Goal: Task Accomplishment & Management: Manage account settings

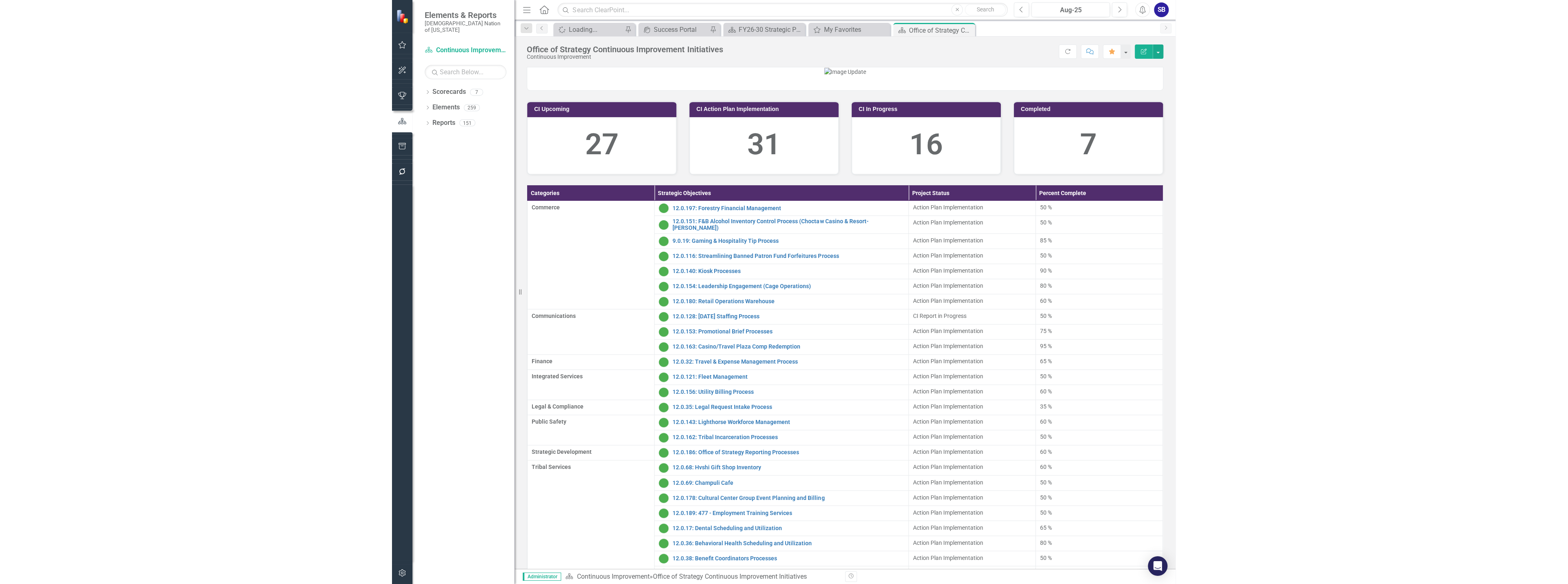
scroll to position [46, 0]
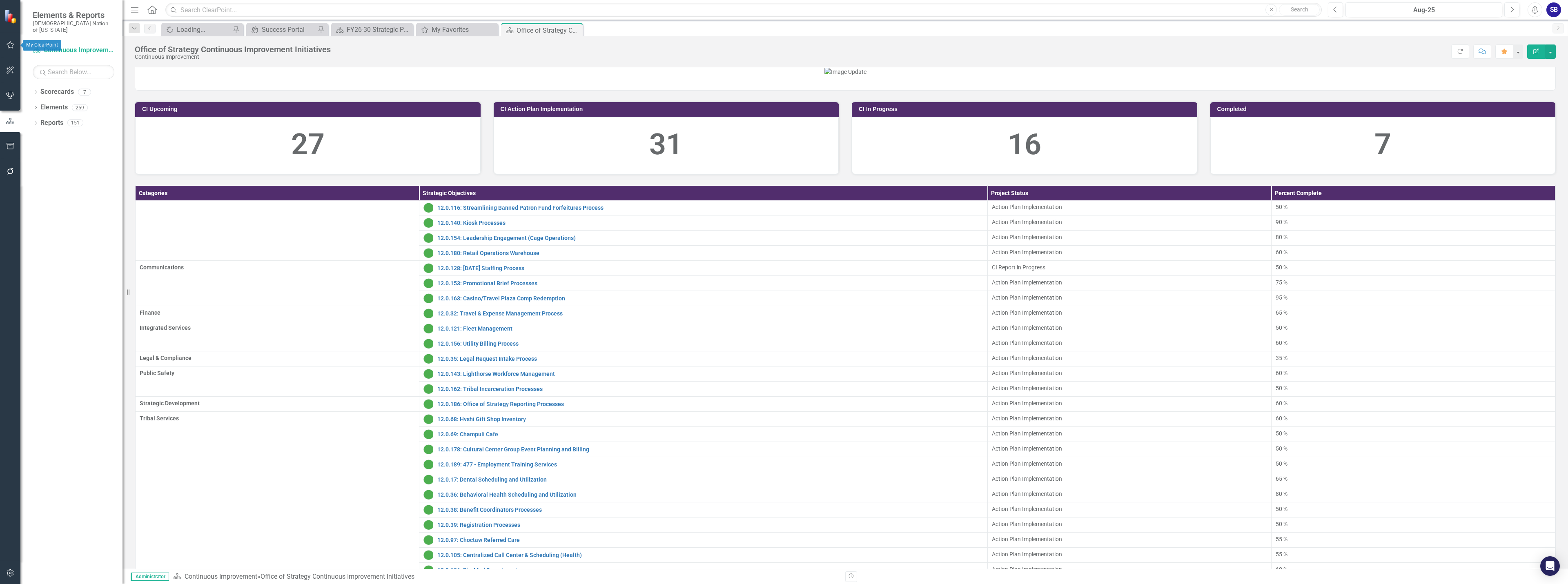
click at [12, 44] on icon "button" at bounding box center [11, 45] width 8 height 7
click at [463, 29] on div "My Favorites" at bounding box center [459, 30] width 53 height 10
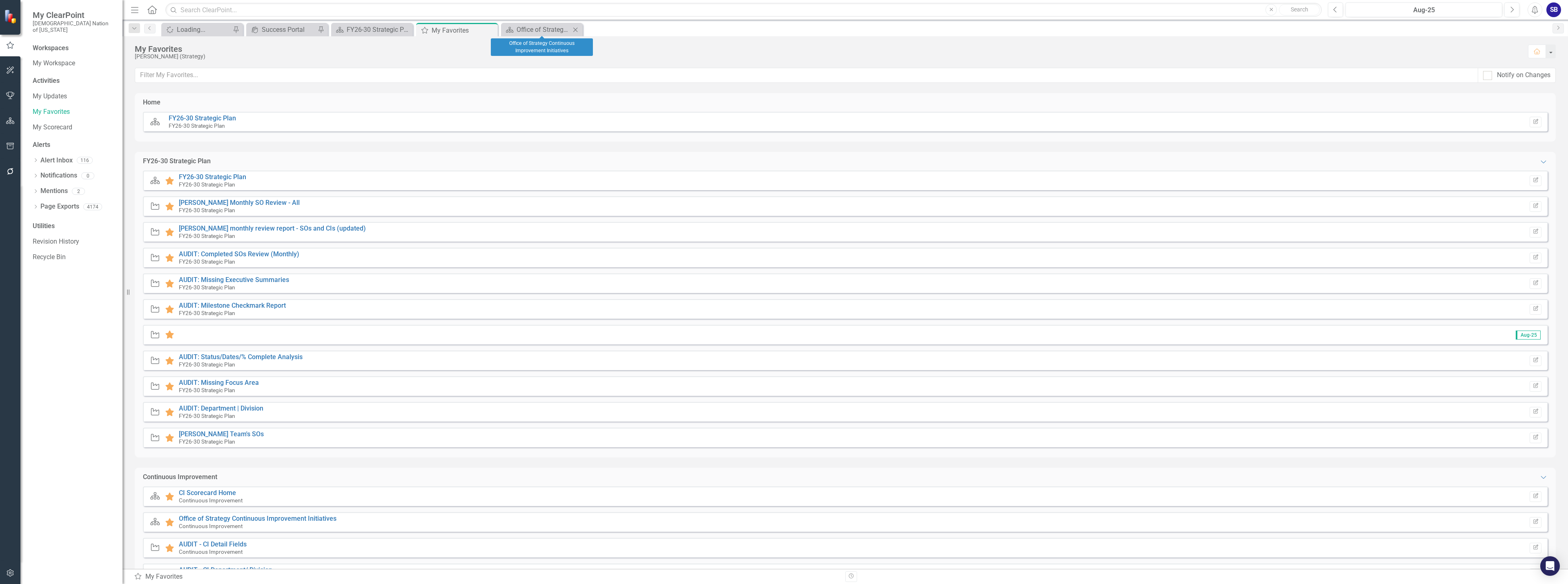
click at [575, 29] on icon at bounding box center [575, 30] width 5 height 5
click at [405, 32] on icon "Close" at bounding box center [405, 30] width 8 height 7
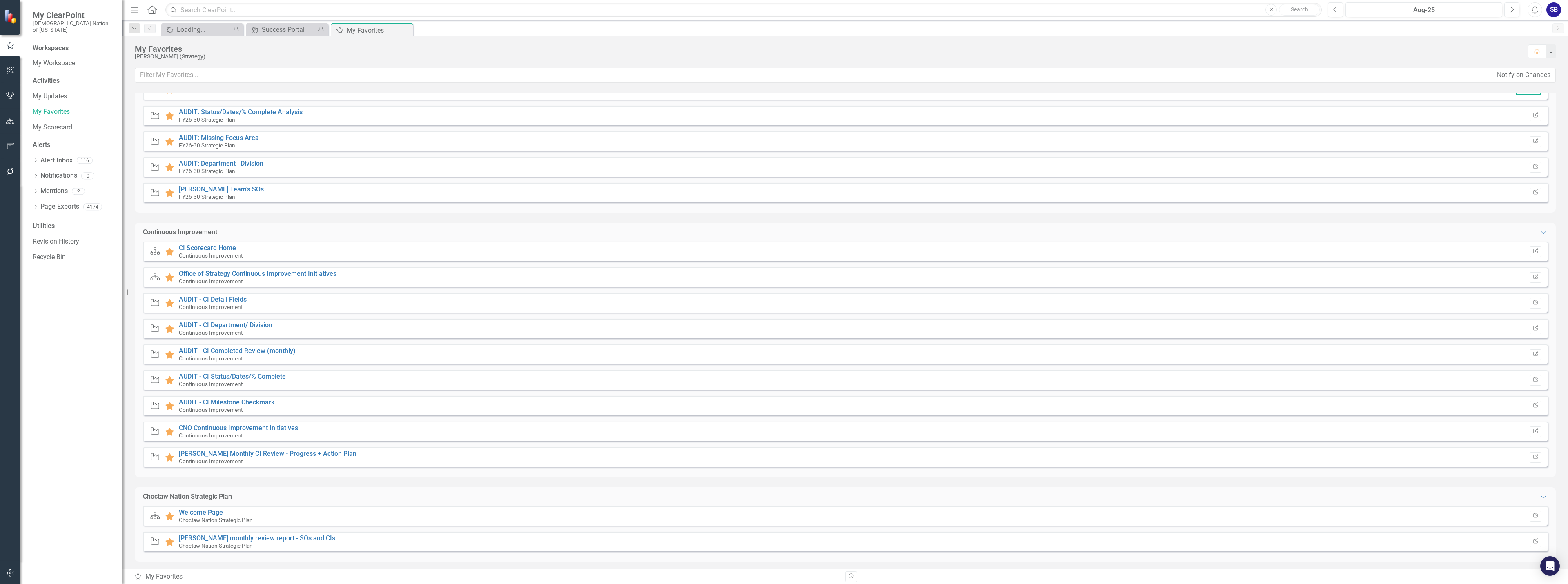
scroll to position [247, 0]
click at [318, 451] on link "[PERSON_NAME] Monthly CI Review - Progress + Action Plan" at bounding box center [267, 451] width 177 height 8
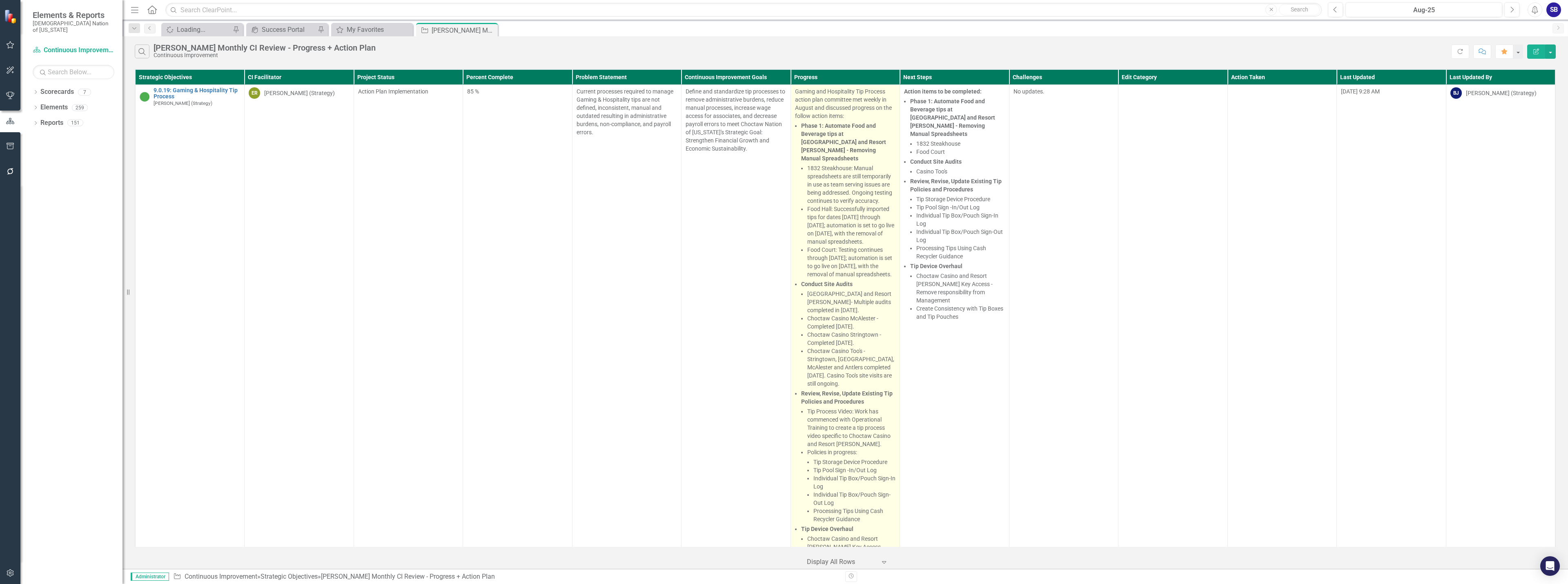
click at [783, 101] on p "Gaming and Hospitality Tip Process action plan committee met weekly in August a…" at bounding box center [846, 103] width 101 height 33
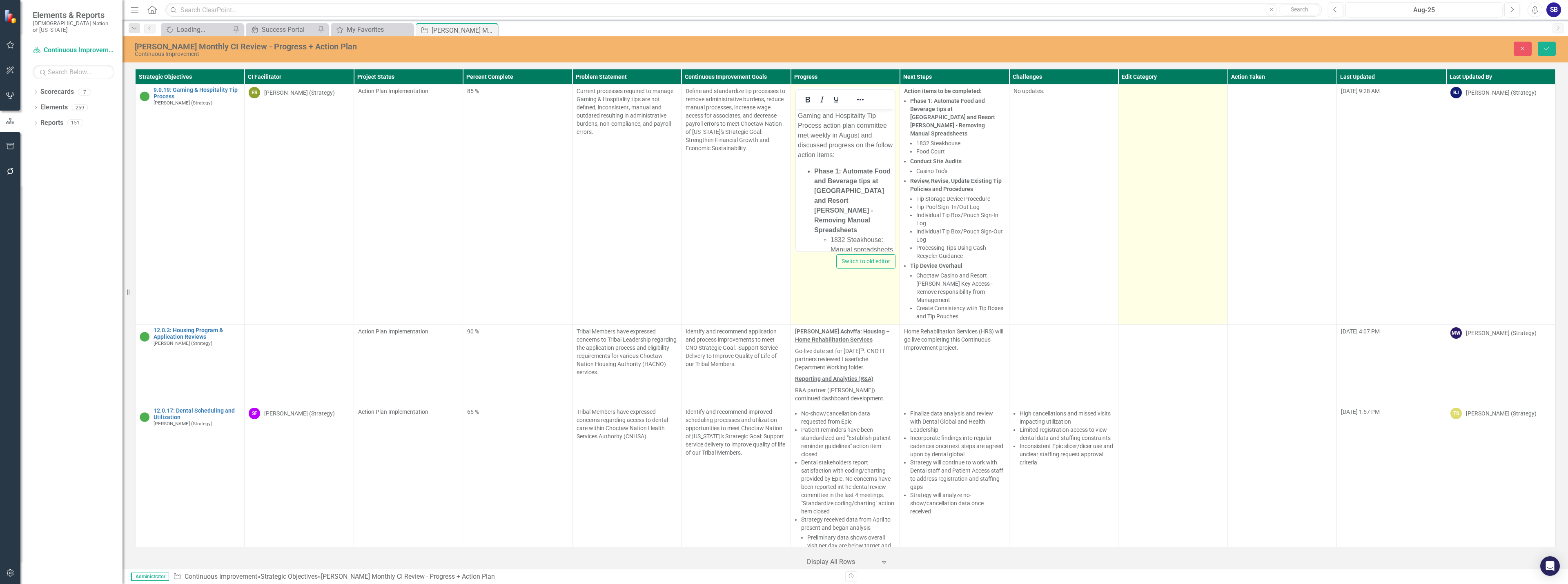
click at [783, 131] on td at bounding box center [1173, 204] width 109 height 241
click at [783, 98] on div at bounding box center [1167, 93] width 84 height 11
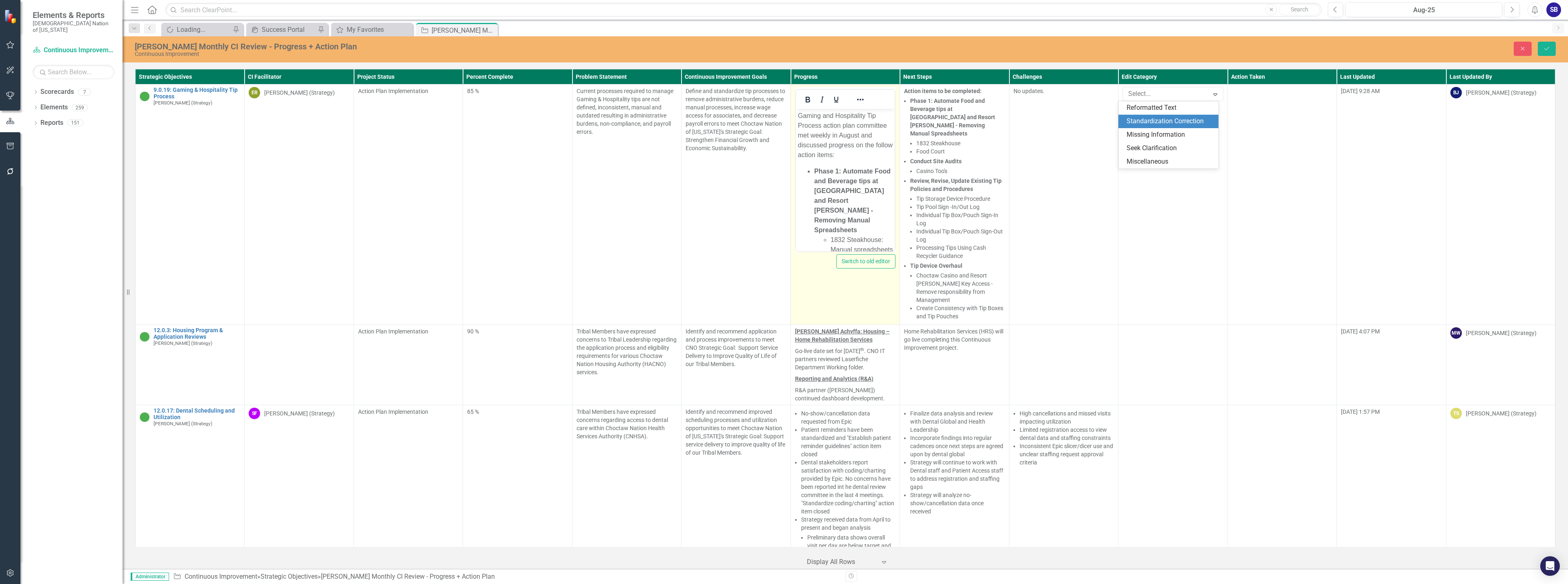
click at [783, 122] on div "Standardization Correction" at bounding box center [1170, 121] width 87 height 9
click at [783, 146] on p "Gaming and Hospitality Tip Process action plan committee met weekly in August a…" at bounding box center [845, 135] width 95 height 49
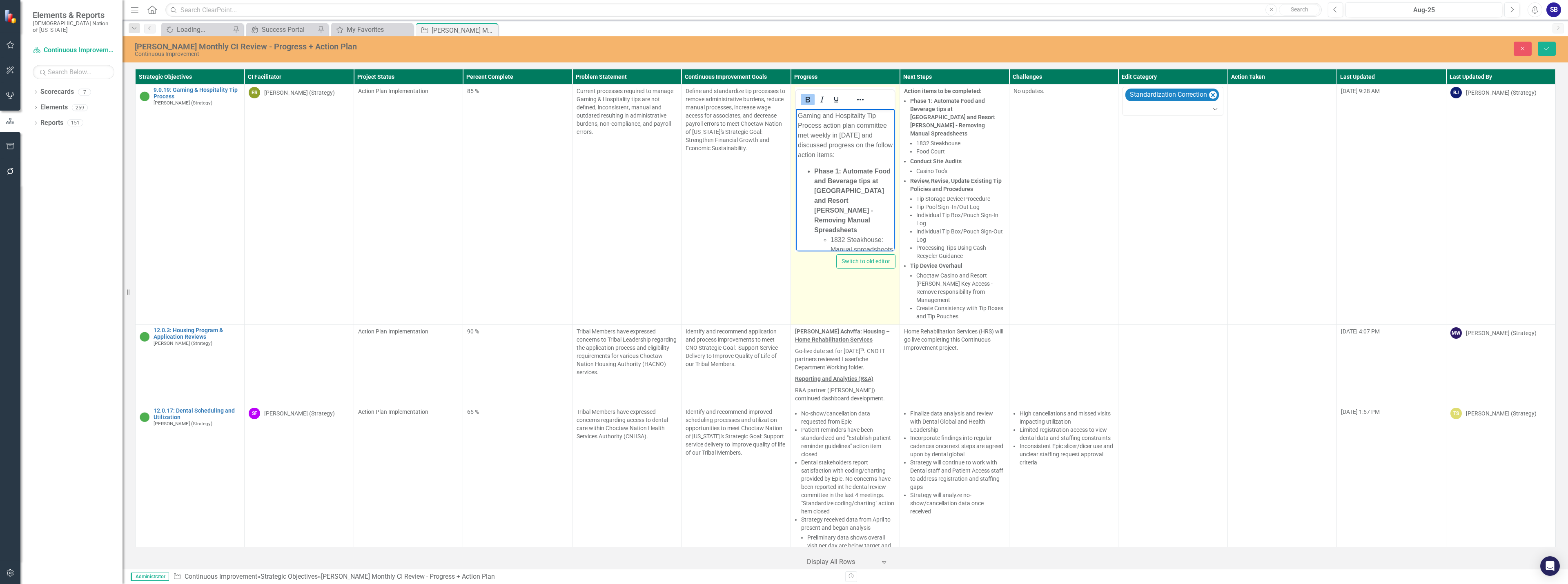
click at [783, 190] on strong "Phase 1: Automate Food and Beverage tips at [GEOGRAPHIC_DATA] and Resort [PERSO…" at bounding box center [852, 200] width 76 height 65
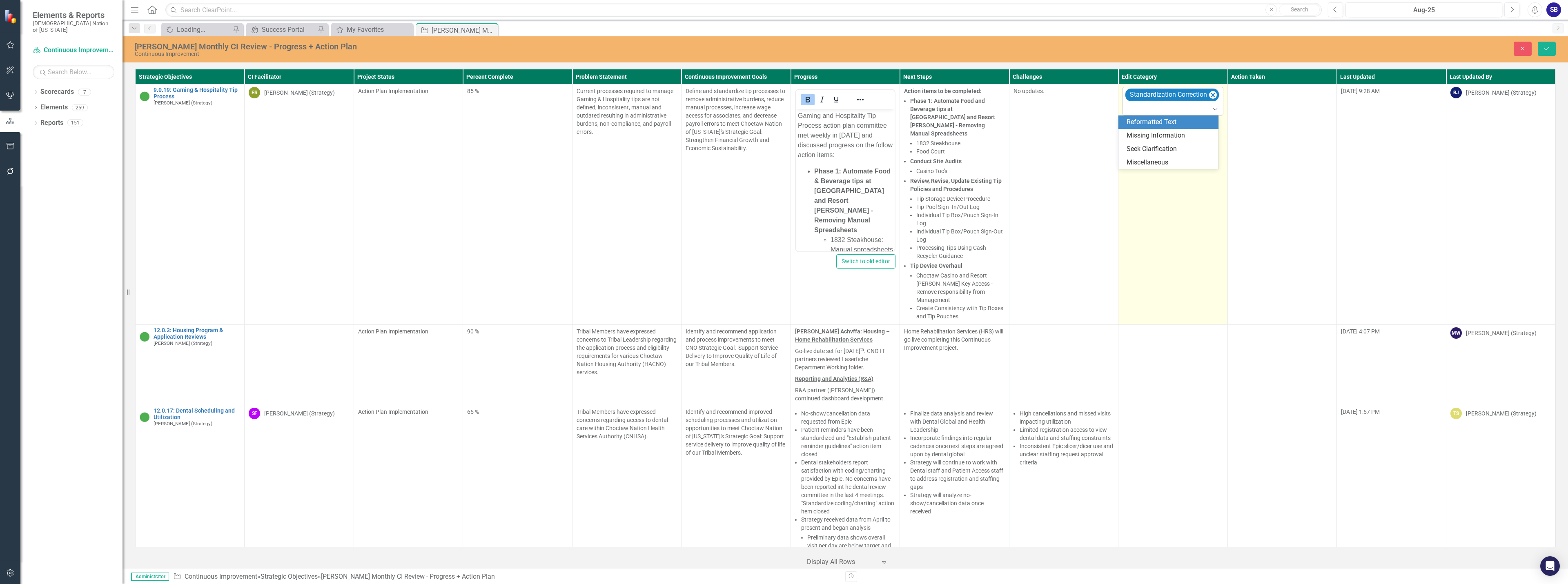
click at [783, 105] on div at bounding box center [1174, 108] width 97 height 11
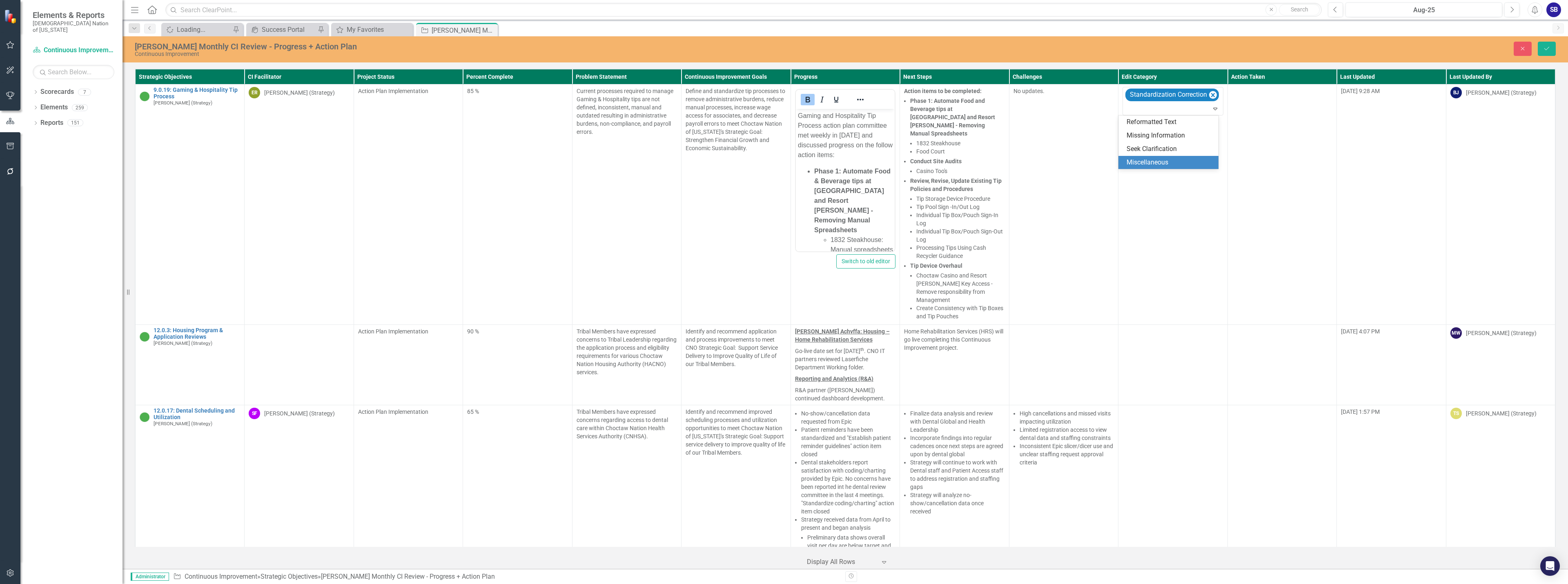
click at [783, 160] on div "Miscellaneous" at bounding box center [1170, 162] width 87 height 9
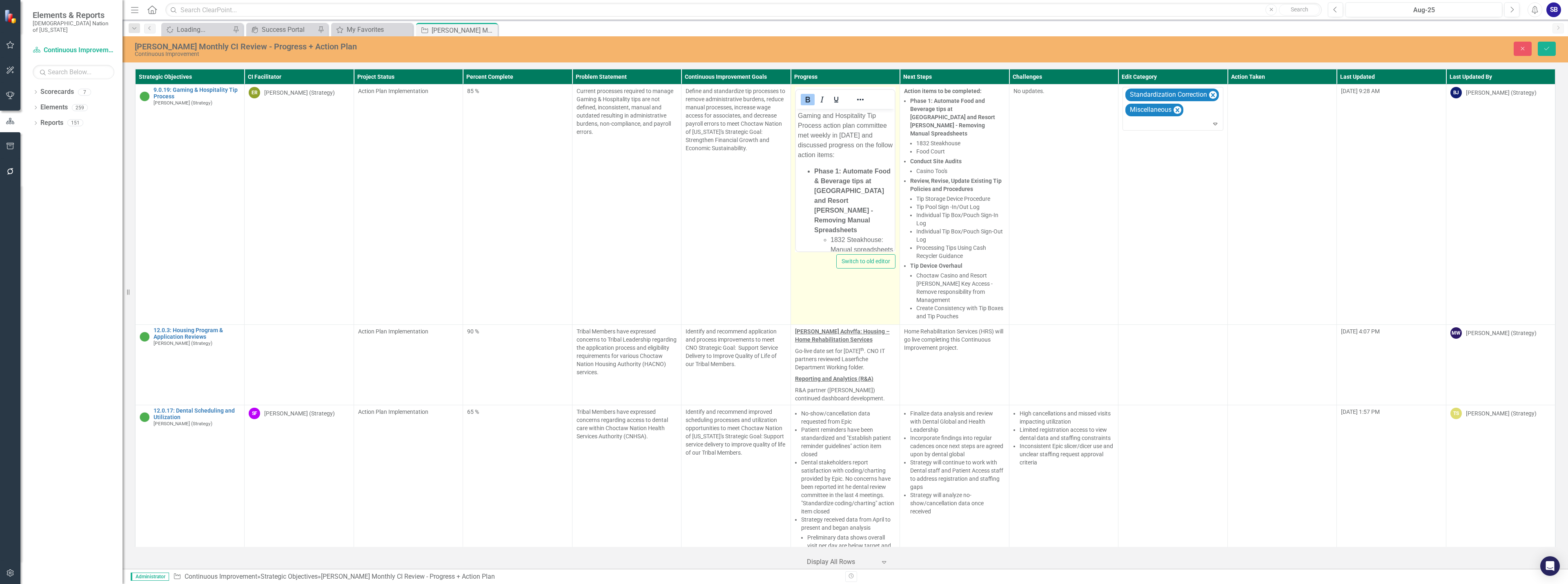
click at [783, 212] on strong "Phase 1: Automate Food & Beverage tips at [GEOGRAPHIC_DATA] and Resort [PERSON_…" at bounding box center [852, 200] width 76 height 65
click at [783, 191] on li "1832 Steakhouse: Manual spreadsheets are still temporarily in use as team servi…" at bounding box center [861, 151] width 62 height 78
click at [783, 195] on li "Food Hall: Successfully imported tips for dates [DATE] through [DATE]; automati…" at bounding box center [861, 152] width 62 height 88
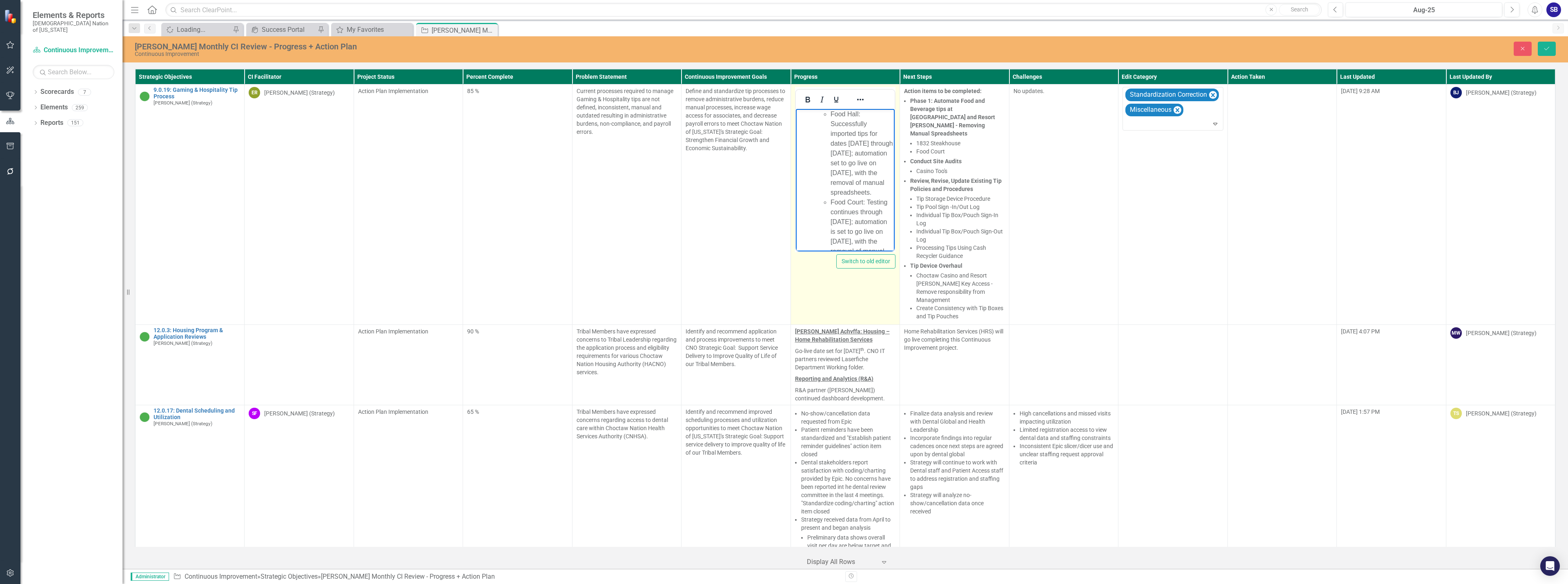
click at [783, 198] on li "Food Hall: Successfully imported tips for dates [DATE] through [DATE]; automati…" at bounding box center [861, 152] width 62 height 88
click at [783, 169] on li "Food Court: Testing continues through [DATE]; automation is set to go live on […" at bounding box center [861, 149] width 62 height 68
click at [783, 184] on li "Food Court: Testing continues through [DATE]; automation is set to go live on […" at bounding box center [861, 149] width 62 height 68
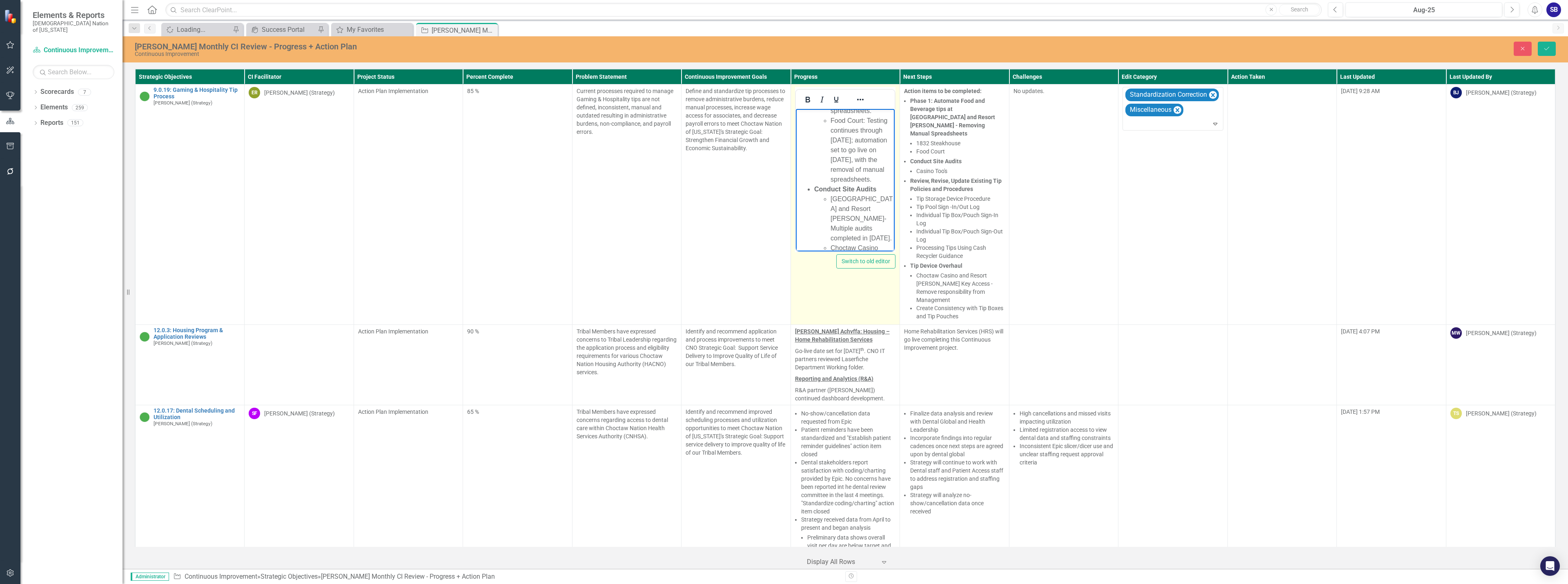
click at [783, 184] on li "Food Court: Testing continues through [DATE]; automation set to go live on [DAT…" at bounding box center [861, 149] width 62 height 68
click at [783, 161] on li "[GEOGRAPHIC_DATA] and Resort [PERSON_NAME]- Multiple audits completed in [DATE]." at bounding box center [861, 137] width 62 height 49
click at [783, 161] on li "[GEOGRAPHIC_DATA] and Resort - [PERSON_NAME]- Multiple audits completed in [DAT…" at bounding box center [861, 137] width 62 height 49
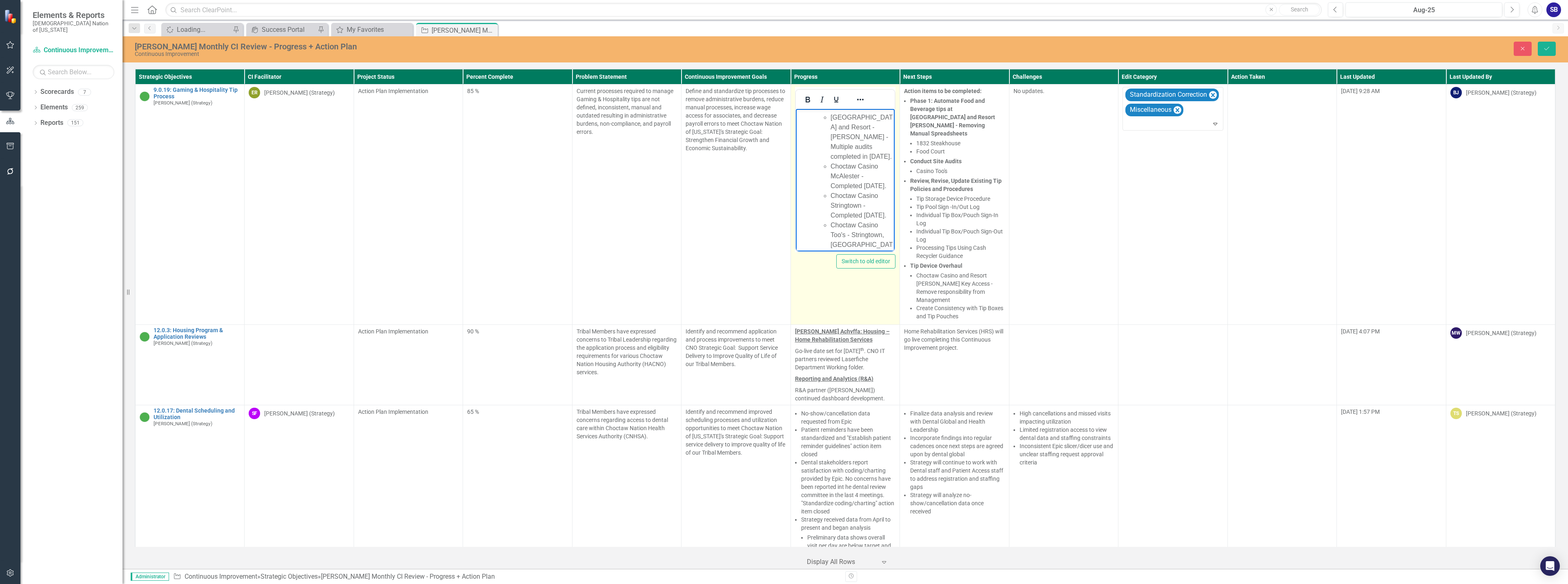
click at [783, 161] on li "[GEOGRAPHIC_DATA] and Resort - [PERSON_NAME] - Multiple audits completed in [DA…" at bounding box center [861, 137] width 62 height 49
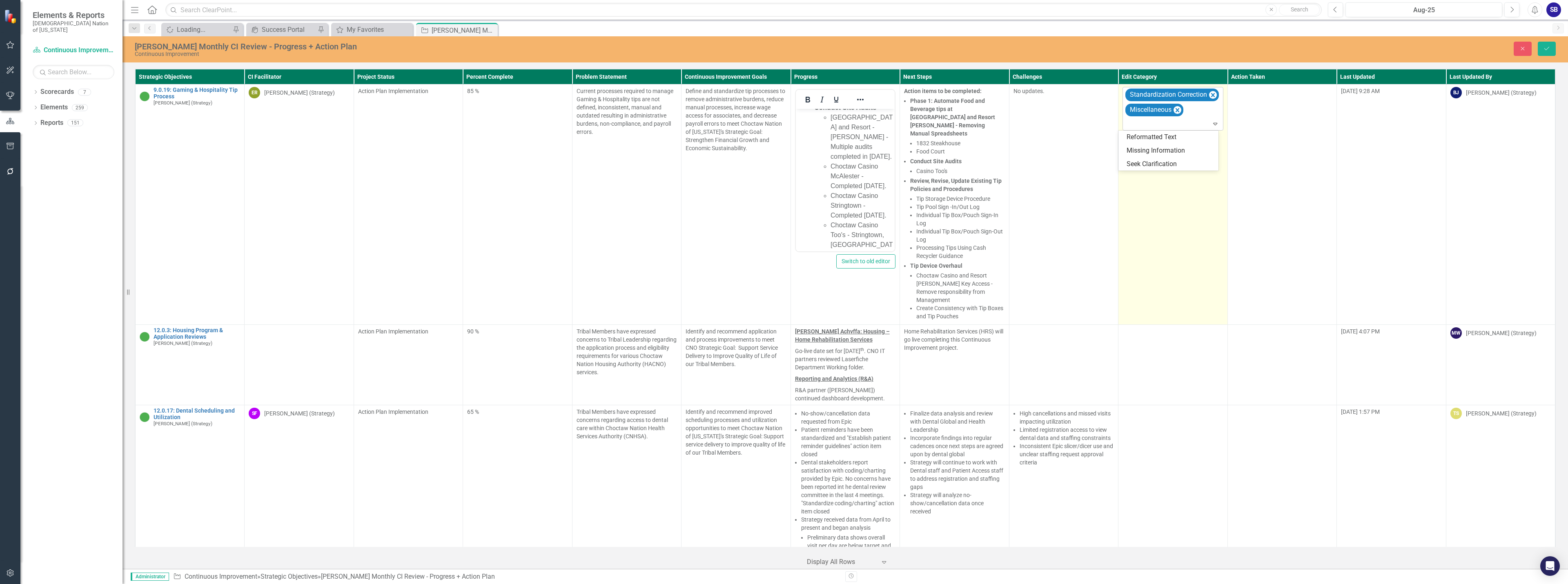
click at [783, 124] on div at bounding box center [1174, 124] width 97 height 11
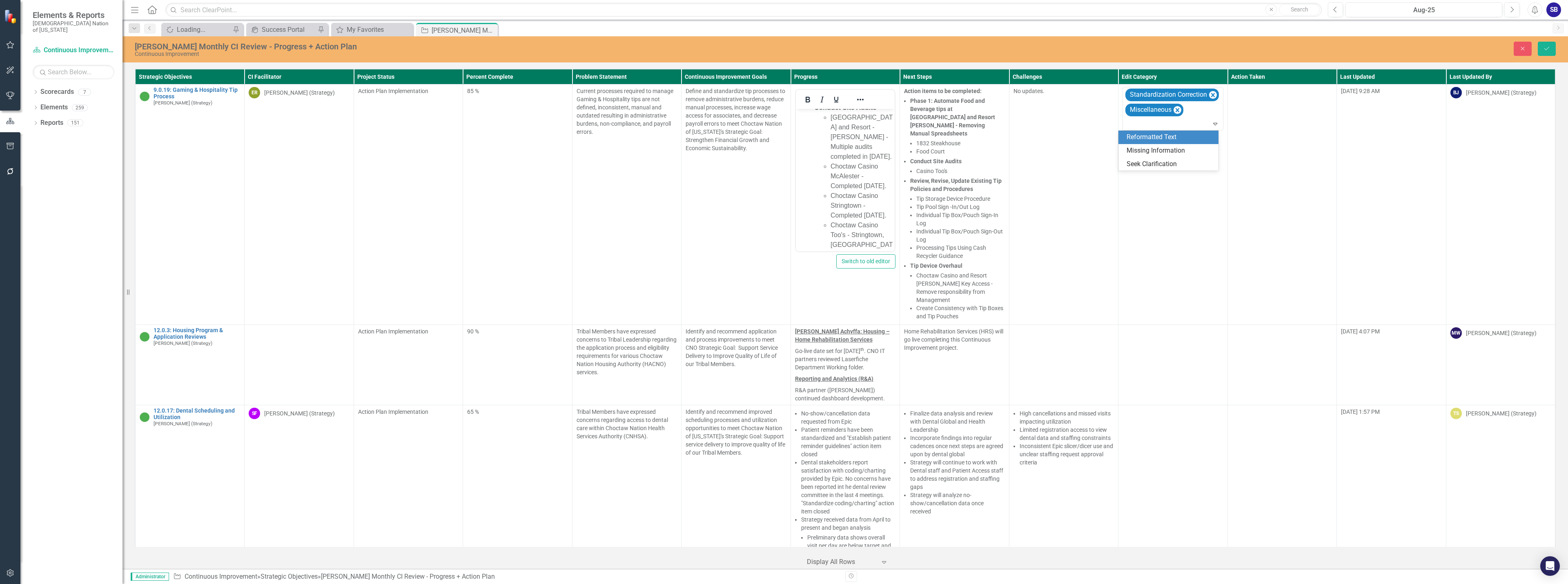
click at [783, 136] on div "Reformatted Text" at bounding box center [1170, 137] width 87 height 9
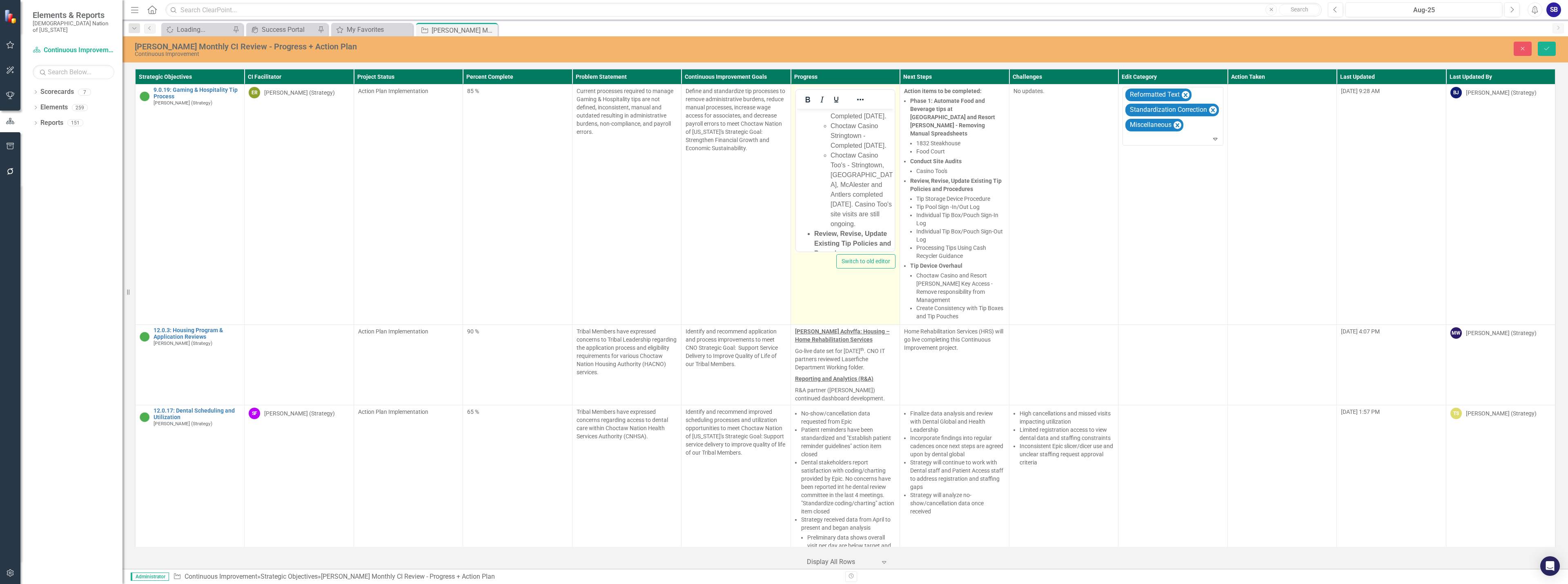
scroll to position [448, 0]
click at [783, 109] on li "Choctaw Casino McAlester - Completed [DATE]." at bounding box center [861, 95] width 62 height 30
click at [783, 139] on li "Choctaw Casino Stringtown - Completed [DATE]." at bounding box center [861, 124] width 62 height 30
click at [783, 176] on li "Choctaw Casino Too's - Stringtown, [GEOGRAPHIC_DATA], McAlester and Antlers com…" at bounding box center [861, 137] width 62 height 78
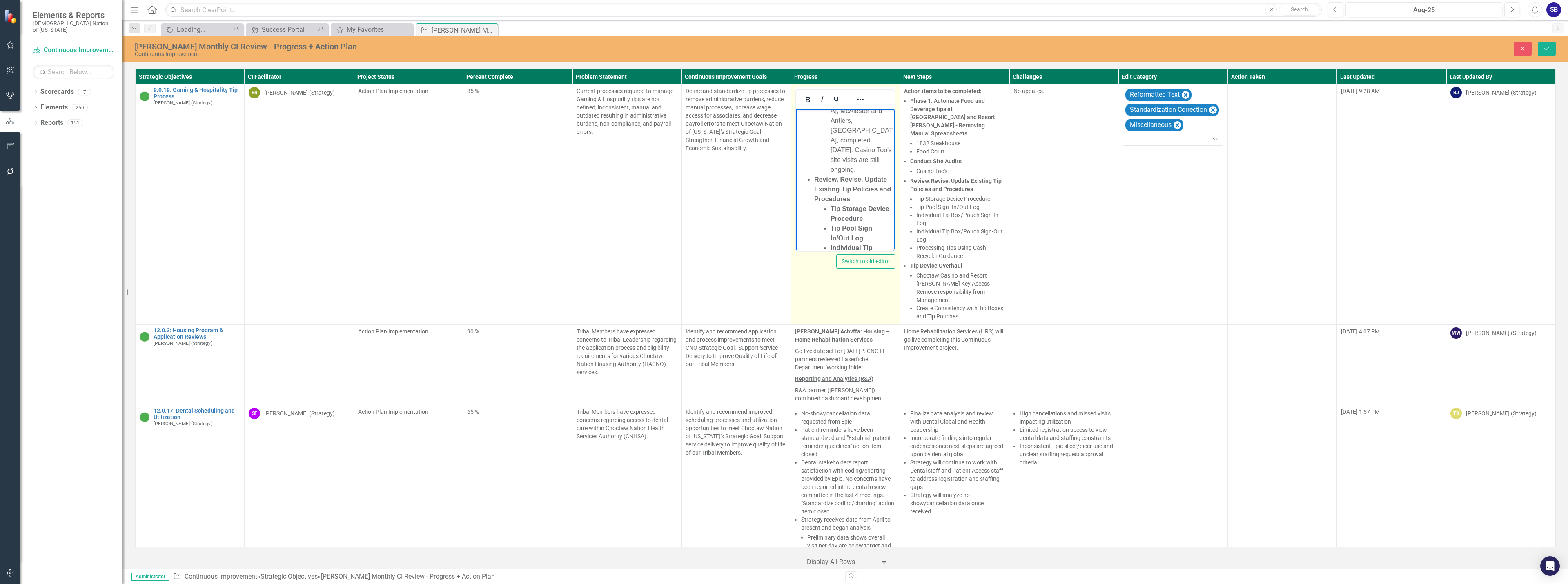
scroll to position [531, 0]
click at [783, 155] on li "Choctaw Casino Too's - Stringtown, [GEOGRAPHIC_DATA], McAlester and Antlers, [G…" at bounding box center [861, 106] width 62 height 98
drag, startPoint x: 866, startPoint y: 229, endPoint x: 833, endPoint y: 117, distance: 116.8
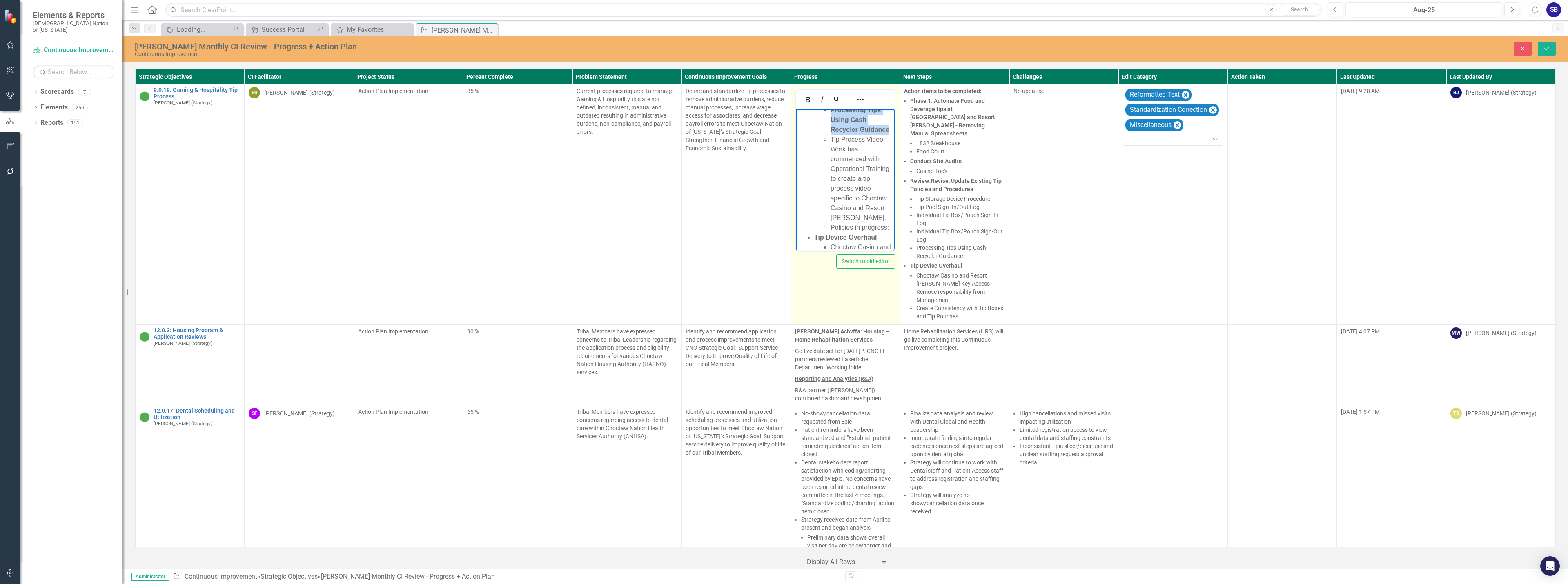
click at [783, 135] on li "Processing Tips Using Cash Recycler Guidance" at bounding box center [861, 120] width 62 height 30
drag, startPoint x: 830, startPoint y: 172, endPoint x: 872, endPoint y: 200, distance: 50.5
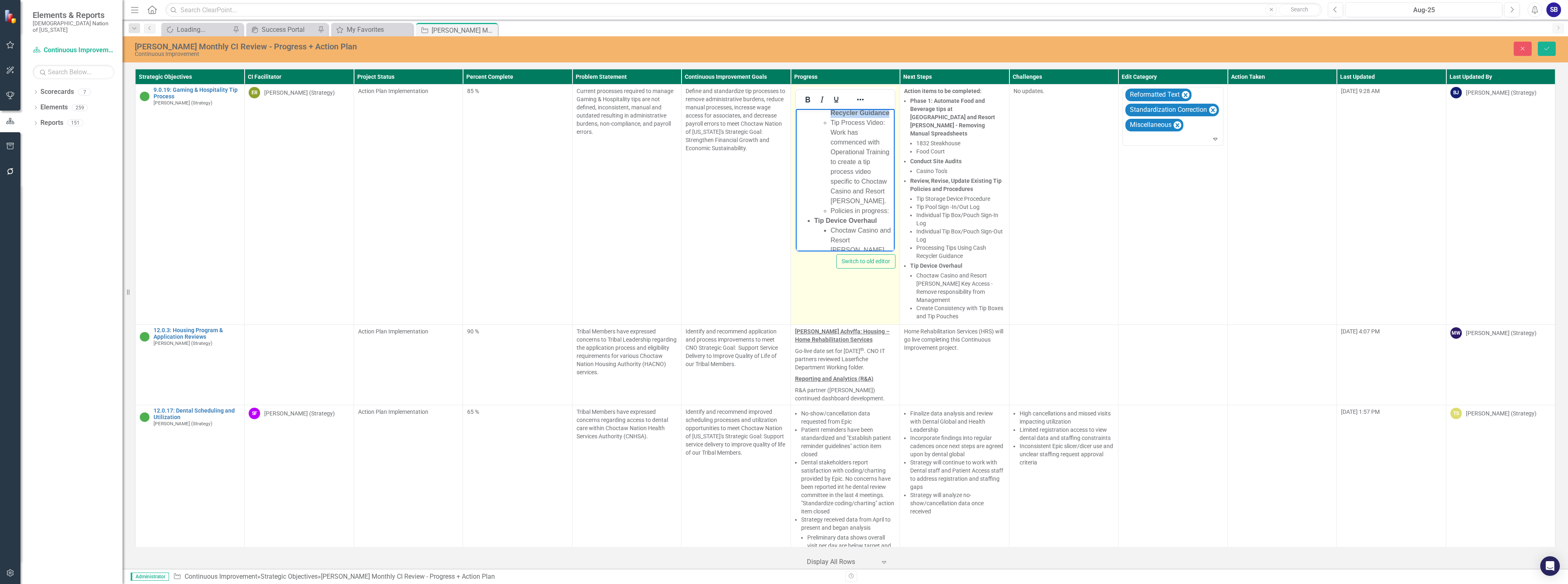
click at [783, 118] on ul "Tip Storage Device Procedure Tip Pool Sign -In/Out Log Individual Tip Box/Pouch…" at bounding box center [854, 54] width 79 height 128
drag, startPoint x: 802, startPoint y: 102, endPoint x: 19, endPoint y: 45, distance: 785.1
click at [783, 102] on icon "Bold" at bounding box center [807, 100] width 10 height 10
click at [783, 118] on ul "Tip Storage Device Procedure Tip Pool Sign -In/Out Log Individual Tip Box/Pouch…" at bounding box center [854, 54] width 79 height 128
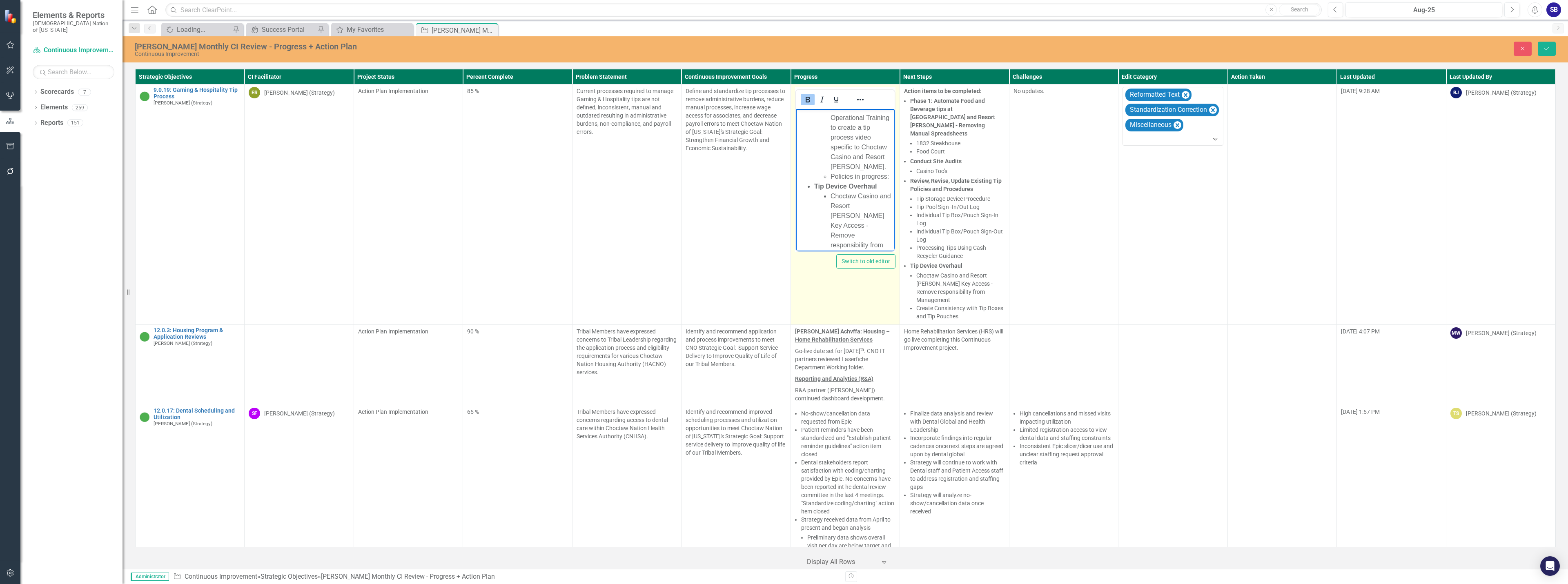
drag, startPoint x: 833, startPoint y: 157, endPoint x: 878, endPoint y: 169, distance: 46.6
click at [783, 84] on ul "Tip Storage Device Procedure Tip Pool Sign -In/Out Log Individual Tip Box/Pouch…" at bounding box center [854, 20] width 79 height 128
click at [783, 99] on icon "Bold" at bounding box center [807, 100] width 10 height 10
click at [783, 51] on button "Save" at bounding box center [1547, 49] width 18 height 14
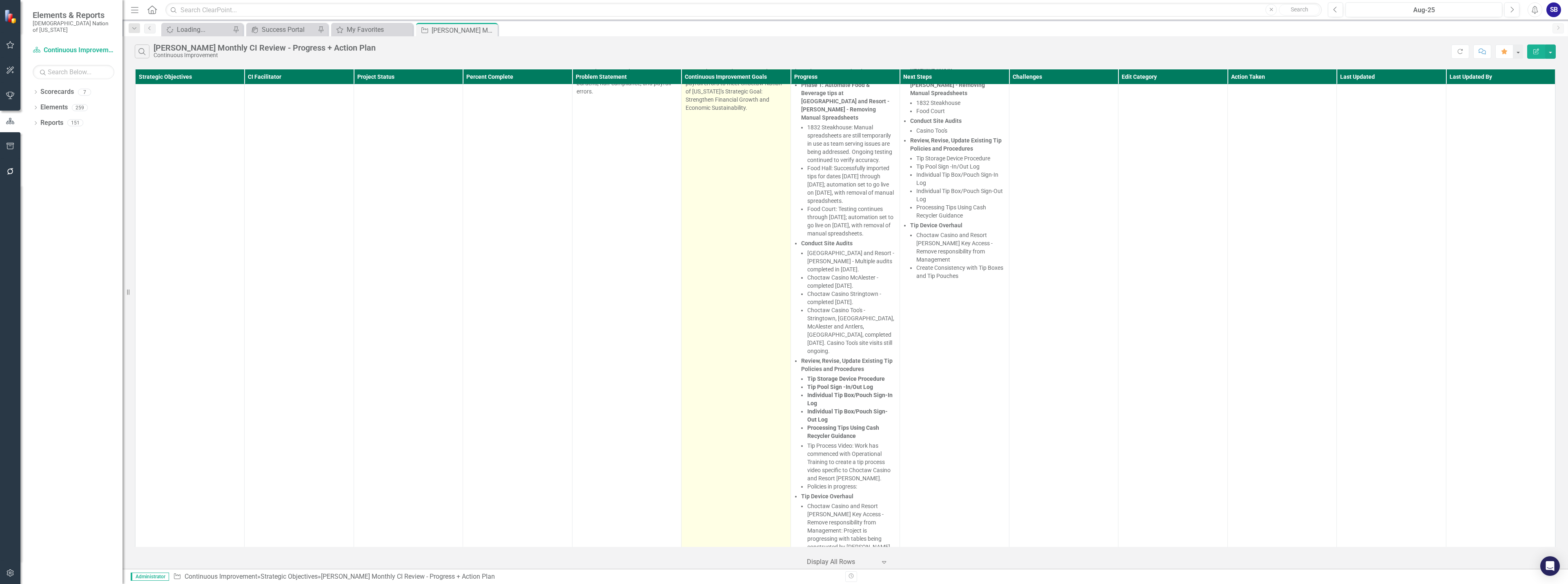
scroll to position [0, 0]
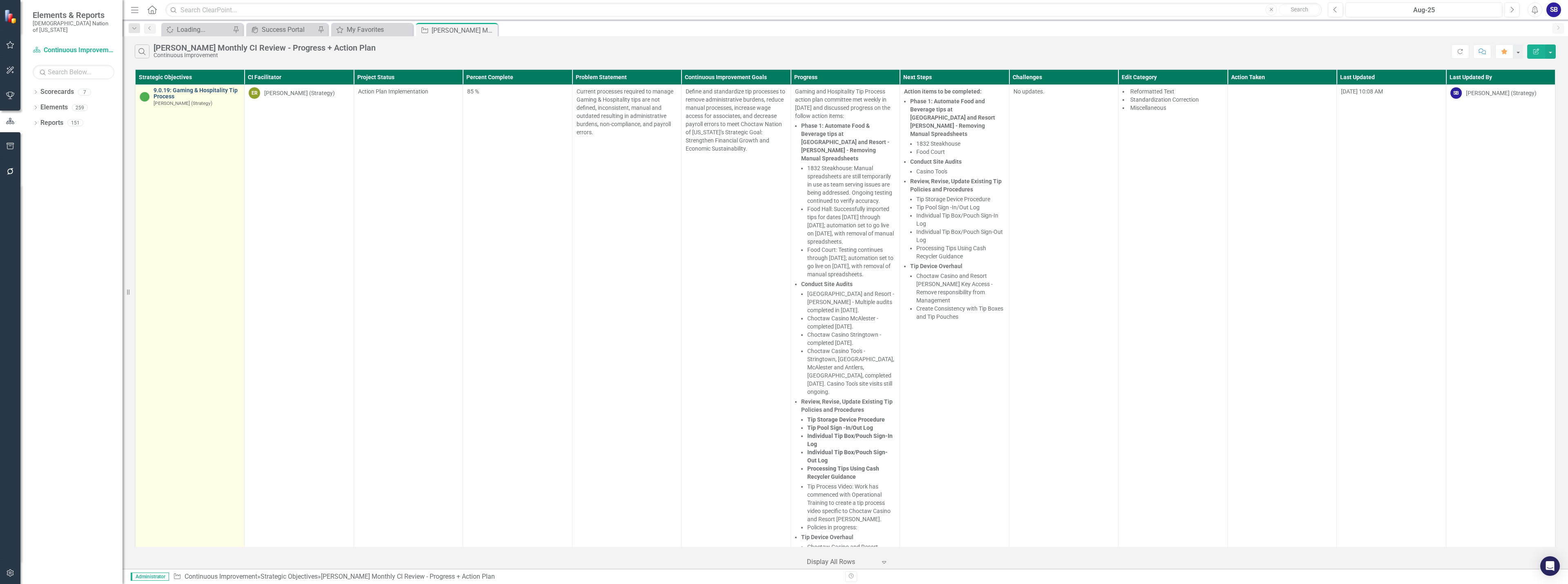
click at [211, 89] on link "9.0.19: Gaming & Hospitality Tip Process" at bounding box center [196, 93] width 86 height 13
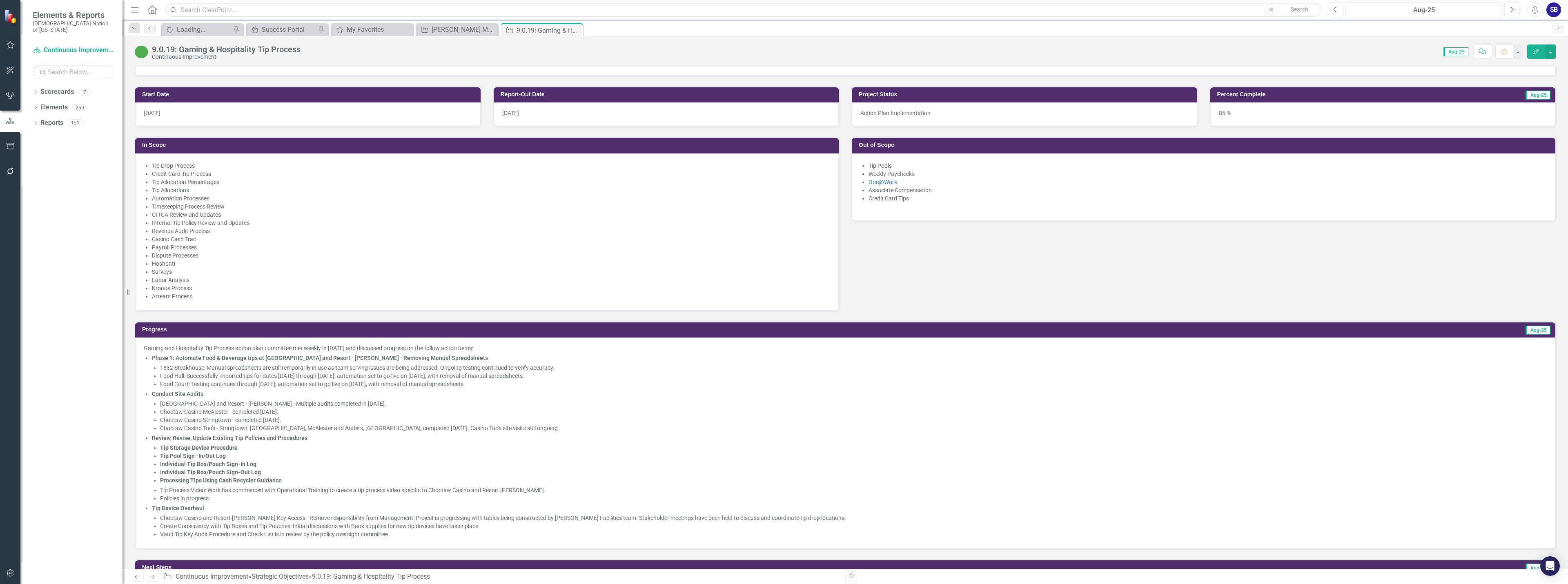
scroll to position [408, 0]
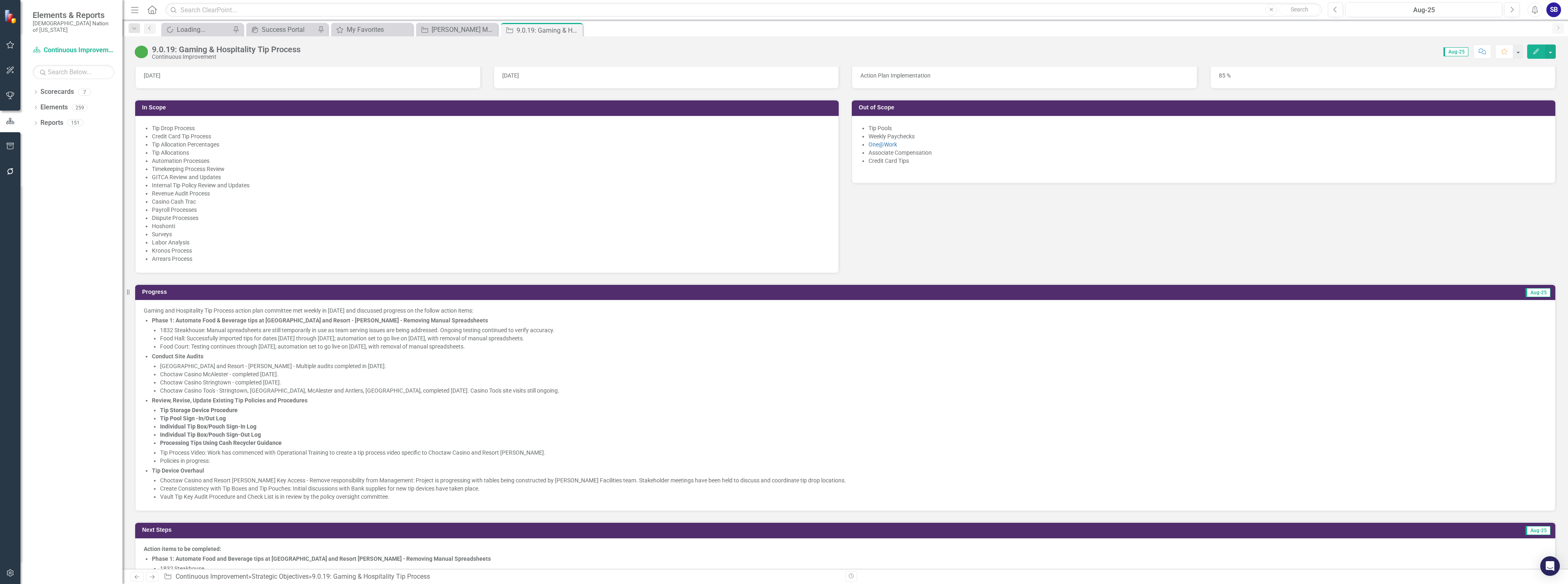
click at [635, 386] on li "Choctaw Casino Stringtown - completed [DATE]." at bounding box center [854, 382] width 1387 height 8
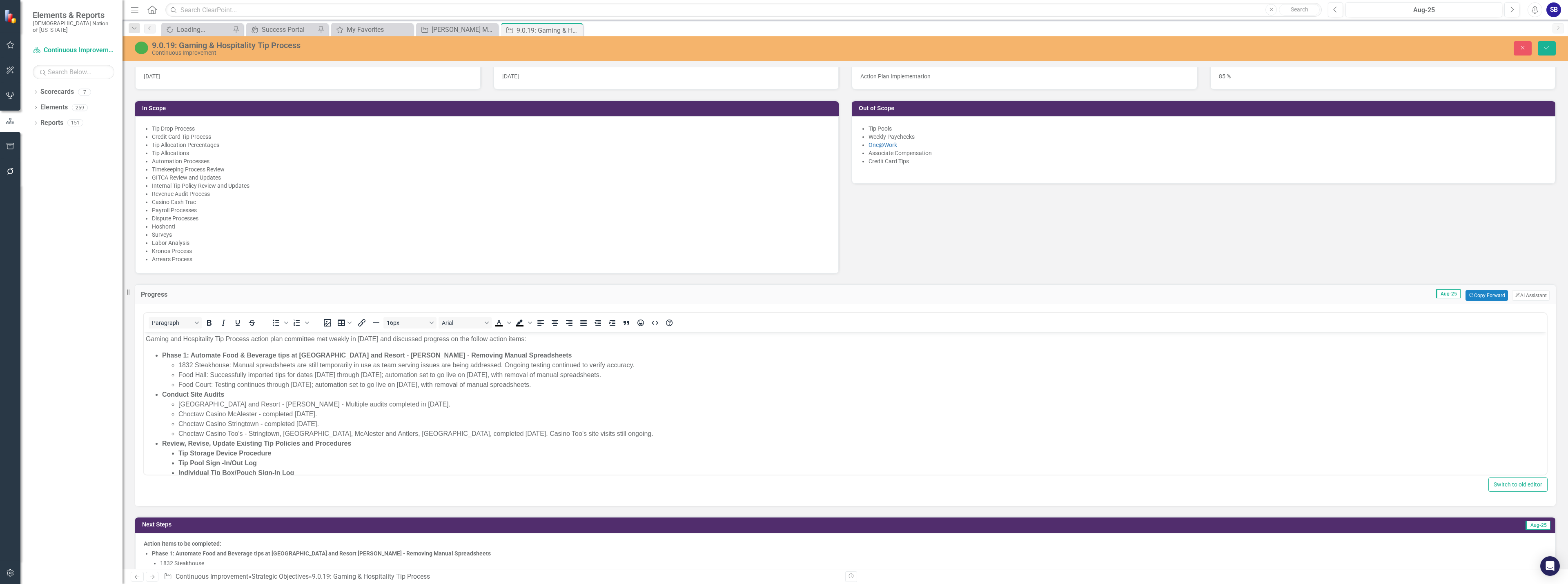
scroll to position [90, 0]
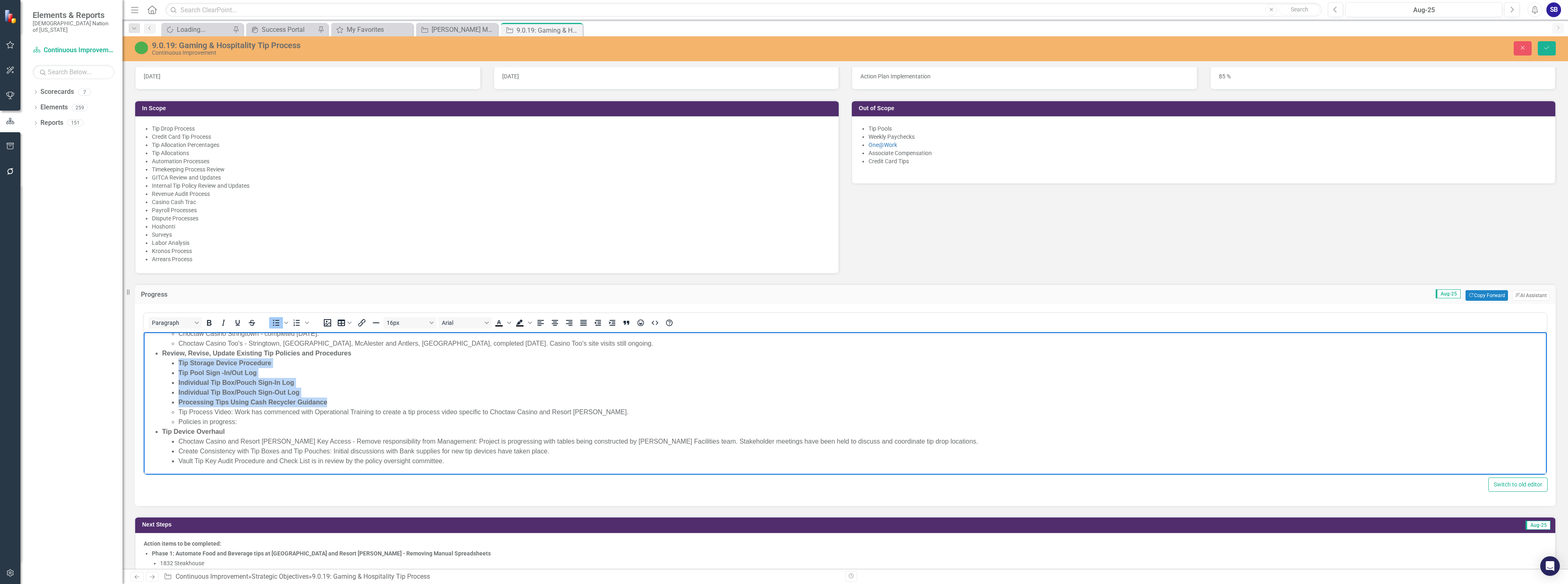
drag, startPoint x: 339, startPoint y: 404, endPoint x: 168, endPoint y: 364, distance: 175.6
click at [168, 364] on ul "Tip Storage Device Procedure Tip Pool Sign -In/Out Log Individual Tip Box/Pouch…" at bounding box center [854, 382] width 1383 height 49
click at [211, 324] on icon "Bold" at bounding box center [209, 323] width 5 height 6
copy ul "Tip Storage Device Procedure Tip Pool Sign -In/Out Log Individual Tip Box/Pouch…"
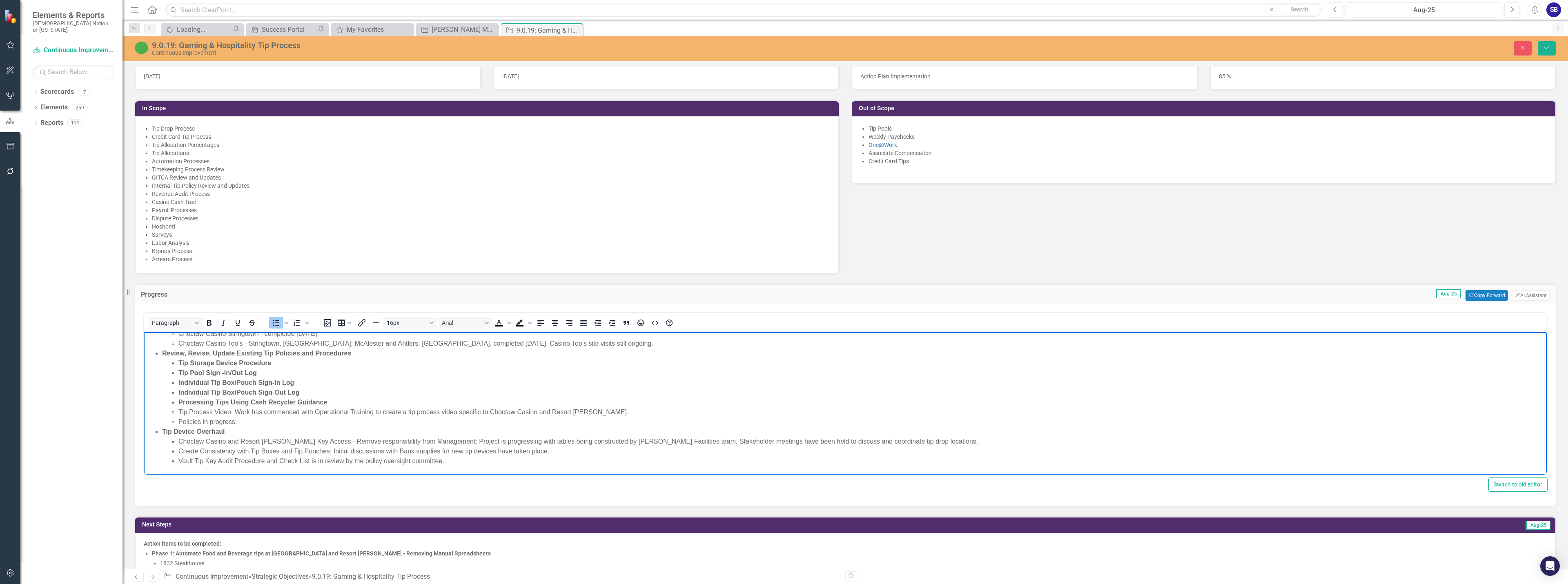
click at [288, 423] on li "Policies in progress:" at bounding box center [861, 422] width 1366 height 10
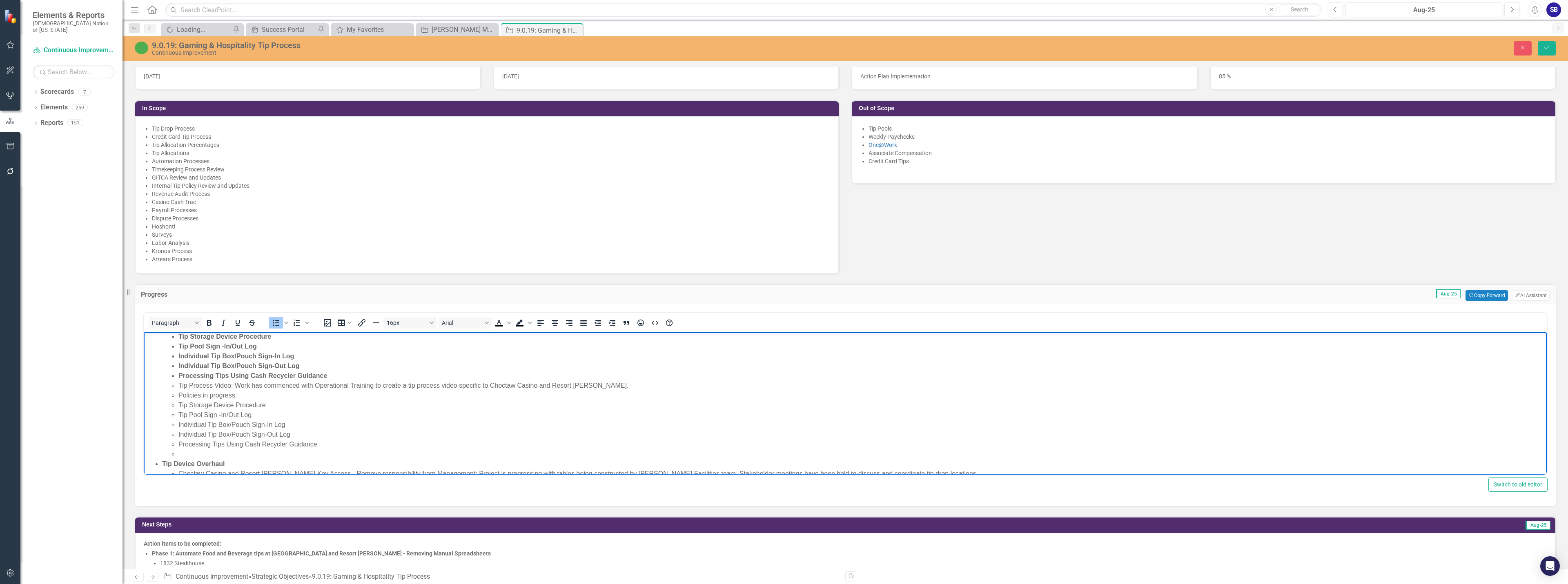
scroll to position [131, 0]
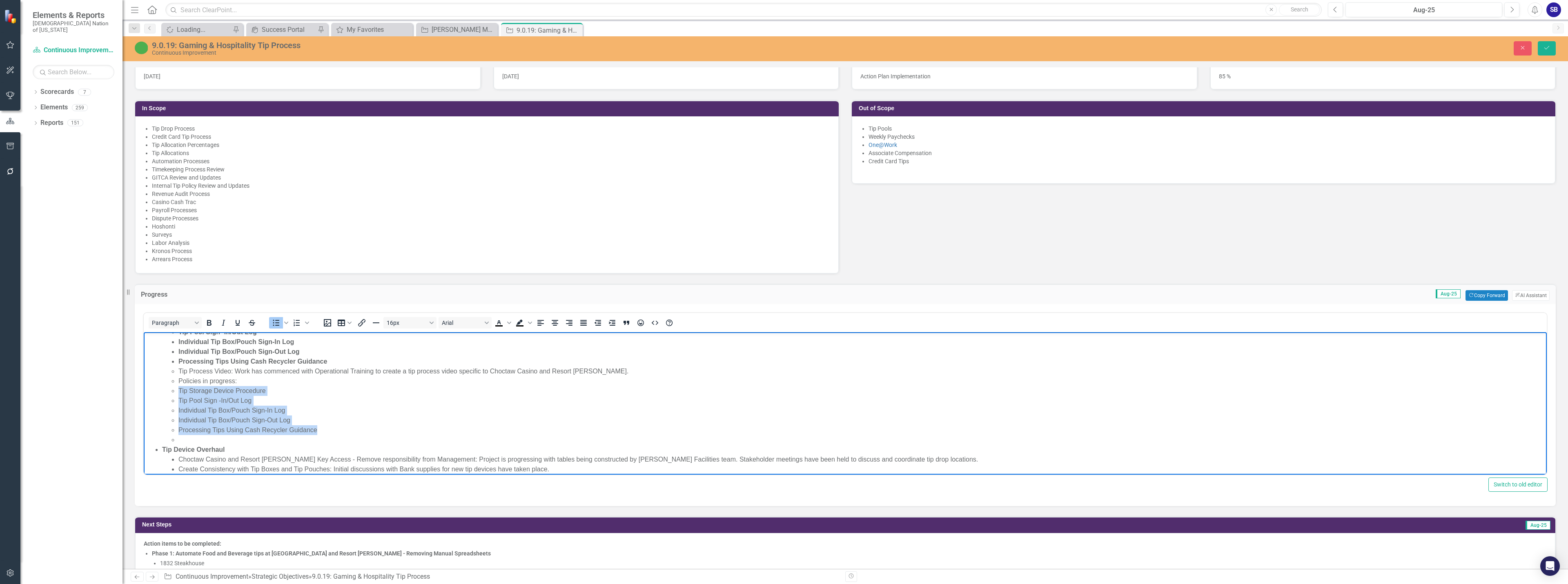
drag, startPoint x: 326, startPoint y: 429, endPoint x: 175, endPoint y: 387, distance: 156.7
click at [175, 387] on ul "Tip Process Video: Work has commenced with Operational Training to create a tip…" at bounding box center [854, 405] width 1383 height 78
copy ul "Tip Storage Device Procedure Tip Pool Sign -In/Out Log Individual Tip Box/Pouch…"
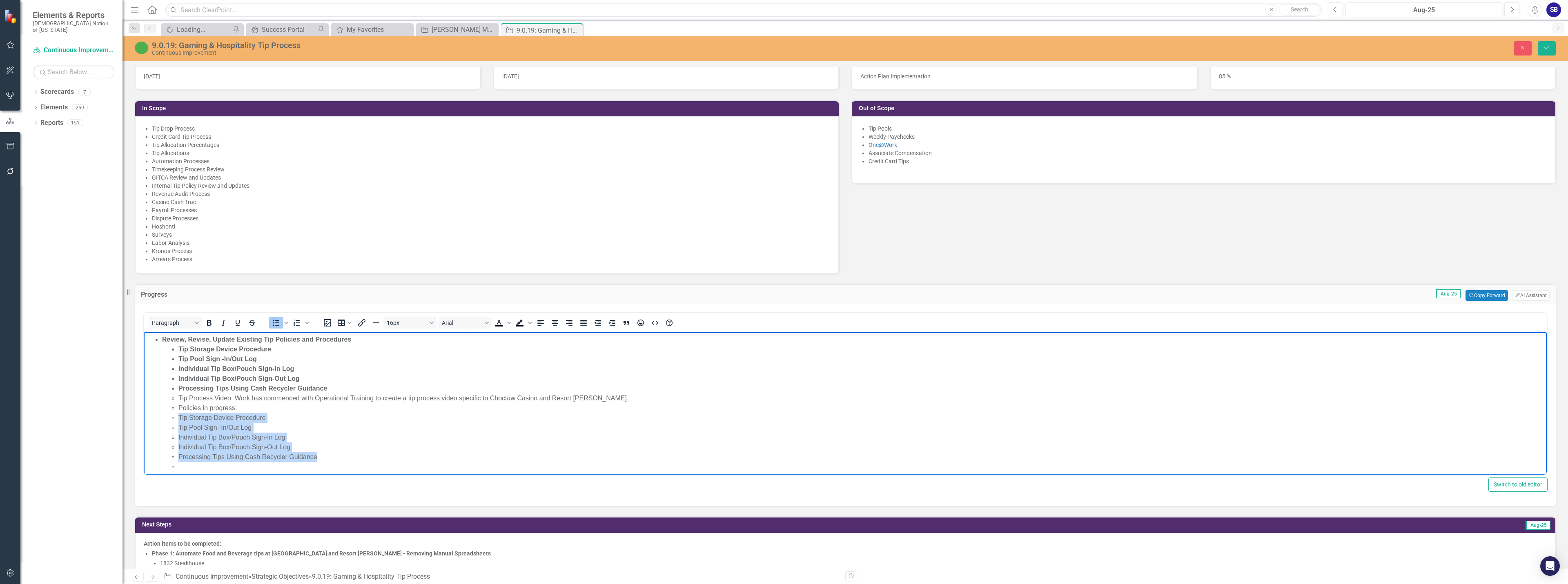
scroll to position [90, 0]
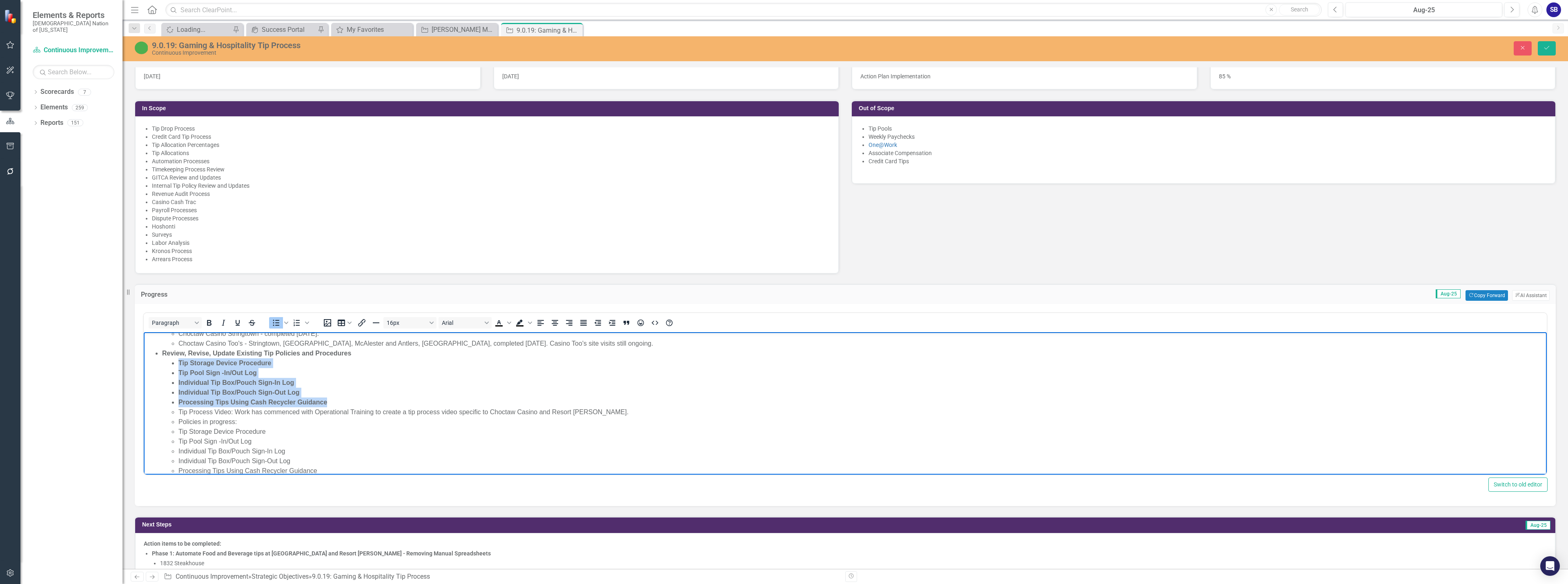
drag, startPoint x: 340, startPoint y: 399, endPoint x: 172, endPoint y: 360, distance: 172.5
click at [172, 360] on ul "Tip Storage Device Procedure Tip Pool Sign -In/Out Log Individual Tip Box/Pouch…" at bounding box center [854, 382] width 1383 height 49
drag, startPoint x: 331, startPoint y: 402, endPoint x: 177, endPoint y: 366, distance: 158.2
click at [177, 366] on ul "Tip Storage Device Procedure Tip Pool Sign -In/Out Log Individual Tip Box/Pouch…" at bounding box center [854, 382] width 1383 height 49
click at [208, 326] on icon "Bold" at bounding box center [209, 323] width 10 height 10
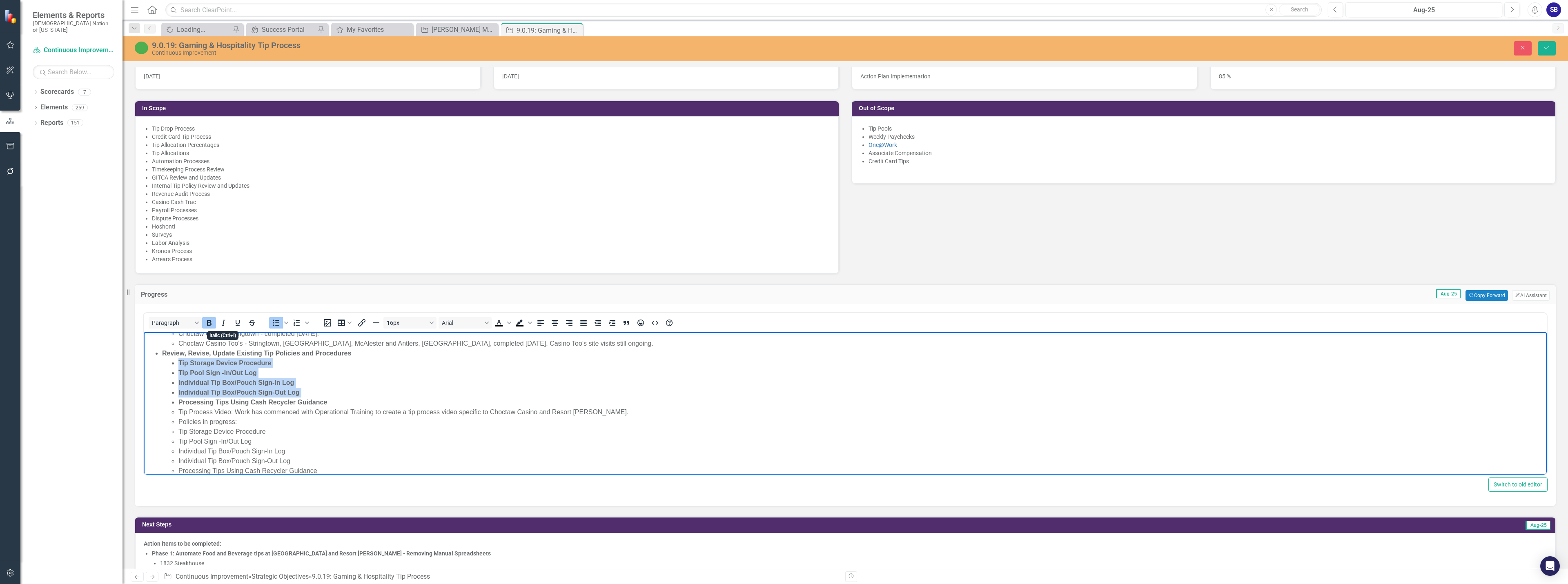
click at [209, 324] on icon "Bold" at bounding box center [209, 323] width 10 height 10
click at [348, 396] on li "Individual Tip Box/Pouch Sign-Out Log" at bounding box center [861, 393] width 1366 height 10
drag, startPoint x: 331, startPoint y: 400, endPoint x: 154, endPoint y: 368, distance: 179.9
click at [154, 368] on ul "Phase 1: Automate Food & Beverage tips at [GEOGRAPHIC_DATA] and Resort - [PERSO…" at bounding box center [845, 392] width 1399 height 264
click at [154, 367] on ul "Phase 1: Automate Food & Beverage tips at [GEOGRAPHIC_DATA] and Resort - [PERSO…" at bounding box center [845, 392] width 1399 height 264
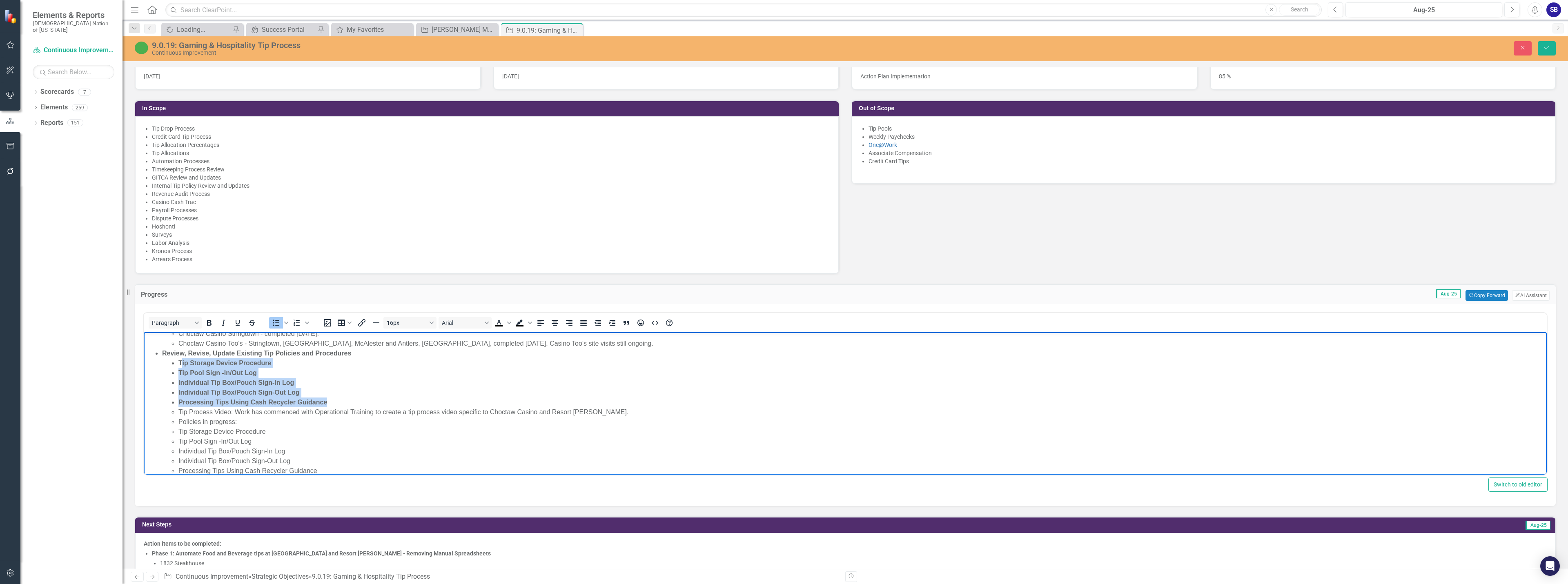
drag, startPoint x: 180, startPoint y: 361, endPoint x: 338, endPoint y: 400, distance: 162.7
click at [338, 400] on ul "Tip Storage Device Procedure Tip Pool Sign -In/Out Log Individual Tip Box/Pouch…" at bounding box center [854, 382] width 1383 height 49
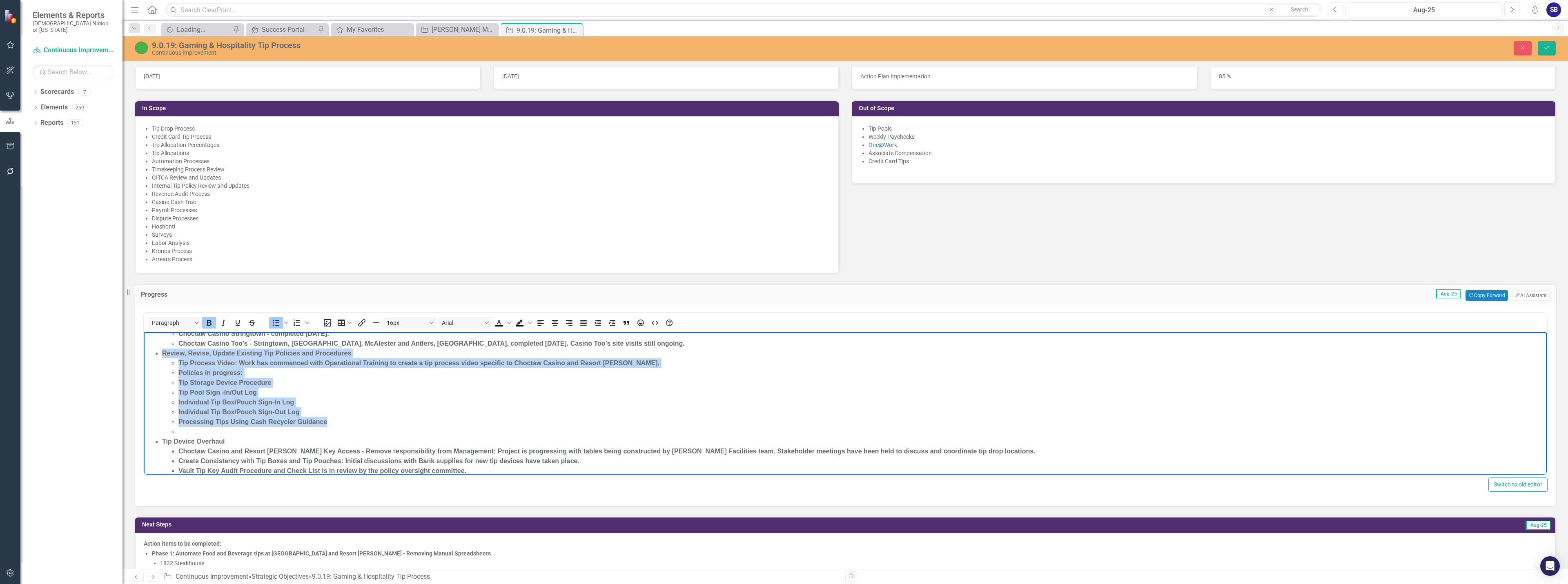
drag, startPoint x: 338, startPoint y: 424, endPoint x: 158, endPoint y: 355, distance: 192.8
click at [158, 355] on ul "Phase 1: Automate Food & Beverage tips at [GEOGRAPHIC_DATA] and Resort - [PERSO…" at bounding box center [845, 368] width 1399 height 216
click at [209, 325] on icon "Bold" at bounding box center [209, 323] width 5 height 6
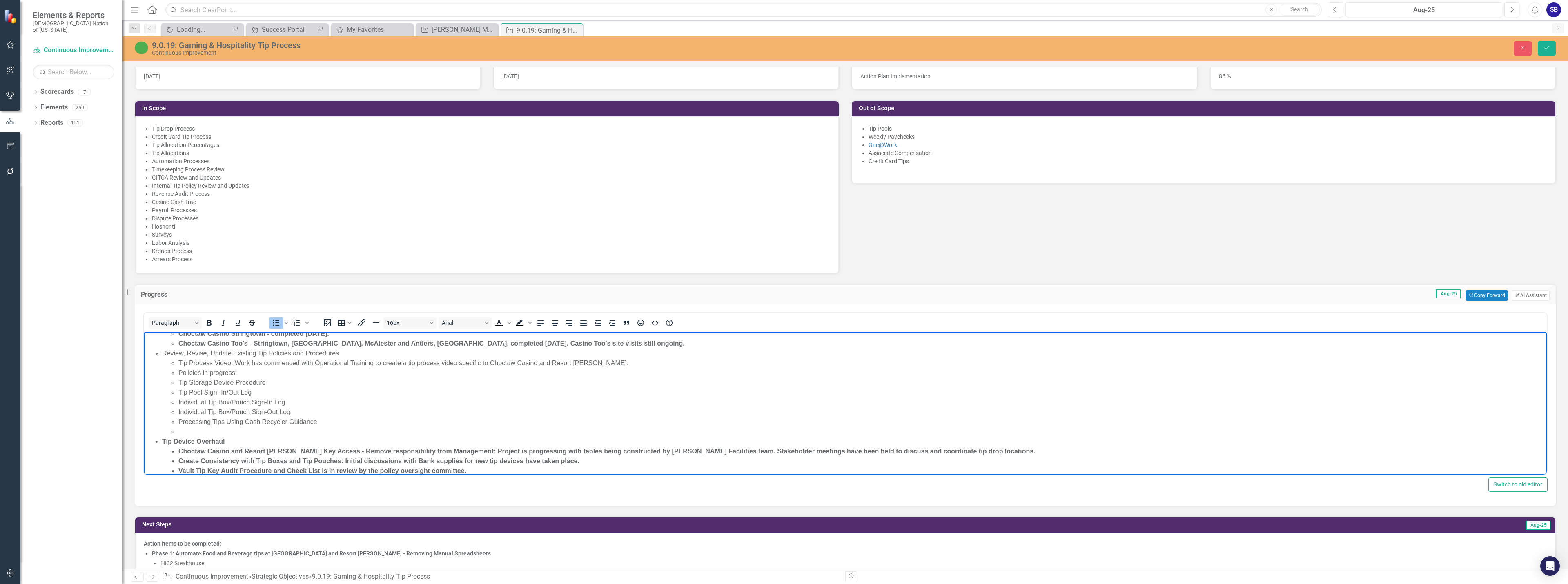
click at [300, 400] on li "Individual Tip Box/Pouch Sign-In Log" at bounding box center [861, 403] width 1366 height 10
drag, startPoint x: 342, startPoint y: 353, endPoint x: 165, endPoint y: 351, distance: 177.0
click at [162, 353] on li "Review, Revise, Update Existing Tip Policies and Procedures Tip Process Video: …" at bounding box center [854, 392] width 1383 height 88
drag, startPoint x: 162, startPoint y: 351, endPoint x: 338, endPoint y: 354, distance: 176.0
click at [338, 354] on li "Review, Revise, Update Existing Tip Policies and Procedures Tip Process Video: …" at bounding box center [854, 392] width 1383 height 88
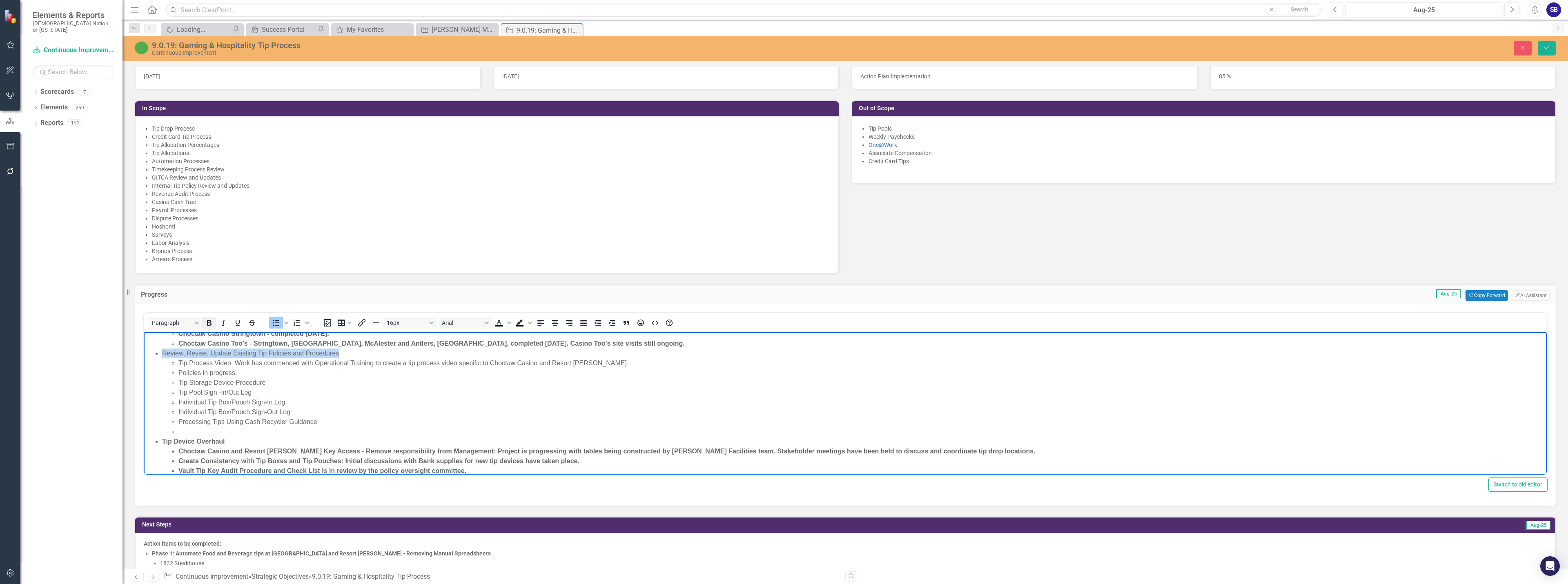
click at [211, 325] on icon "Bold" at bounding box center [209, 323] width 5 height 6
click at [783, 54] on button "Close" at bounding box center [1522, 49] width 18 height 14
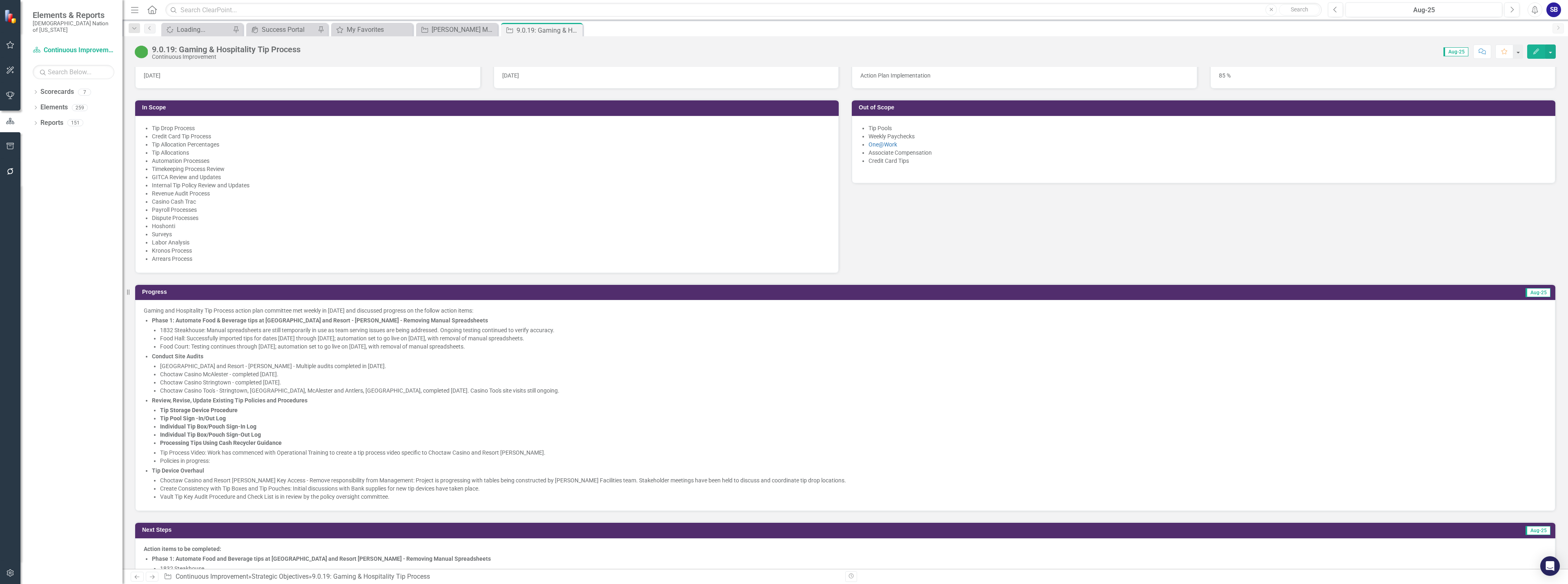
click at [698, 443] on li "Processing Tips Using Cash Recycler Guidance" at bounding box center [854, 442] width 1387 height 8
click at [405, 445] on li "Processing Tips Using Cash Recycler Guidance" at bounding box center [854, 442] width 1387 height 8
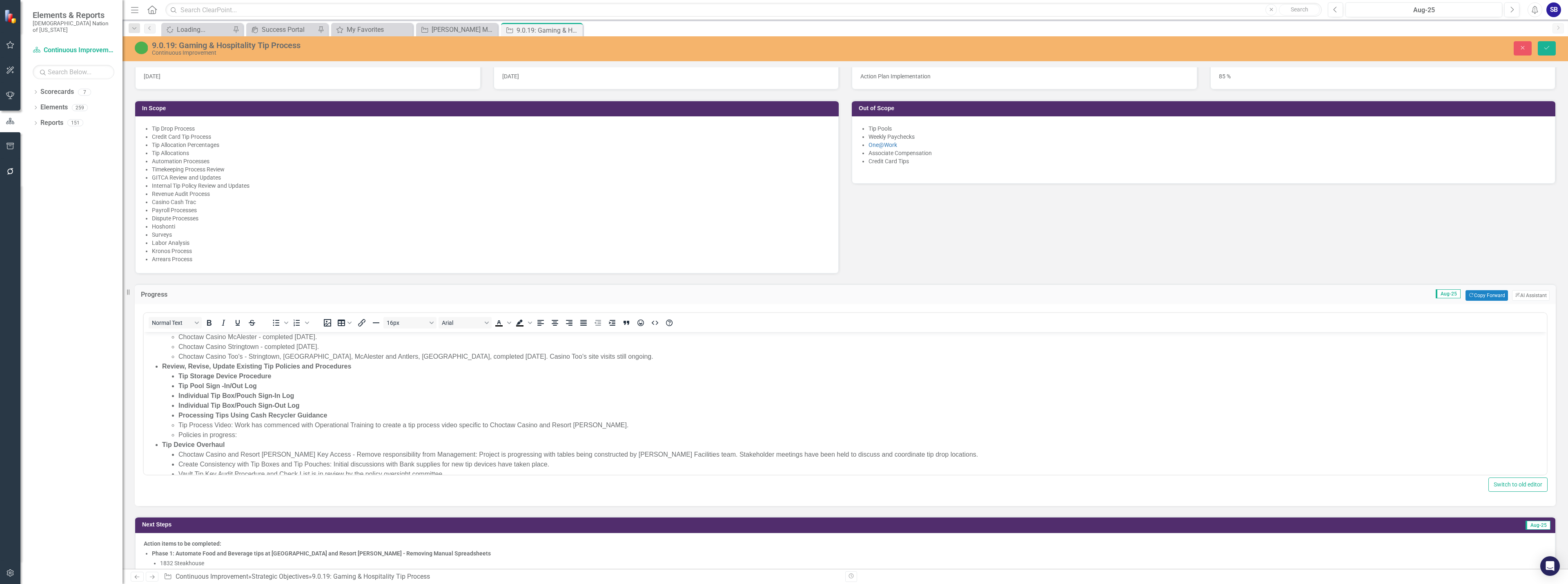
scroll to position [81, 0]
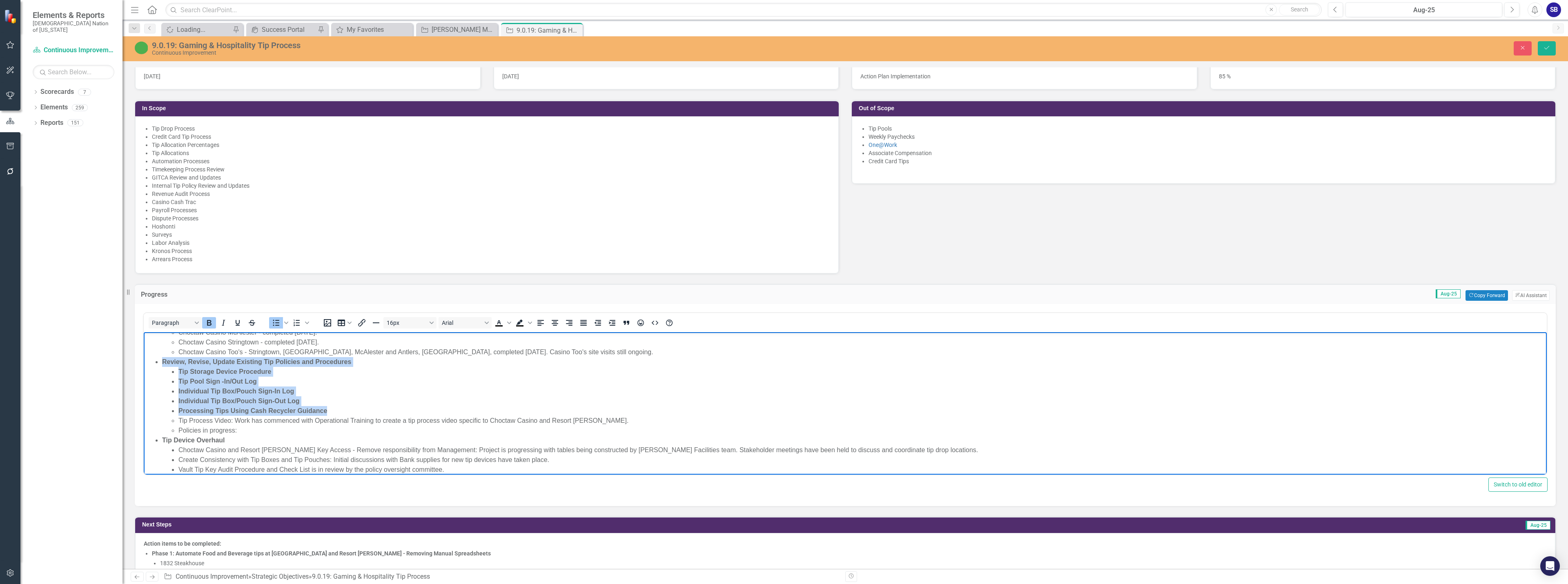
drag, startPoint x: 345, startPoint y: 409, endPoint x: 153, endPoint y: 361, distance: 197.9
click at [153, 361] on ul "Phase 1: Automate Food & Beverage tips at [GEOGRAPHIC_DATA] and Resort - [PERSO…" at bounding box center [845, 372] width 1399 height 206
click at [207, 321] on icon "Bold" at bounding box center [209, 323] width 10 height 10
click at [353, 395] on li "Individual Tip Box/Pouch Sign-In Log" at bounding box center [861, 391] width 1366 height 10
click at [338, 362] on li "Review, Revise, Update Existing Tip Policies and Procedures Tip Storage Device …" at bounding box center [854, 386] width 1383 height 58
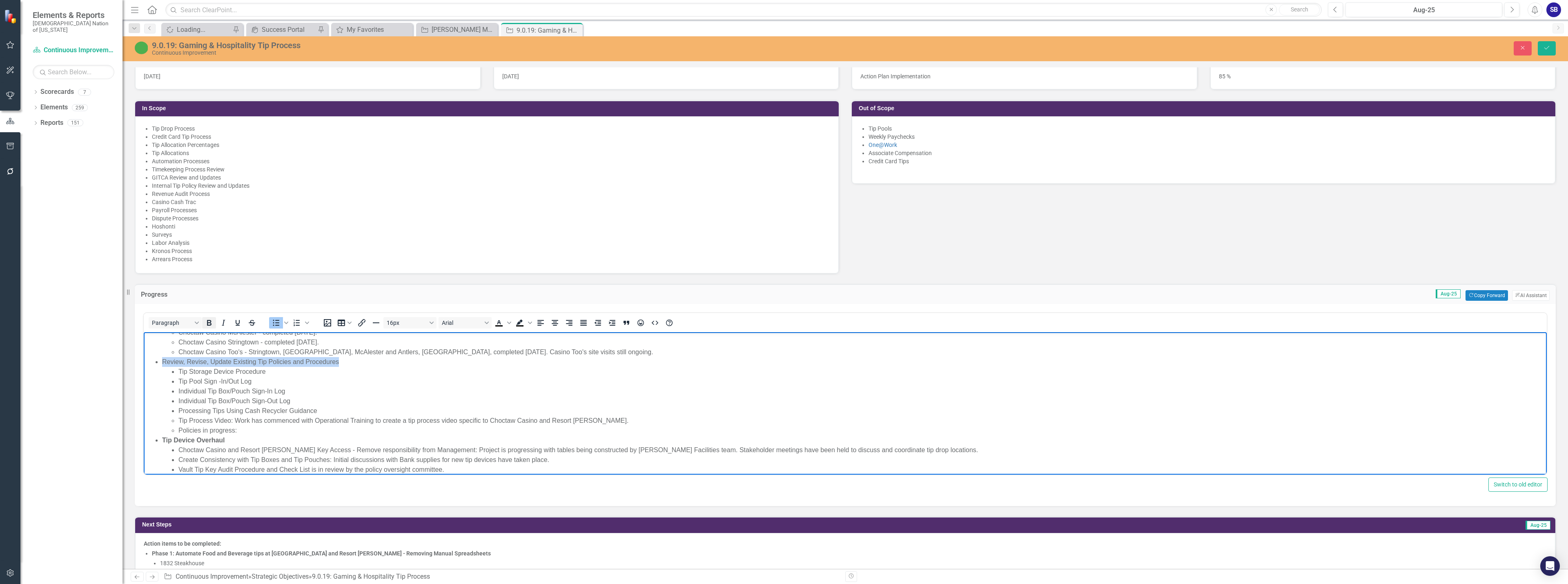
click at [211, 324] on icon "Bold" at bounding box center [209, 323] width 5 height 6
click at [370, 380] on li "Tip Pool Sign -In/Out Log" at bounding box center [861, 382] width 1366 height 10
click at [256, 422] on li "Tip Process Video: Work has commenced with Operational Training to create a tip…" at bounding box center [861, 421] width 1366 height 10
click at [393, 421] on li "Tip Process Video: Work commenced with Operational Training to create a tip pro…" at bounding box center [861, 421] width 1366 height 10
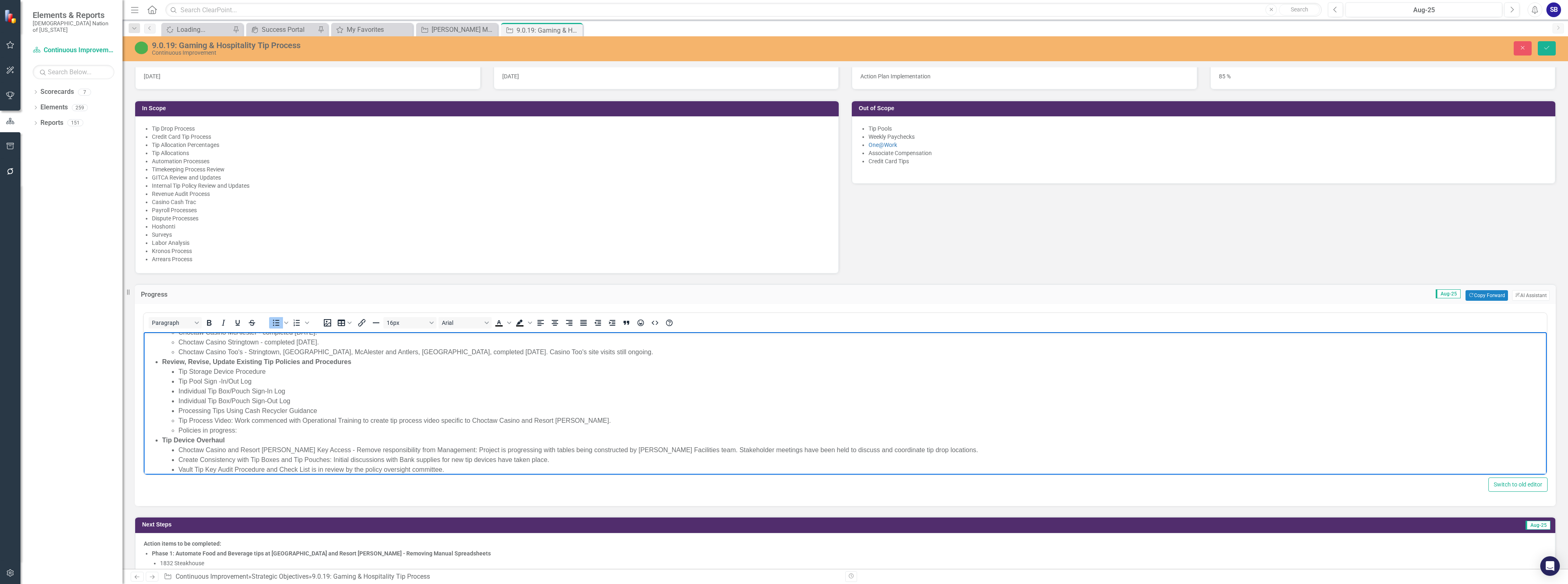
click at [528, 421] on li "Tip Process Video: Work commenced with Operational Training to create tip proce…" at bounding box center [861, 421] width 1366 height 10
drag, startPoint x: 548, startPoint y: 419, endPoint x: 566, endPoint y: 435, distance: 24.1
click at [548, 418] on li "Tip Process Video: Work commenced with Operational Training to create tip proce…" at bounding box center [861, 421] width 1366 height 10
click at [591, 413] on li "Processing Tips Using Cash Recycler Guidance" at bounding box center [861, 411] width 1366 height 10
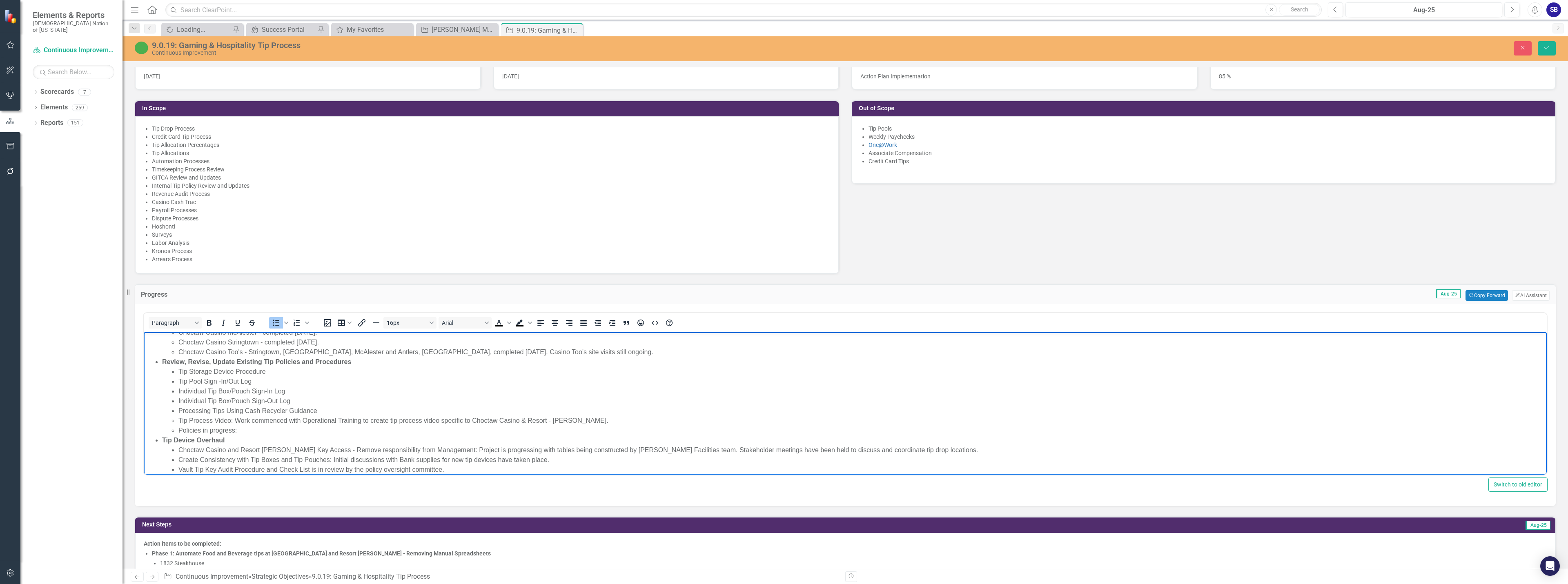
click at [579, 421] on li "Tip Process Video: Work commenced with Operational Training to create tip proce…" at bounding box center [861, 421] width 1366 height 10
click at [240, 443] on li "Choctaw Casino and Resort [PERSON_NAME] Key Access - Remove responsibility from…" at bounding box center [861, 441] width 1366 height 10
click at [234, 443] on li "Choctaw Casino and Resort [PERSON_NAME] Key Access - Remove responsibility from…" at bounding box center [861, 441] width 1366 height 10
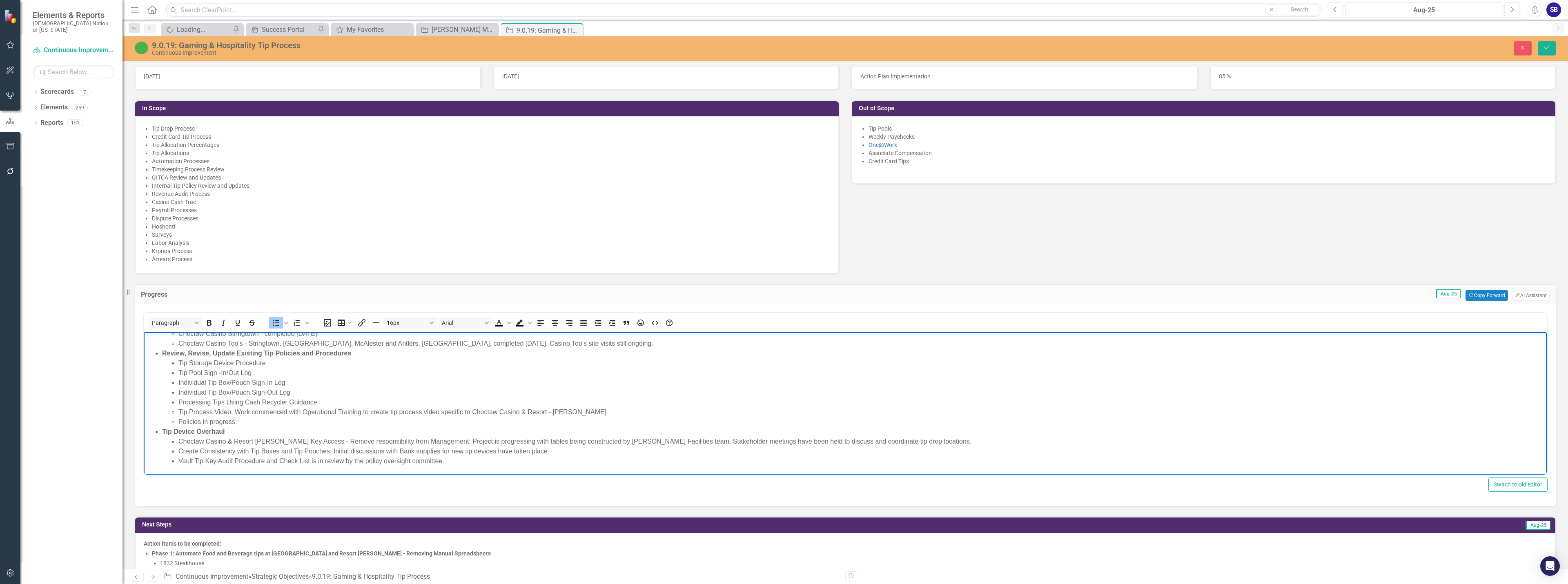
click at [254, 441] on li "Choctaw Casino & Resort [PERSON_NAME] Key Access - Remove responsibility from M…" at bounding box center [861, 441] width 1366 height 10
click at [470, 442] on li "Choctaw Casino & Resort - [PERSON_NAME] Key Access - Remove responsibility from…" at bounding box center [861, 441] width 1366 height 10
click at [497, 441] on li "Choctaw Casino & Resort - [PERSON_NAME] Key Access - Remove responsibility from…" at bounding box center [861, 441] width 1366 height 10
drag, startPoint x: 756, startPoint y: 441, endPoint x: 726, endPoint y: 441, distance: 30.0
click at [726, 441] on li "Choctaw Casino & Resort - [PERSON_NAME] Key Access - Remove responsibility from…" at bounding box center [861, 441] width 1366 height 10
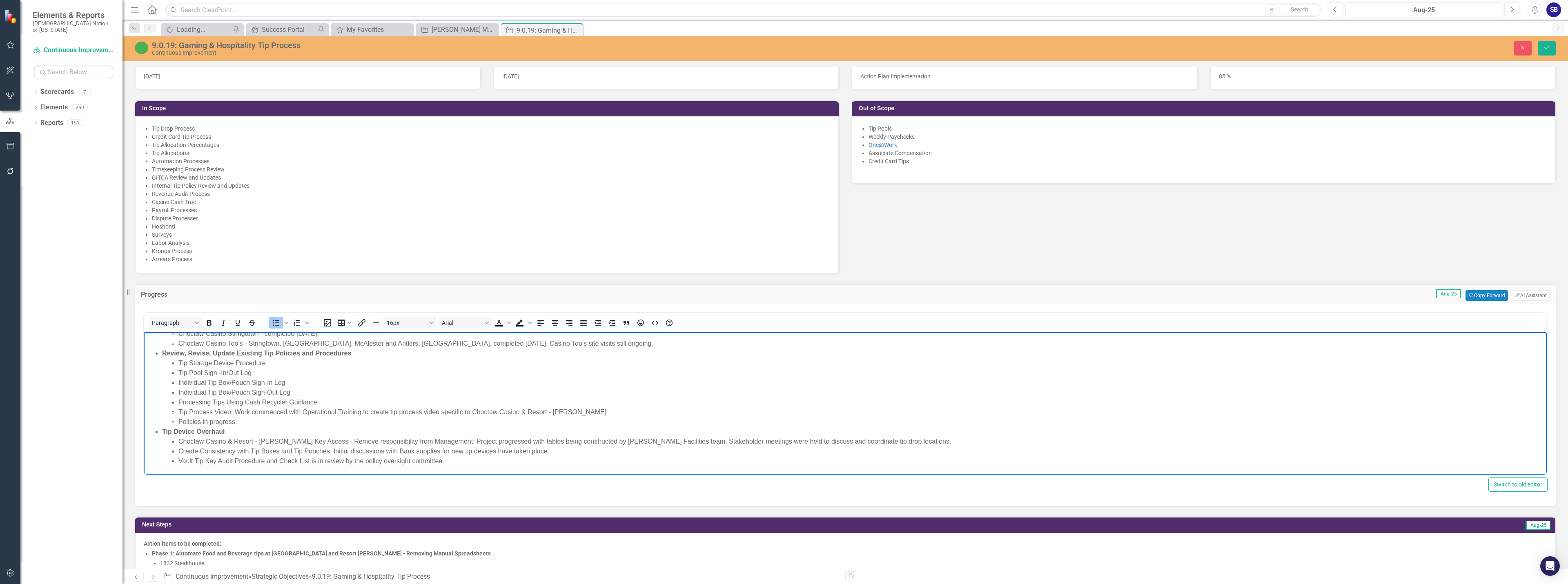
click at [783, 439] on li "Choctaw Casino & Resort - [PERSON_NAME] Key Access - Remove responsibility from…" at bounding box center [861, 441] width 1366 height 10
click at [573, 343] on li "Choctaw Casino Too's - Stringtown, [GEOGRAPHIC_DATA], McAlester and Antlers, [G…" at bounding box center [861, 343] width 1366 height 10
click at [404, 453] on li "Create Consistency with Tip Boxes and Tip Pouches: Initial discussions with Ban…" at bounding box center [861, 451] width 1366 height 10
click at [550, 449] on li "Create Consistency with Tip Boxes and Tip Pouches: Initial discussions with ban…" at bounding box center [861, 451] width 1366 height 10
drag, startPoint x: 497, startPoint y: 451, endPoint x: 553, endPoint y: 451, distance: 56.0
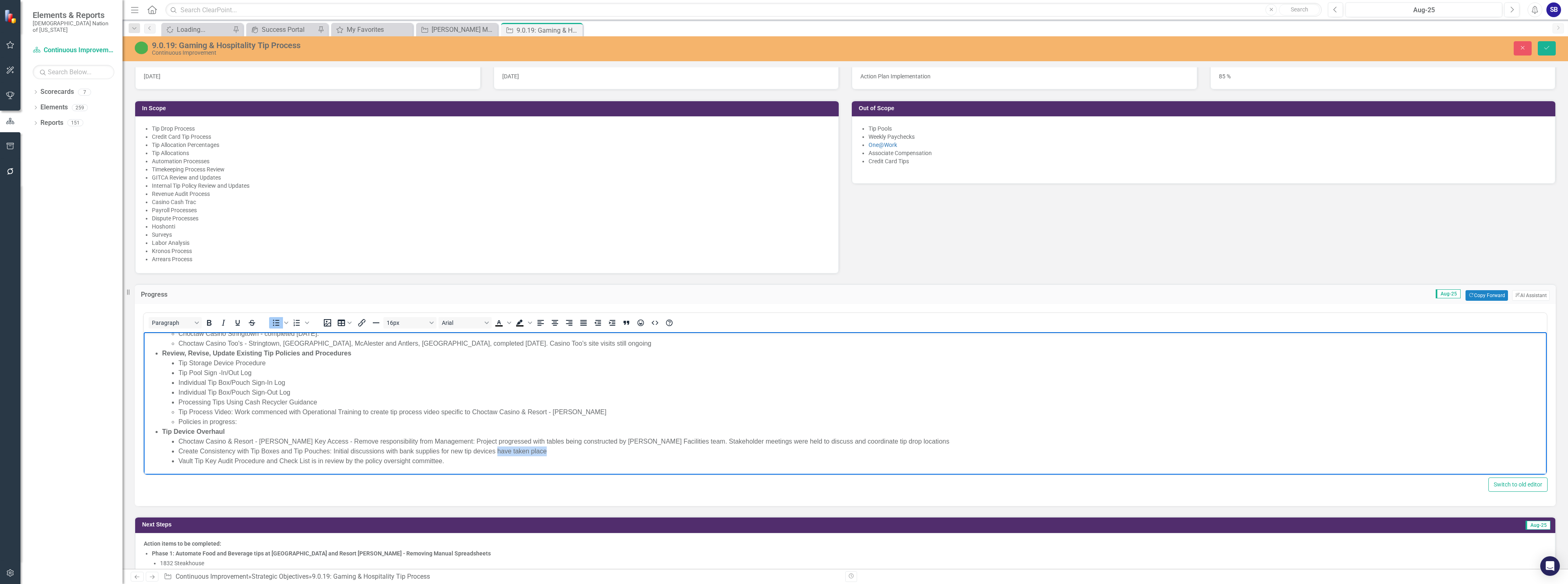
click at [553, 451] on li "Create Consistency with Tip Boxes and Tip Pouches: Initial discussions with ban…" at bounding box center [861, 451] width 1366 height 10
click at [316, 462] on li "Vault Tip Key Audit Procedure and Check List is in review by the policy oversig…" at bounding box center [861, 461] width 1366 height 10
click at [351, 460] on li "Vault Tip Key Audit Procedure and Check List in review by the policy oversight …" at bounding box center [861, 461] width 1366 height 10
click at [429, 462] on li "Vault Tip Key Audit Procedure and Check List in review by policy oversight comm…" at bounding box center [861, 461] width 1366 height 10
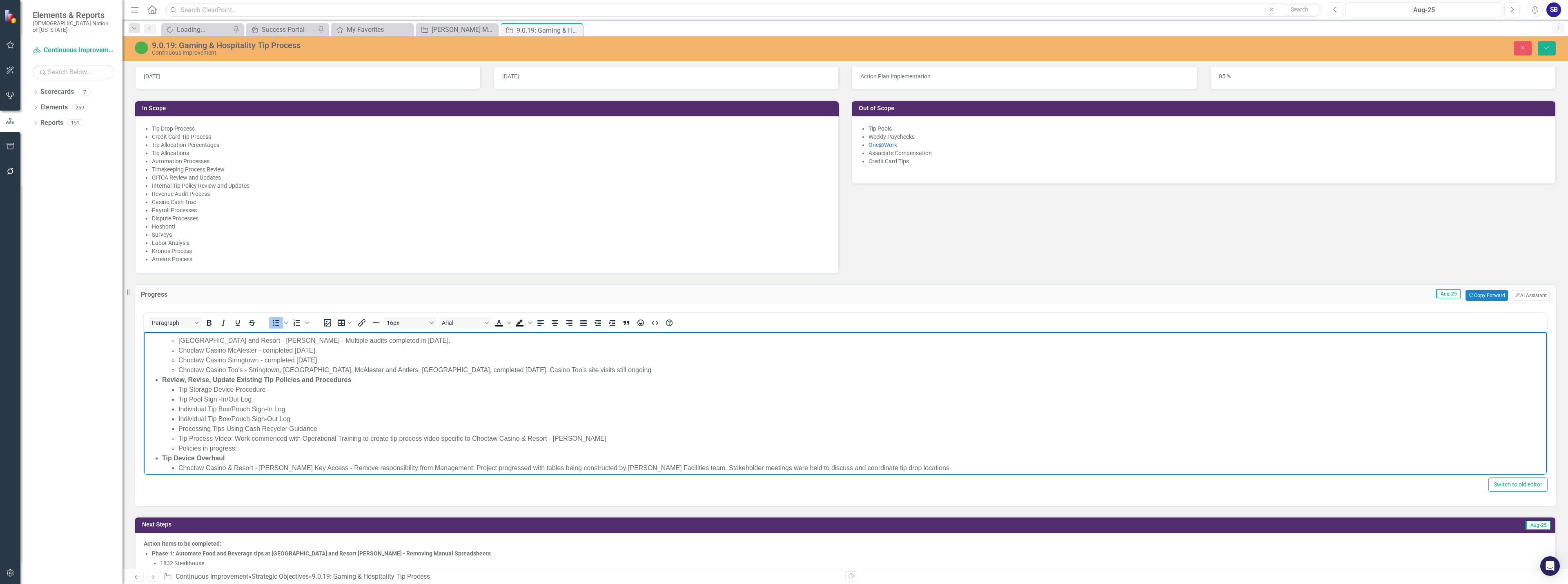
scroll to position [49, 0]
click at [360, 375] on li "Choctaw Casino Stringtown - completed [DATE]." at bounding box center [861, 375] width 1366 height 10
click at [350, 366] on li "Choctaw Casino McAlester - completed [DATE]." at bounding box center [861, 365] width 1366 height 10
click at [419, 356] on li "[GEOGRAPHIC_DATA] and Resort - [PERSON_NAME] - Multiple audits completed in [DA…" at bounding box center [861, 355] width 1366 height 10
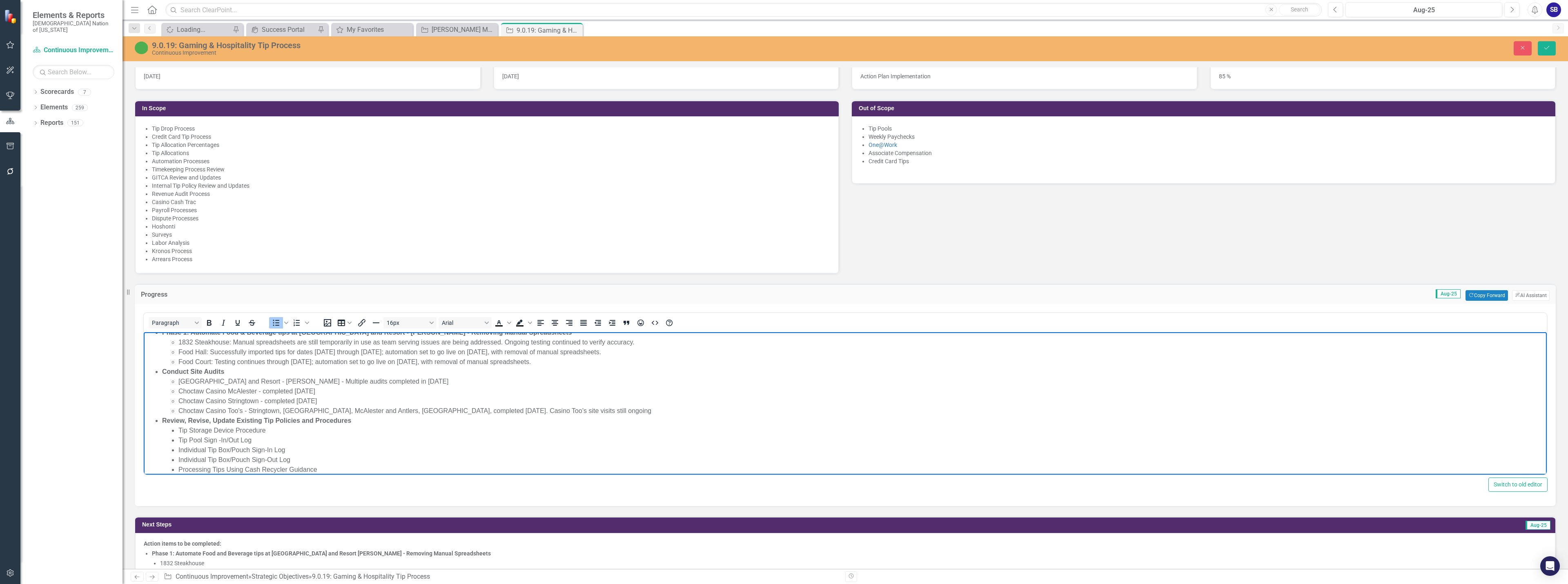
scroll to position [9, 0]
click at [616, 377] on li "Food Court: Testing continues through [DATE]; automation set to go live on [DAT…" at bounding box center [861, 376] width 1366 height 10
click at [673, 367] on li "Food Hall: Successfully imported tips for dates [DATE] through [DATE]; automati…" at bounding box center [861, 366] width 1366 height 10
click at [637, 356] on li "1832 Steakhouse: Manual spreadsheets are still temporarily in use as team servi…" at bounding box center [861, 356] width 1366 height 10
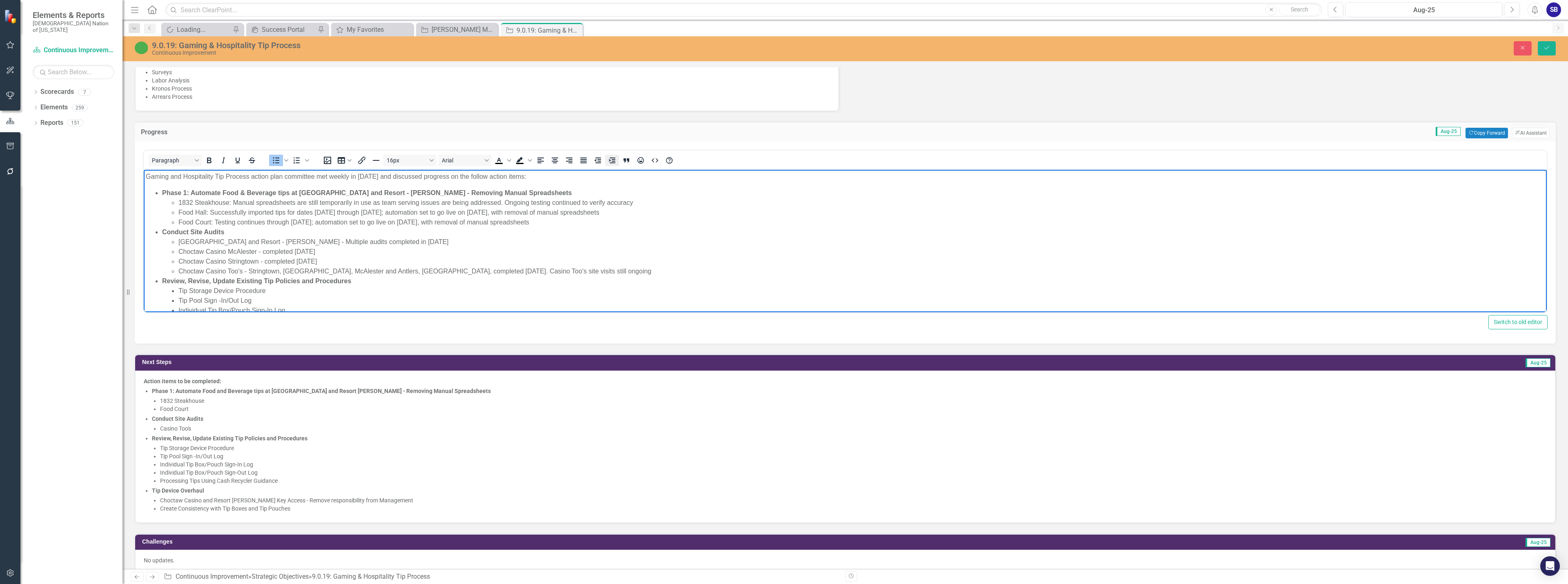
scroll to position [612, 0]
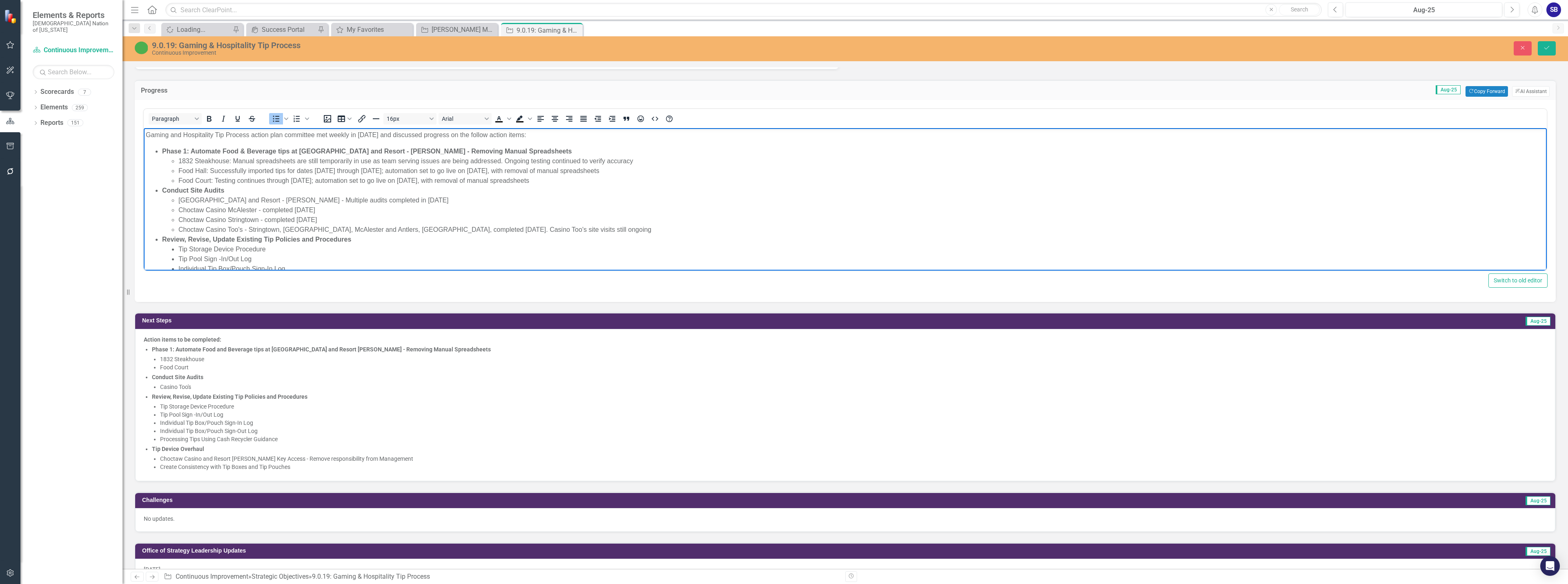
click at [217, 461] on li "Choctaw Casino and Resort [PERSON_NAME] Key Access - Remove responsibility from…" at bounding box center [854, 458] width 1387 height 8
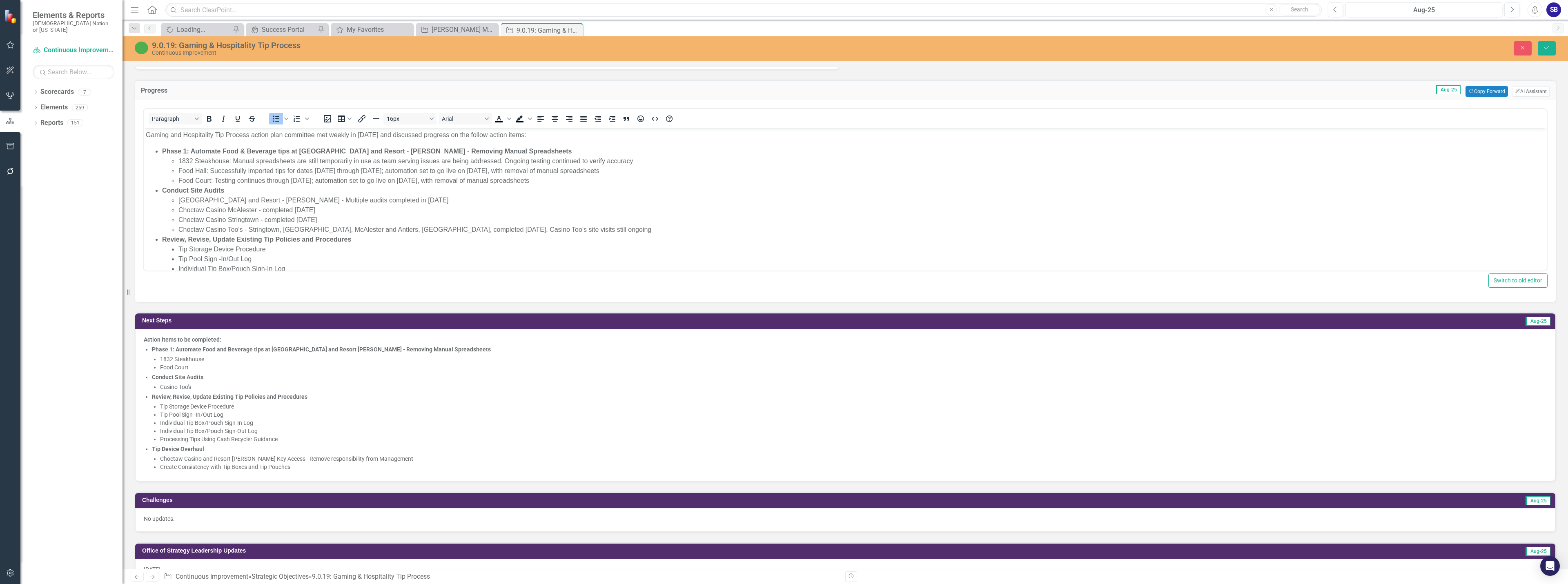
click at [217, 461] on li "Choctaw Casino and Resort [PERSON_NAME] Key Access - Remove responsibility from…" at bounding box center [854, 458] width 1387 height 8
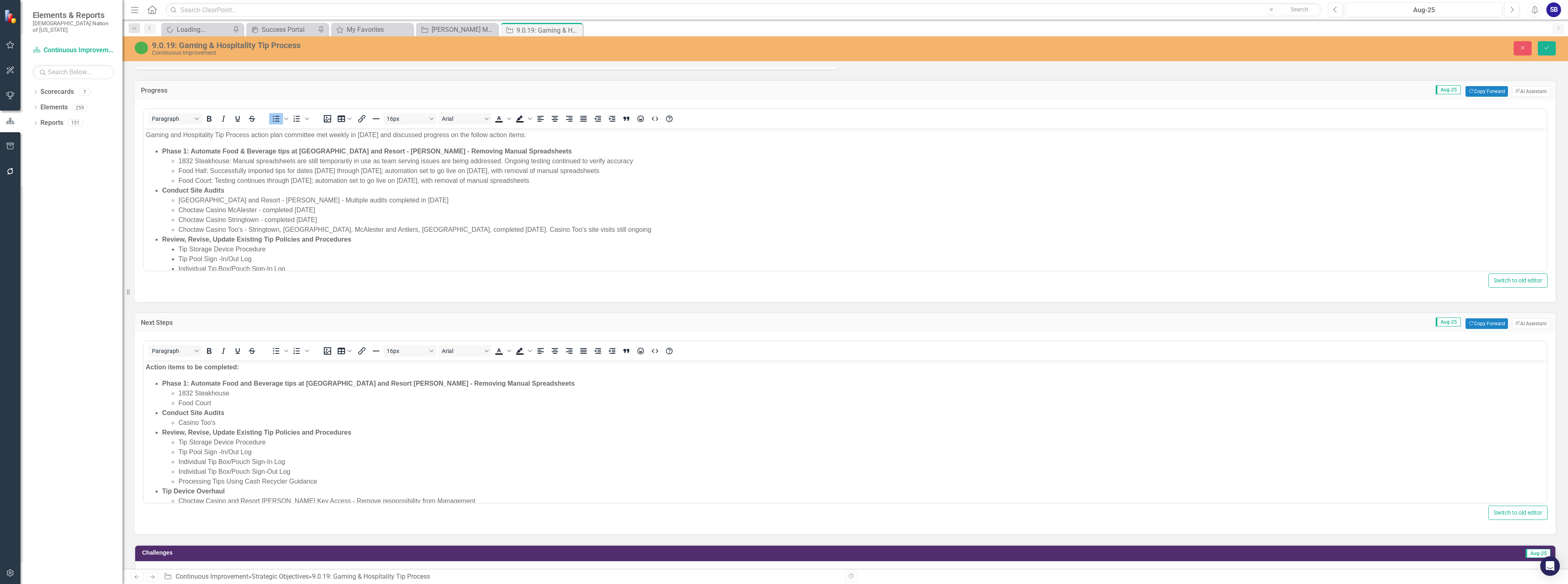
scroll to position [22, 0]
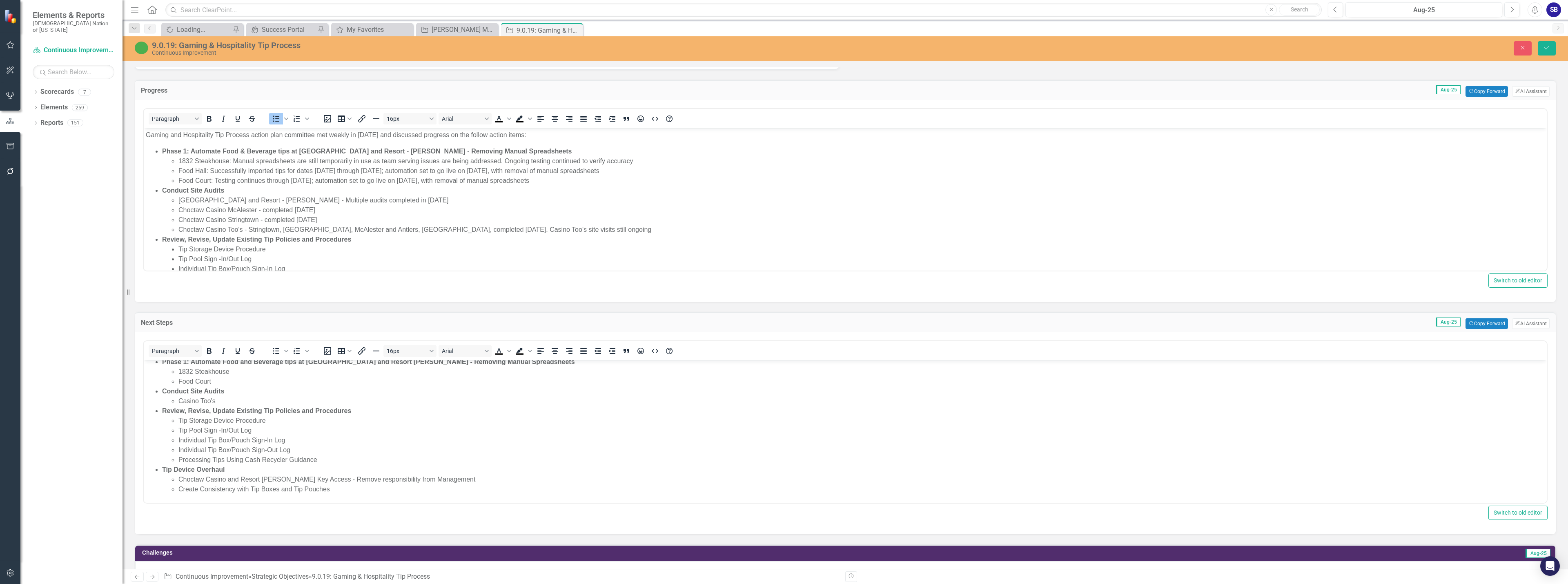
click at [233, 480] on li "Choctaw Casino and Resort [PERSON_NAME] Key Access - Remove responsibility from…" at bounding box center [861, 479] width 1366 height 10
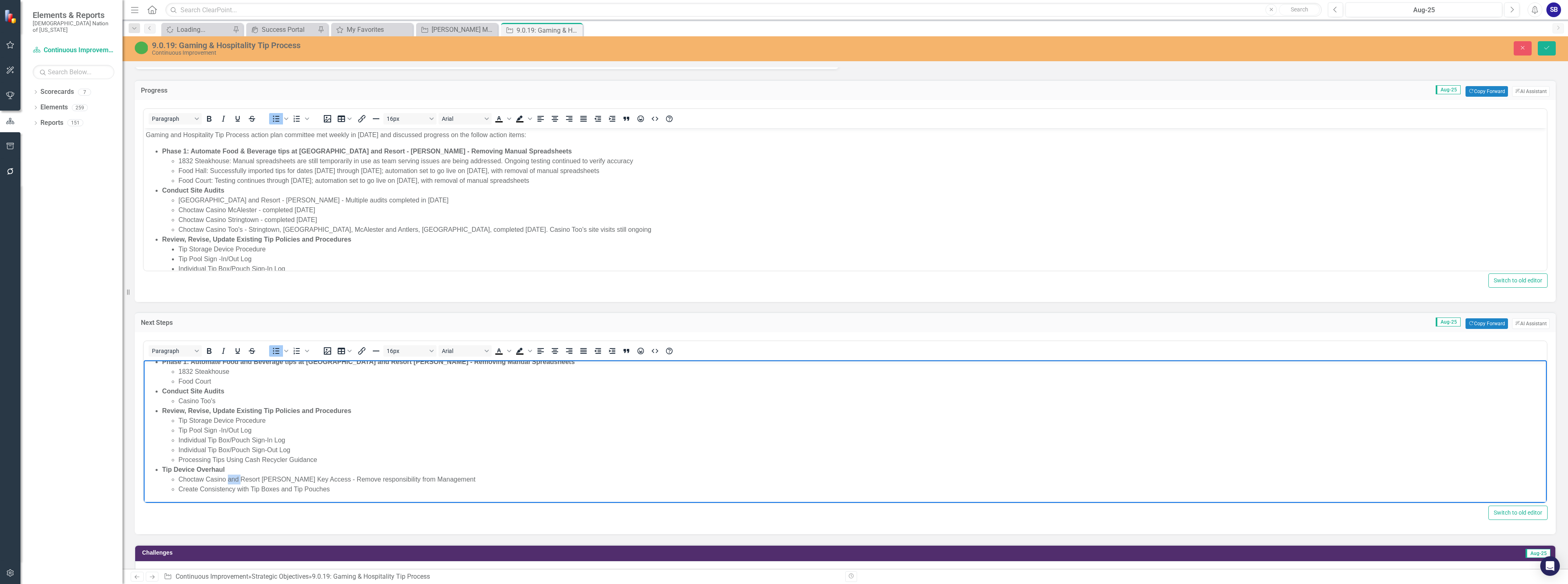
click at [233, 480] on li "Choctaw Casino and Resort [PERSON_NAME] Key Access - Remove responsibility from…" at bounding box center [861, 479] width 1366 height 10
click at [257, 481] on li "Choctaw Casino & Resort [PERSON_NAME] Key Access - Remove responsibility from M…" at bounding box center [861, 479] width 1366 height 10
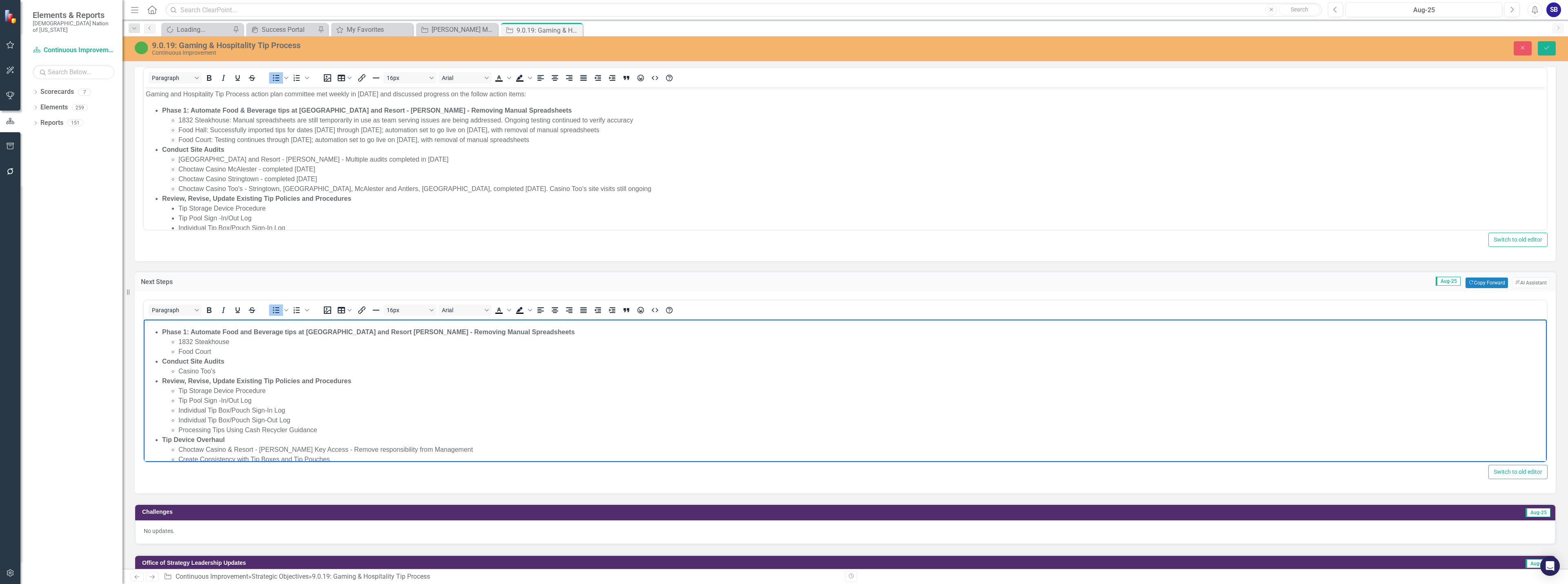
scroll to position [0, 0]
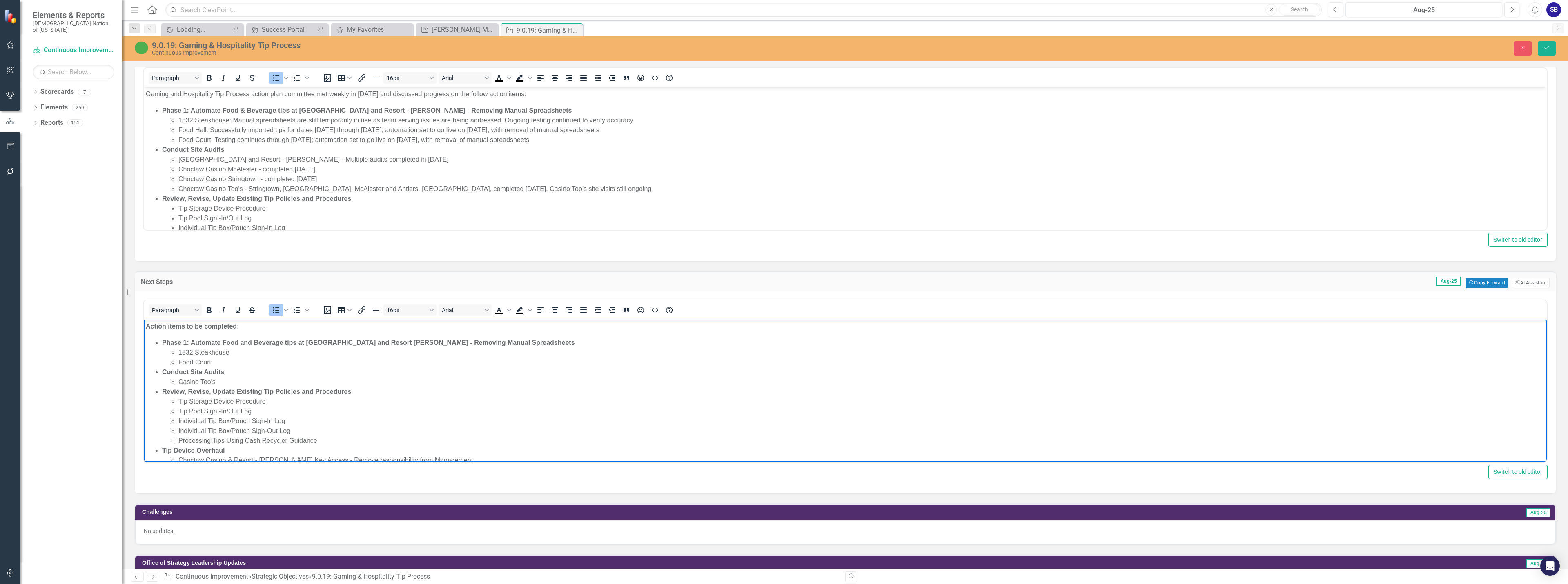
click at [246, 342] on strong "Phase 1: Automate Food and Beverage tips at [GEOGRAPHIC_DATA] and Resort [PERSO…" at bounding box center [368, 342] width 413 height 7
click at [357, 343] on strong "Phase 1: Automate Food & Beverage tips at [GEOGRAPHIC_DATA] and Resort [PERSON_…" at bounding box center [366, 342] width 406 height 7
click at [380, 344] on strong "Phase 1: Automate Food & Beverage tips at [GEOGRAPHIC_DATA] [PERSON_NAME] - Rem…" at bounding box center [348, 342] width 370 height 7
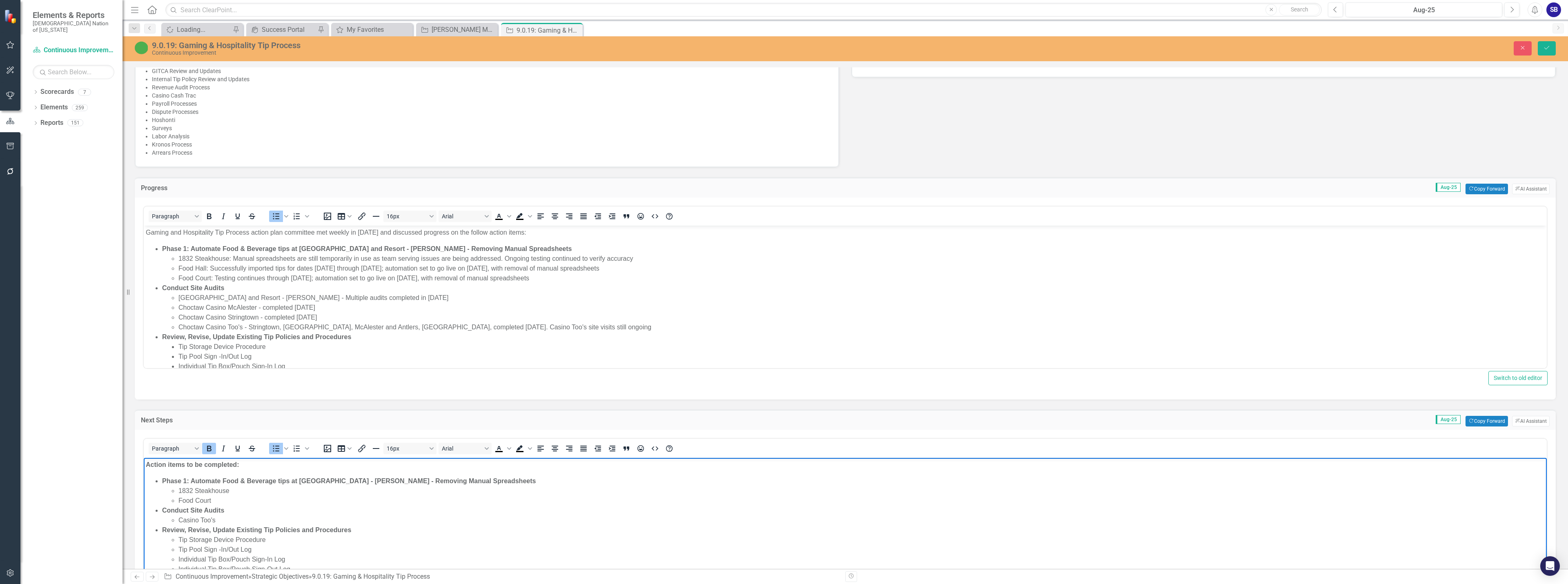
scroll to position [490, 0]
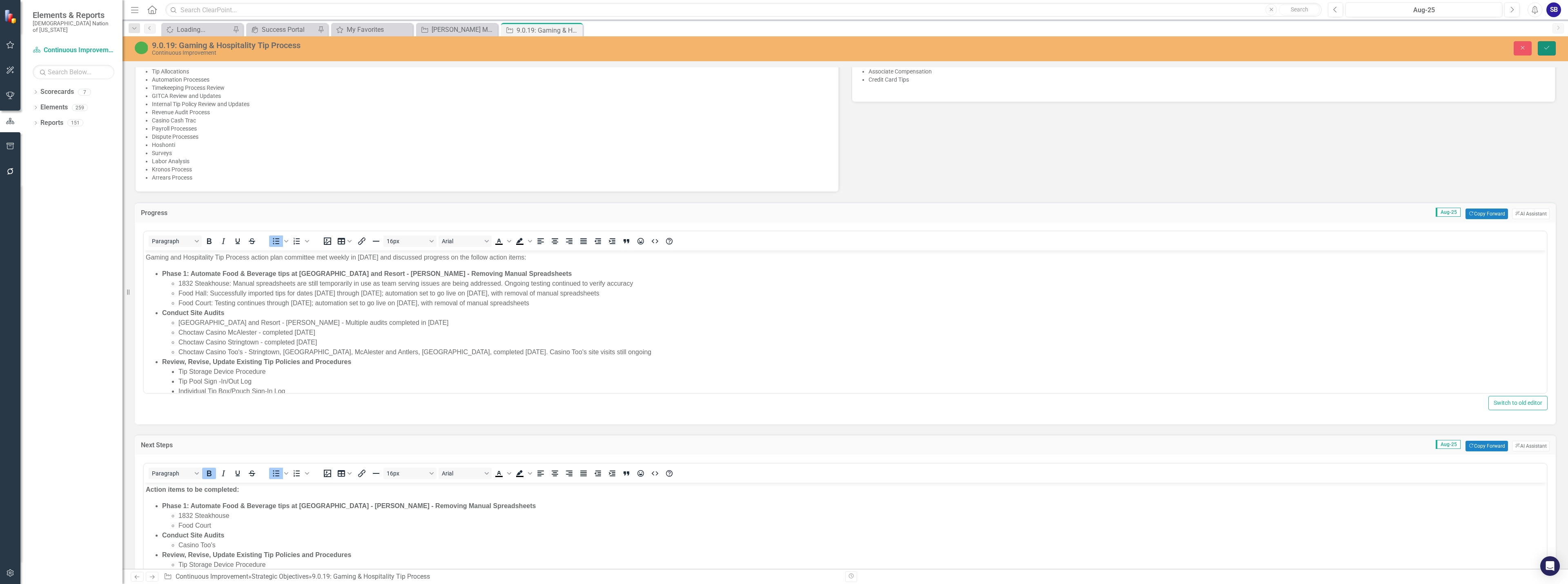
click at [783, 49] on icon "submit" at bounding box center [1546, 48] width 5 height 3
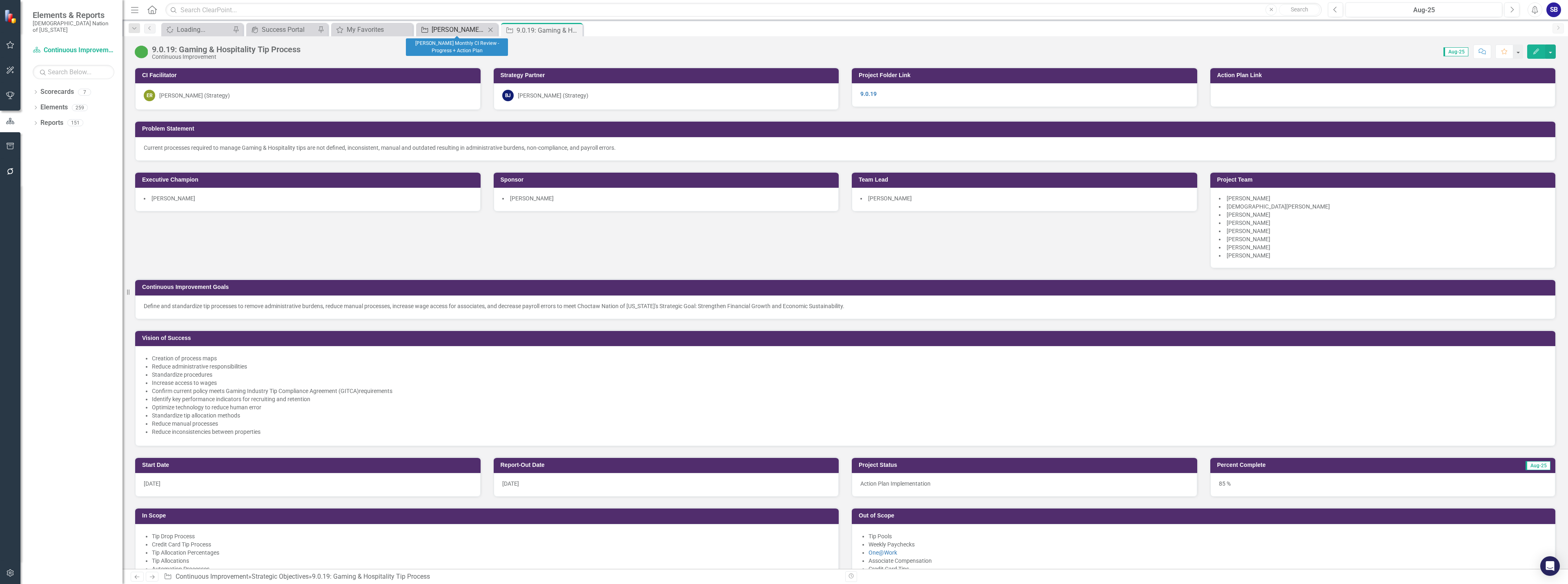
click at [469, 28] on div "[PERSON_NAME] Monthly CI Review - Progress + Action Plan" at bounding box center [459, 30] width 53 height 10
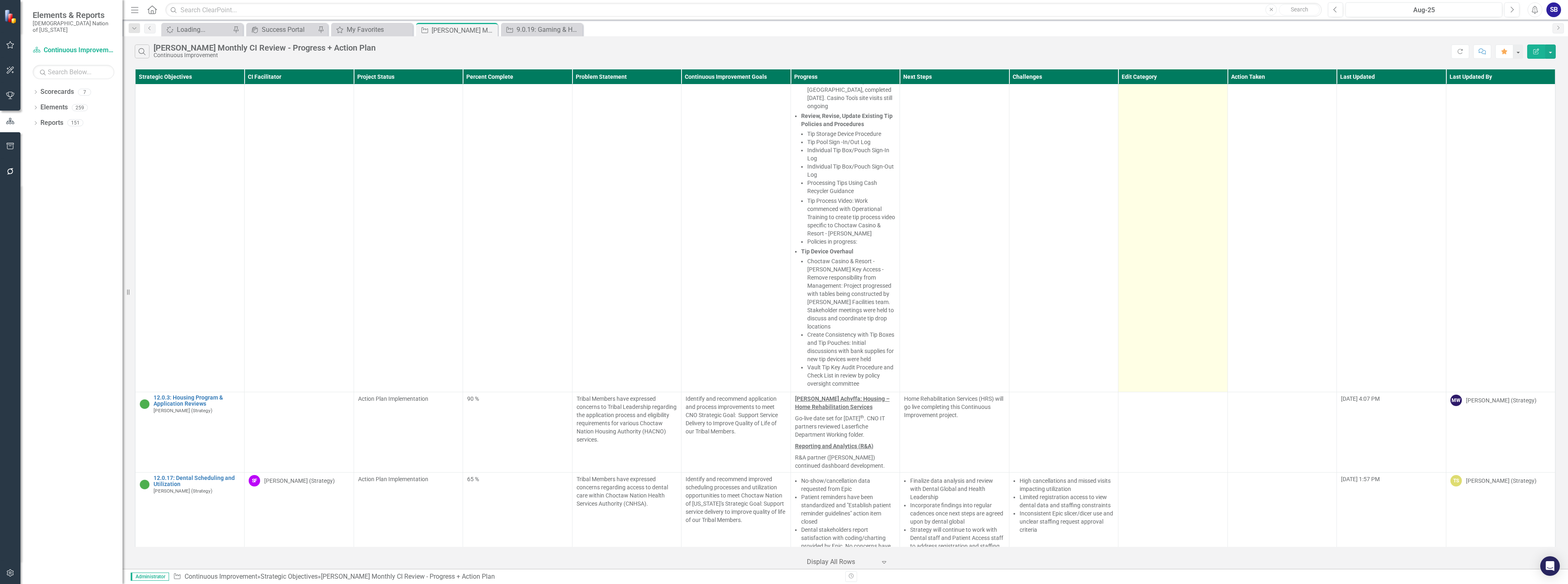
scroll to position [327, 0]
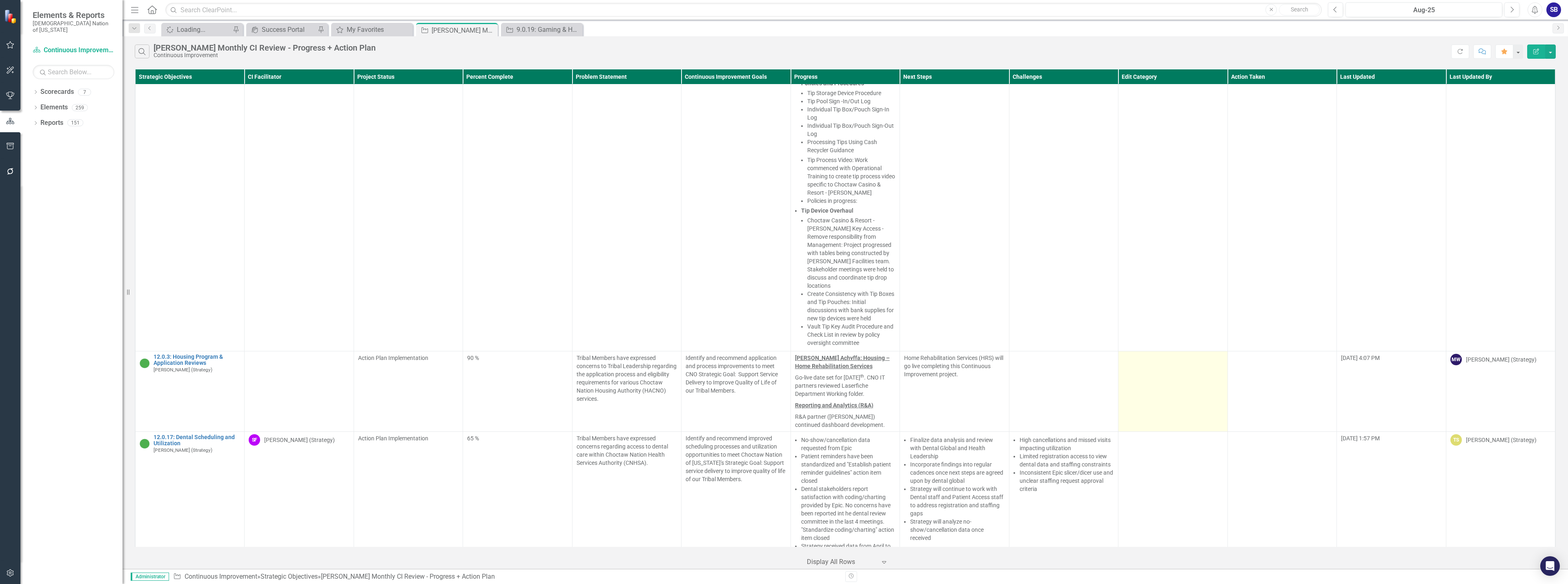
click at [783, 360] on td at bounding box center [1173, 391] width 109 height 80
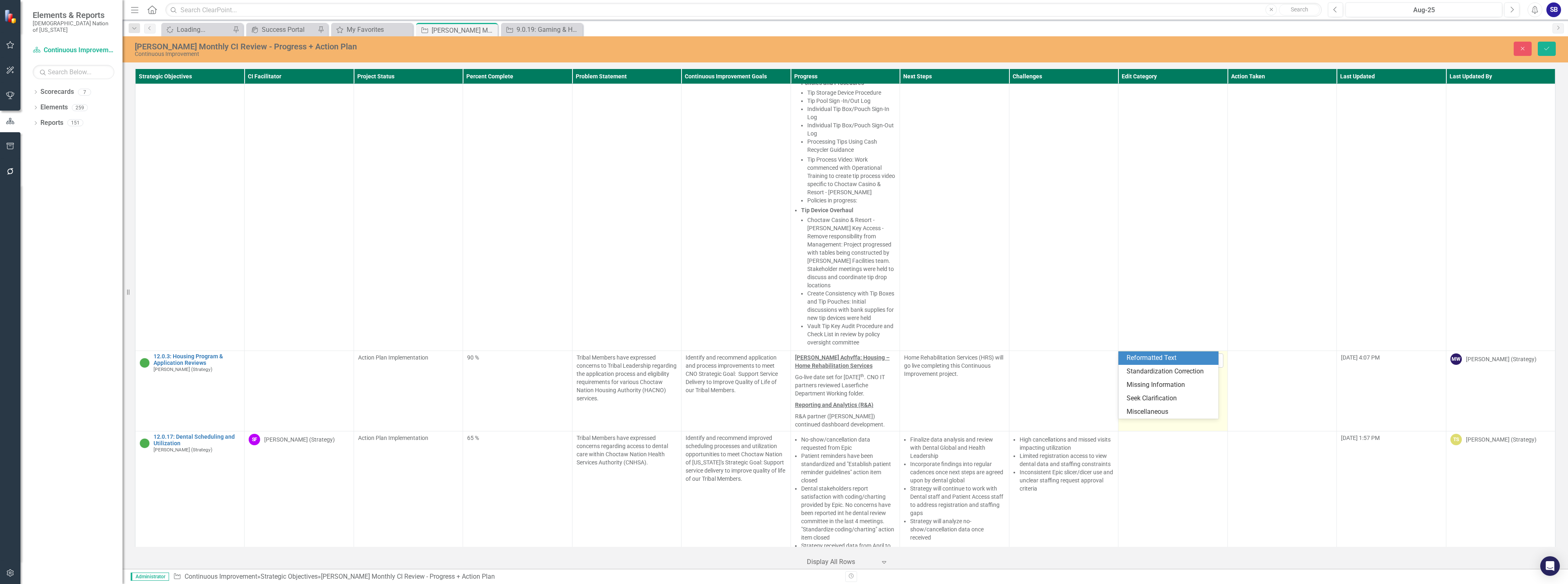
click at [783, 355] on div at bounding box center [1167, 360] width 84 height 11
click at [783, 413] on div "Miscellaneous" at bounding box center [1170, 411] width 87 height 9
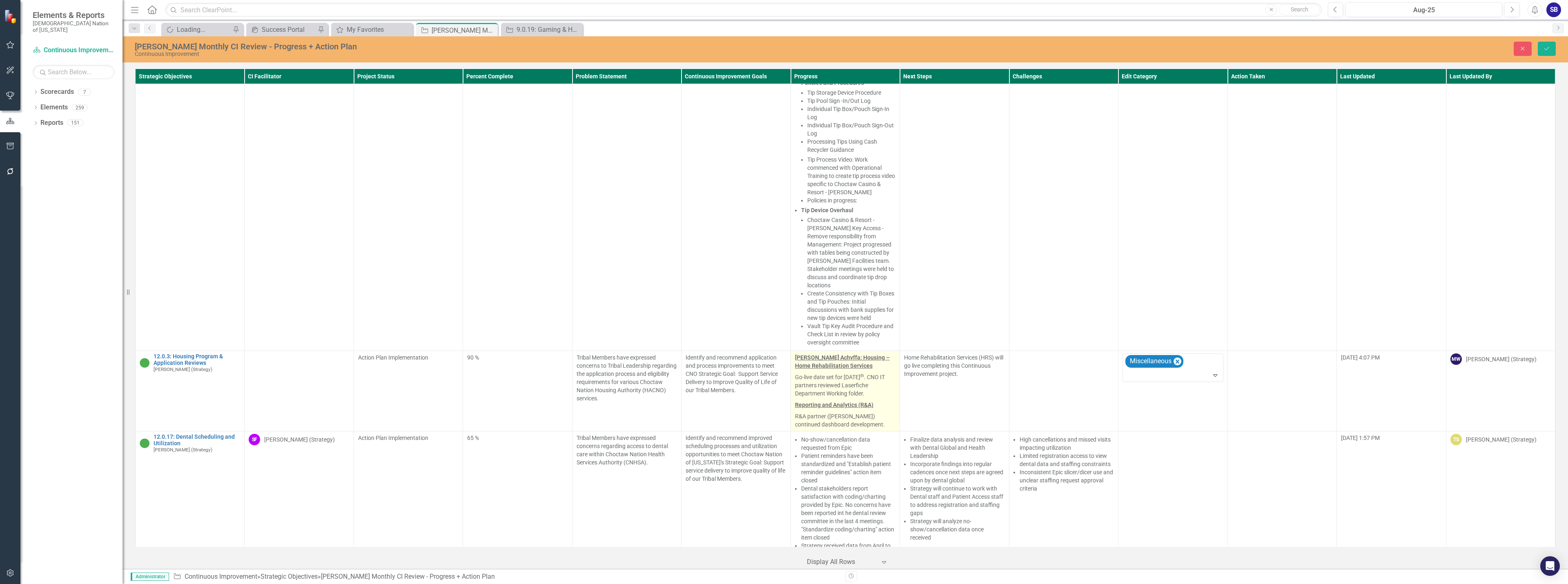
click at [783, 371] on p "Go-live date set for [DATE] . CNO IT partners reviewed Laserfiche Department Wo…" at bounding box center [846, 385] width 101 height 28
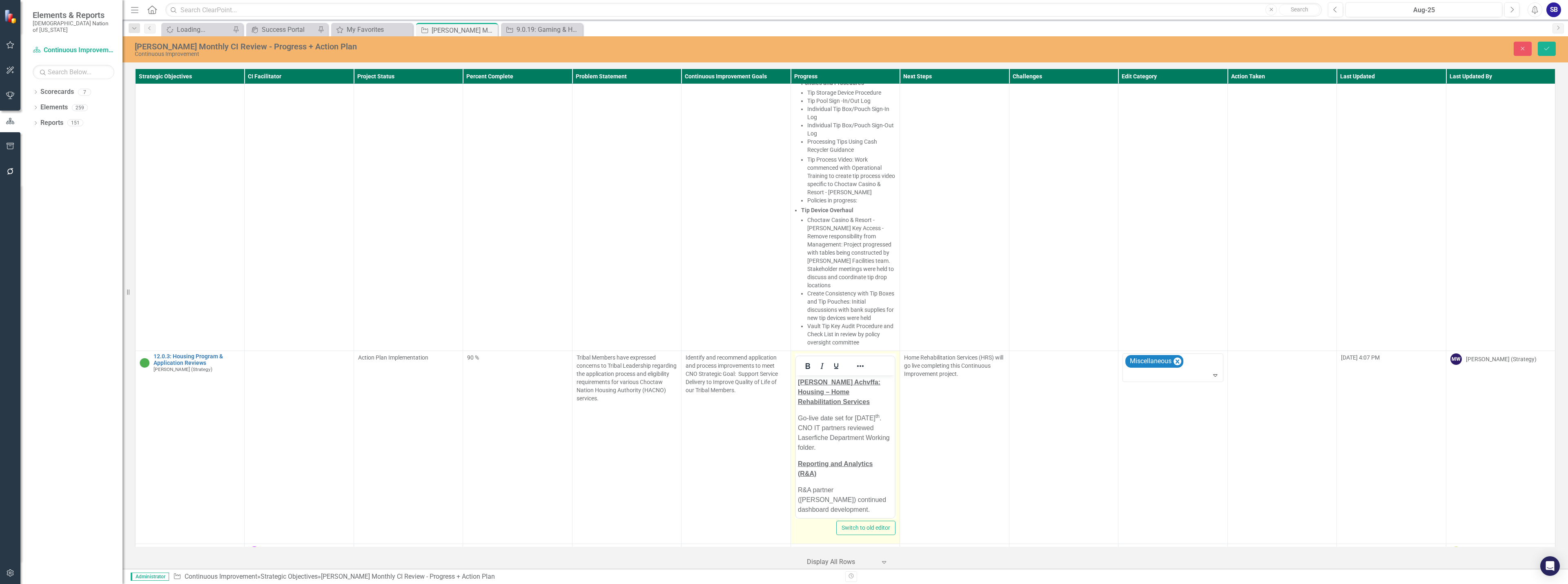
scroll to position [0, 0]
drag, startPoint x: 865, startPoint y: 399, endPoint x: 798, endPoint y: 383, distance: 68.9
click at [783, 383] on p "[PERSON_NAME] Achvffa: Housing – Home Rehabilitation Services" at bounding box center [845, 392] width 95 height 30
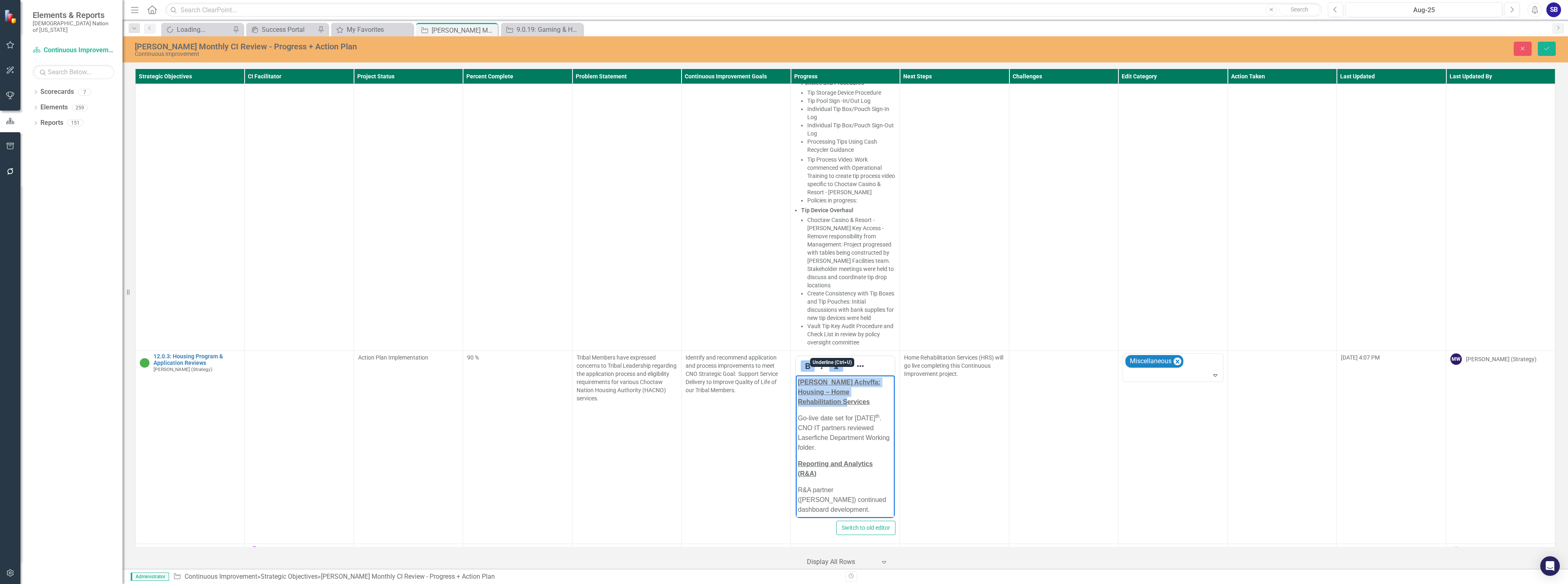
click at [783, 361] on icon "Underline" at bounding box center [836, 366] width 10 height 10
click at [783, 396] on p "[PERSON_NAME] Achvffa: Housing – Home Rehabilitation Services" at bounding box center [845, 392] width 95 height 30
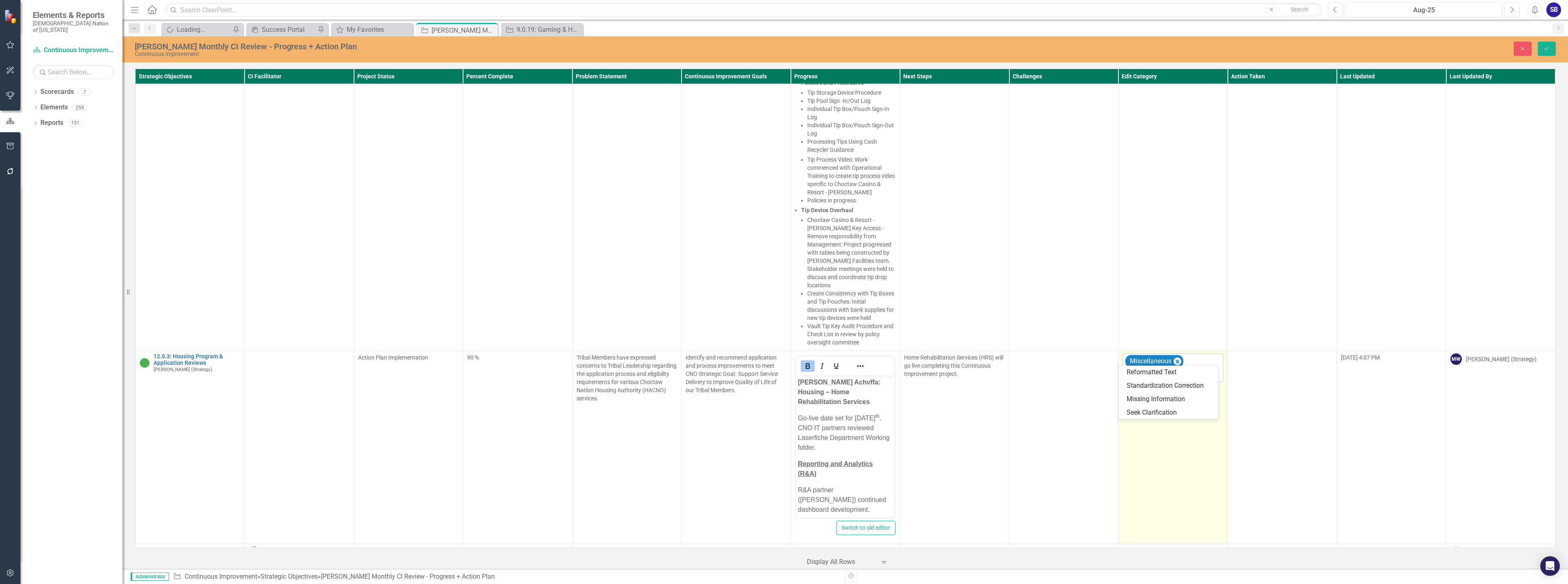
click at [783, 370] on div at bounding box center [1174, 375] width 97 height 11
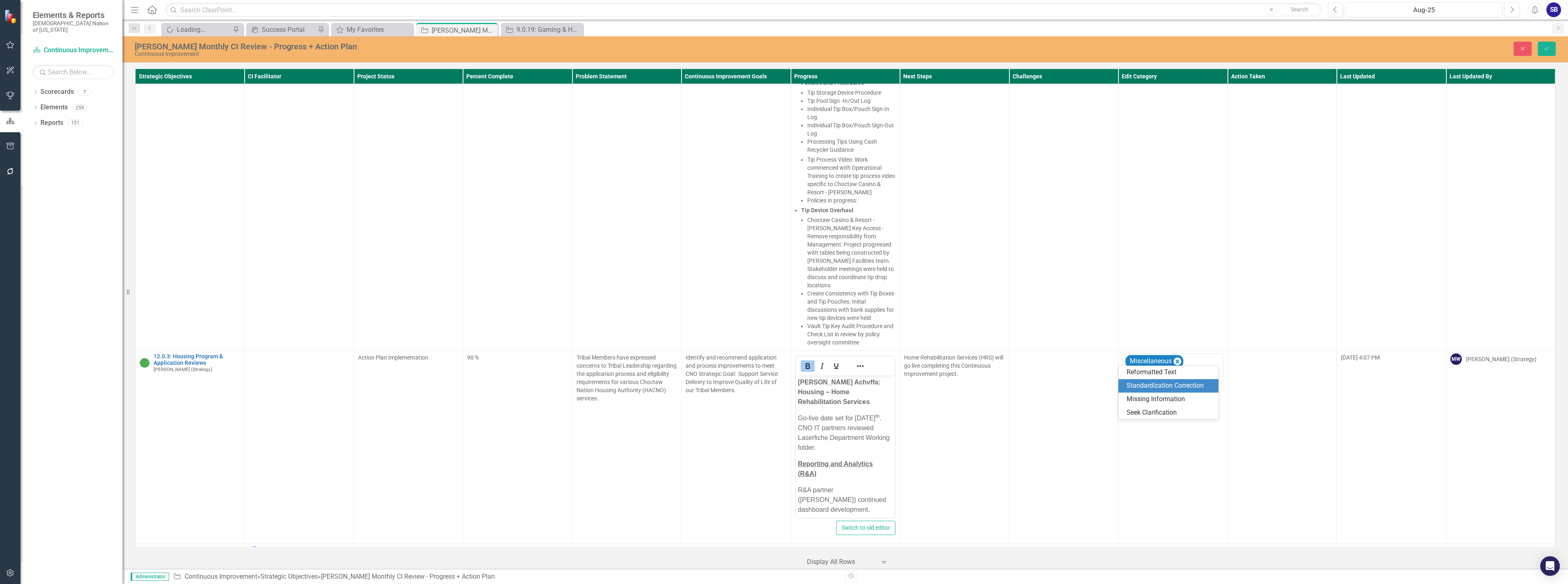
click at [783, 387] on div "Standardization Correction" at bounding box center [1170, 385] width 87 height 9
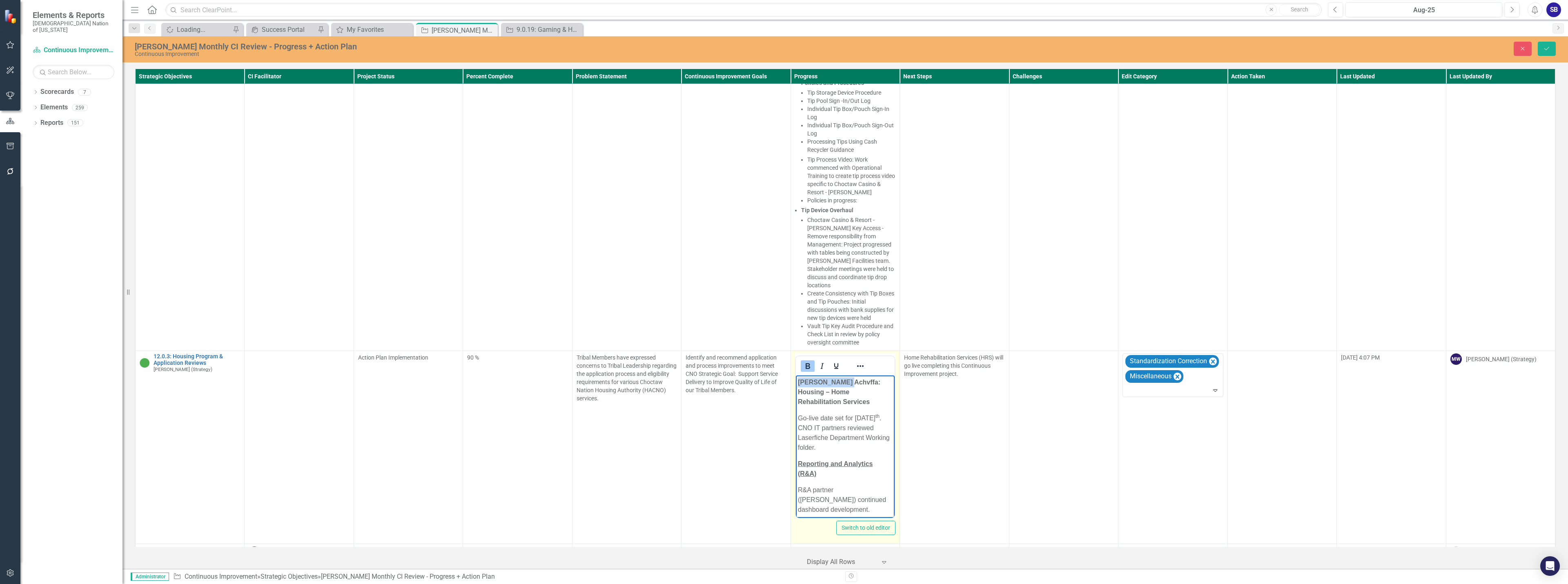
drag, startPoint x: 844, startPoint y: 383, endPoint x: 794, endPoint y: 383, distance: 50.0
click at [783, 383] on html "[PERSON_NAME] Achvffa: Housing – Home Rehabilitation Services Go-live date set …" at bounding box center [845, 448] width 99 height 147
click at [783, 361] on icon "Italic" at bounding box center [822, 366] width 10 height 10
click at [783, 469] on p "Reporting and Analytics (R&A)" at bounding box center [845, 459] width 95 height 20
drag, startPoint x: 851, startPoint y: 490, endPoint x: 864, endPoint y: 496, distance: 14.3
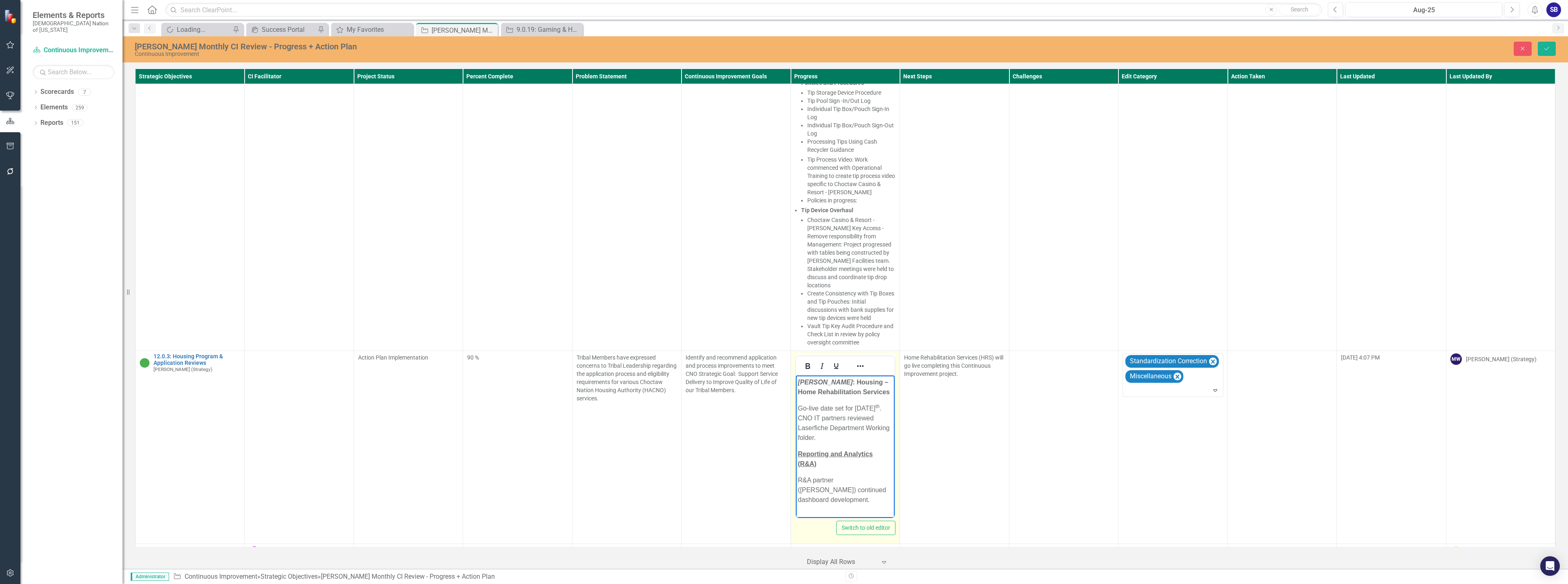
click at [783, 490] on p "R&A partner ([PERSON_NAME]) continued dashboard development." at bounding box center [845, 490] width 95 height 30
click at [783, 397] on p "[PERSON_NAME] Achvffa : Housing – Home Rehabilitation Services" at bounding box center [845, 387] width 95 height 20
drag, startPoint x: 838, startPoint y: 426, endPoint x: 893, endPoint y: 458, distance: 63.6
click at [783, 428] on p "Go-live date set for [DATE] . CNO IT partners reviewed Laserfiche Department Wo…" at bounding box center [845, 424] width 95 height 40
click at [783, 427] on p "Go-live date set for [DATE]. CNO IT partners reviewed Laserfiche Department Wor…" at bounding box center [845, 424] width 95 height 40
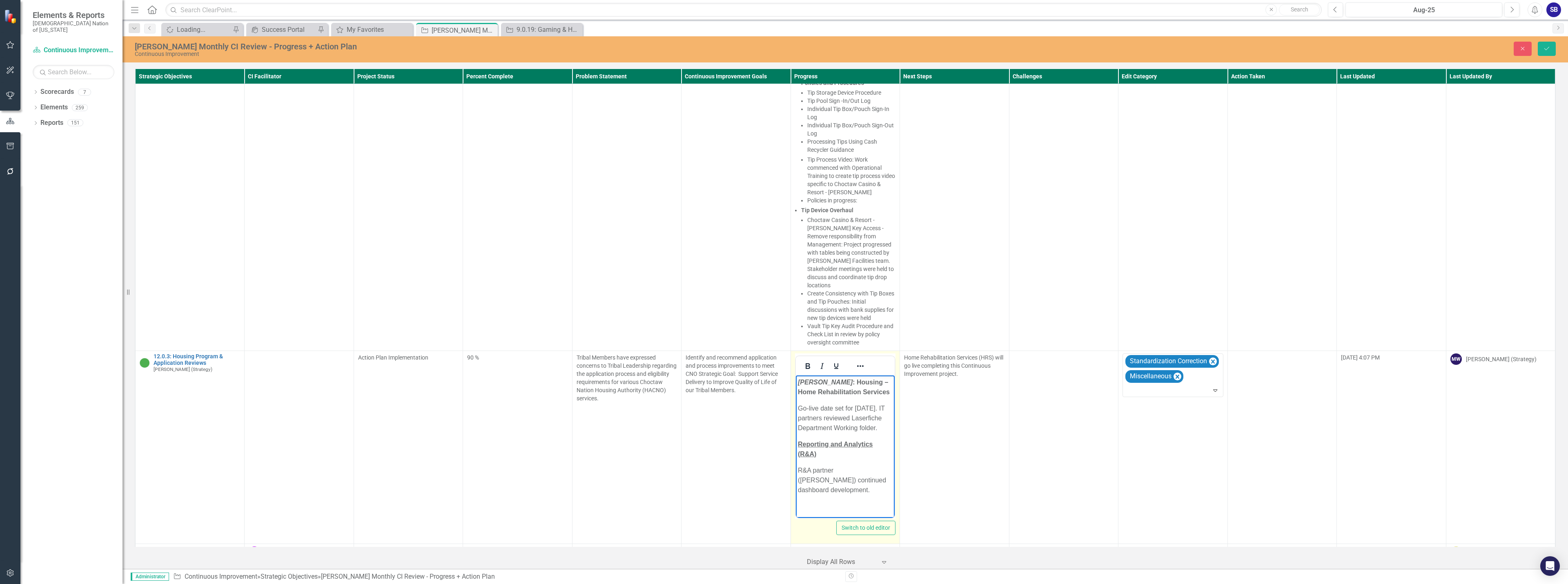
click at [783, 433] on p "Go-live date set for [DATE]. IT partners reviewed Laserfiche Department Working…" at bounding box center [845, 419] width 95 height 30
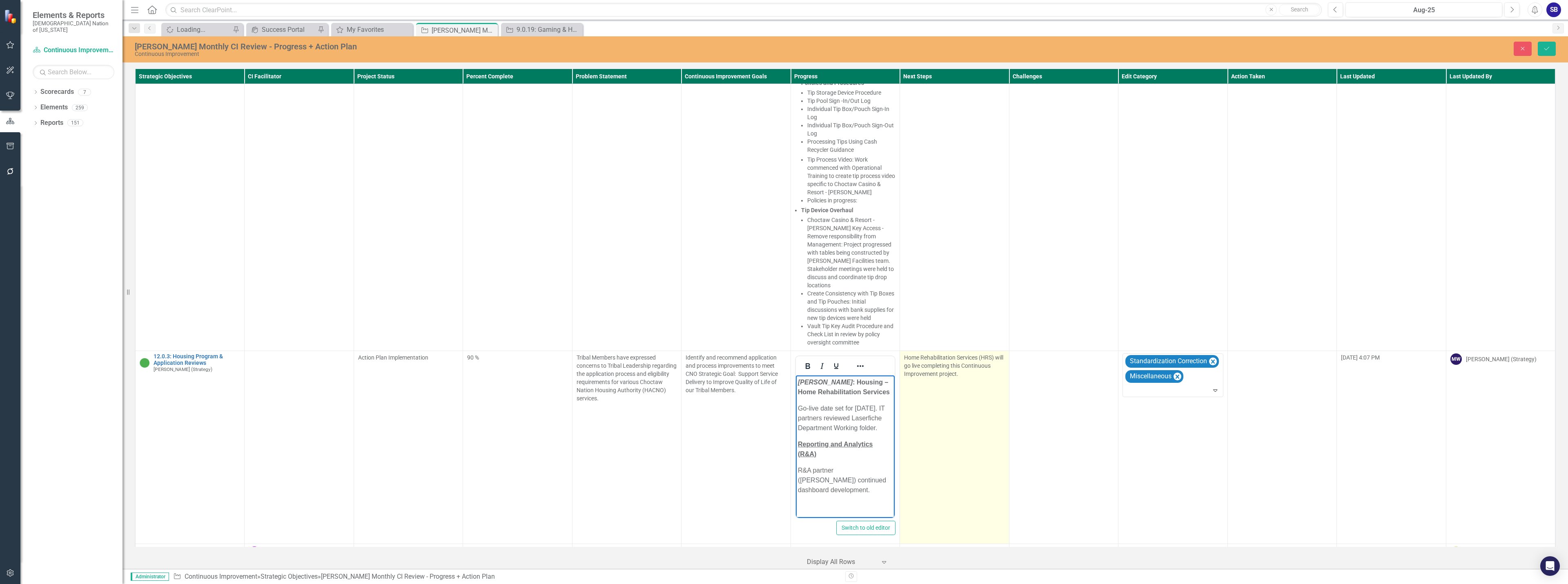
click at [783, 412] on td "Home Rehabilitation Services (HRS) will go live completing this Continuous Impr…" at bounding box center [955, 447] width 109 height 193
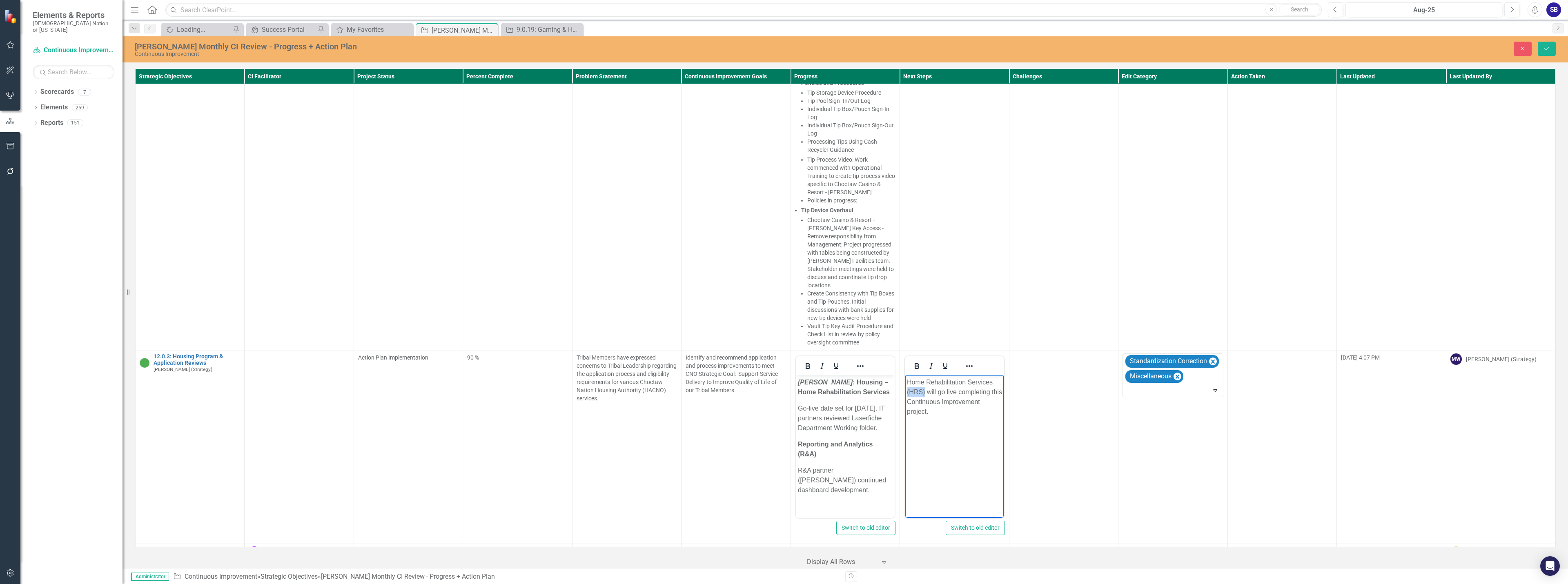
drag, startPoint x: 924, startPoint y: 394, endPoint x: 1799, endPoint y: 751, distance: 945.0
click at [783, 391] on html "Home Rehabilitation Services (HRS) will go live completing this Continuous Impr…" at bounding box center [955, 437] width 99 height 123
click at [783, 395] on p "Home Rehabilitation Services will go live completing this Continuous Improvemen…" at bounding box center [955, 397] width 95 height 40
click at [783, 397] on p "[PERSON_NAME] Achvffa : Housing – Home Rehabilitation Services" at bounding box center [845, 387] width 95 height 20
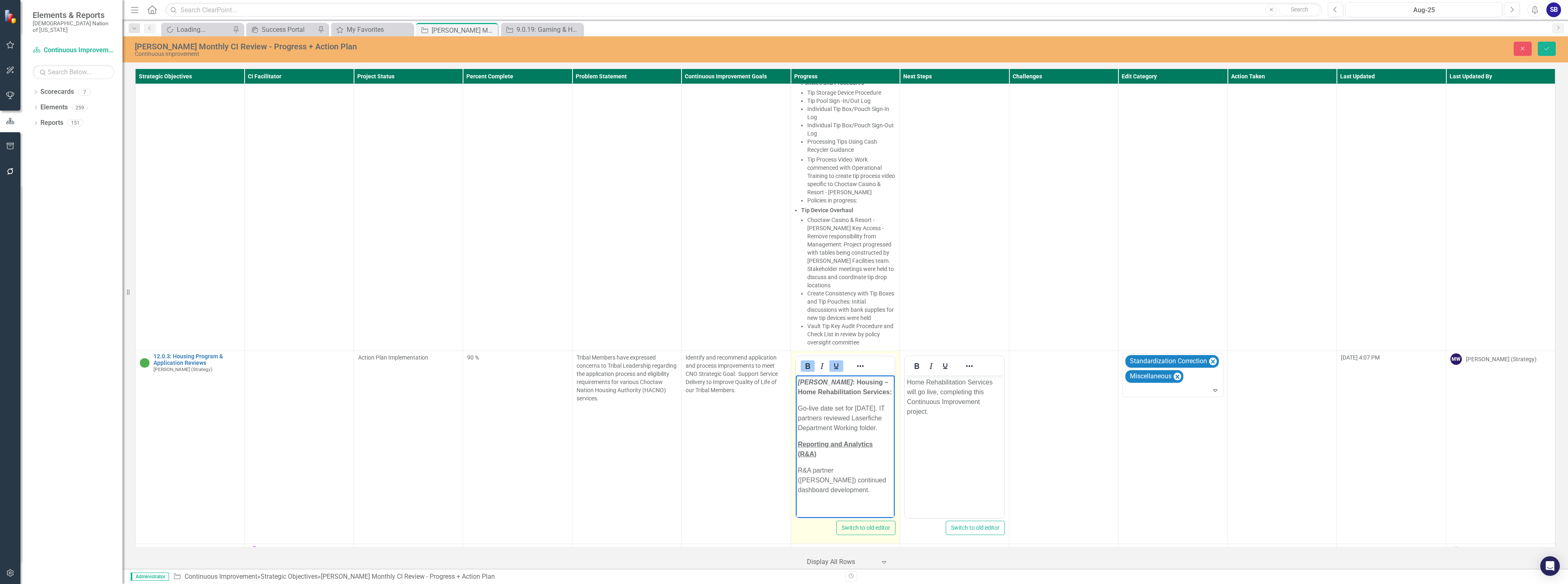
click at [783, 459] on p "Reporting and Analytics (R&A)" at bounding box center [845, 449] width 95 height 20
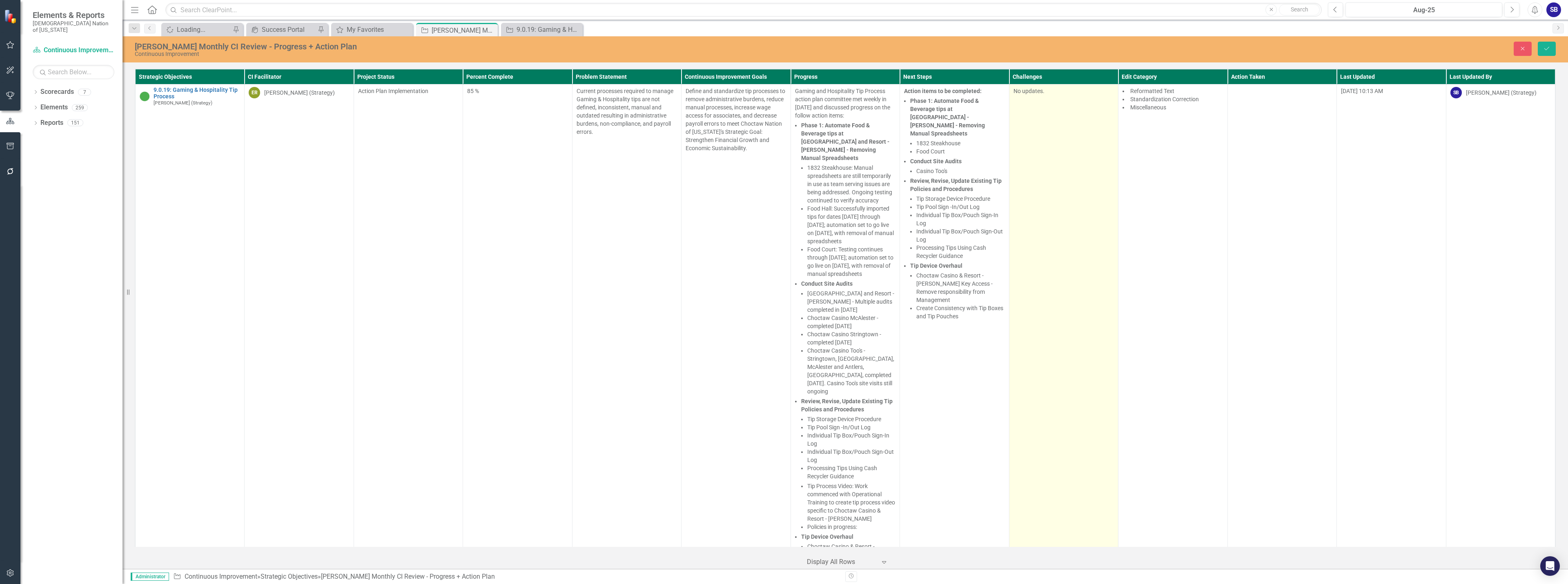
click at [783, 209] on td "No updates." at bounding box center [1064, 380] width 109 height 593
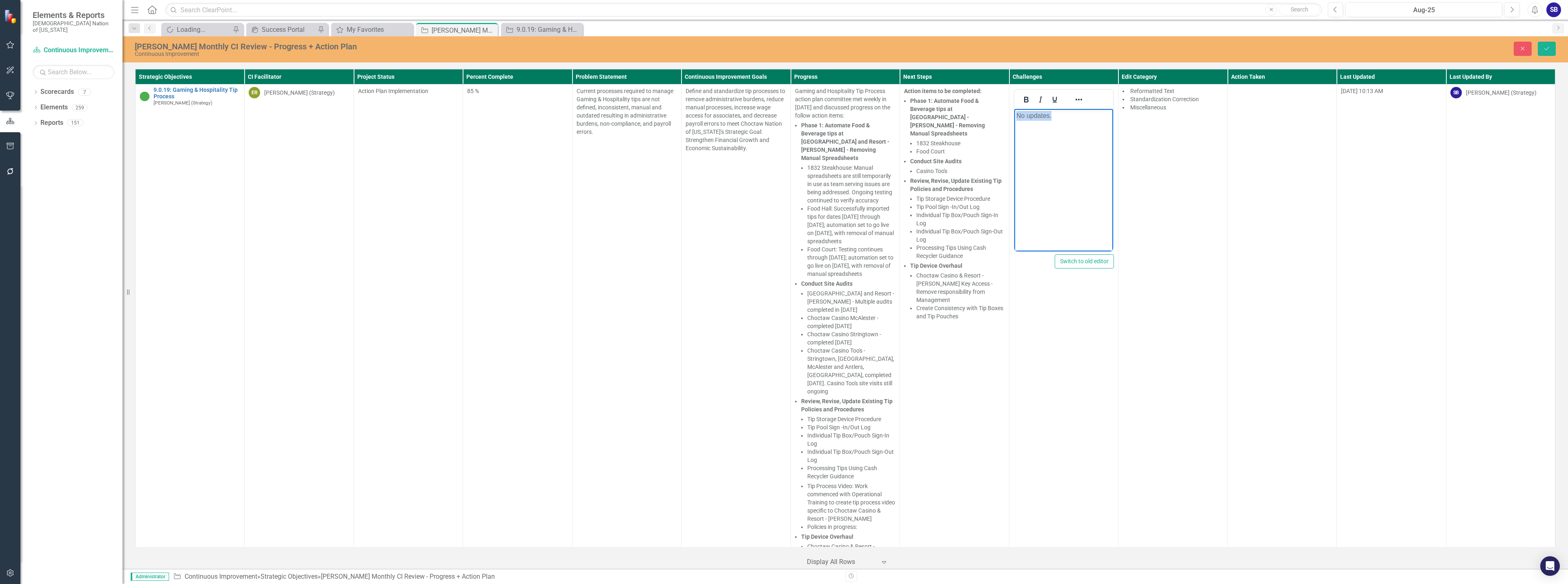
drag, startPoint x: 1067, startPoint y: 116, endPoint x: 995, endPoint y: 115, distance: 72.0
click at [783, 115] on html "No updates." at bounding box center [1064, 170] width 99 height 123
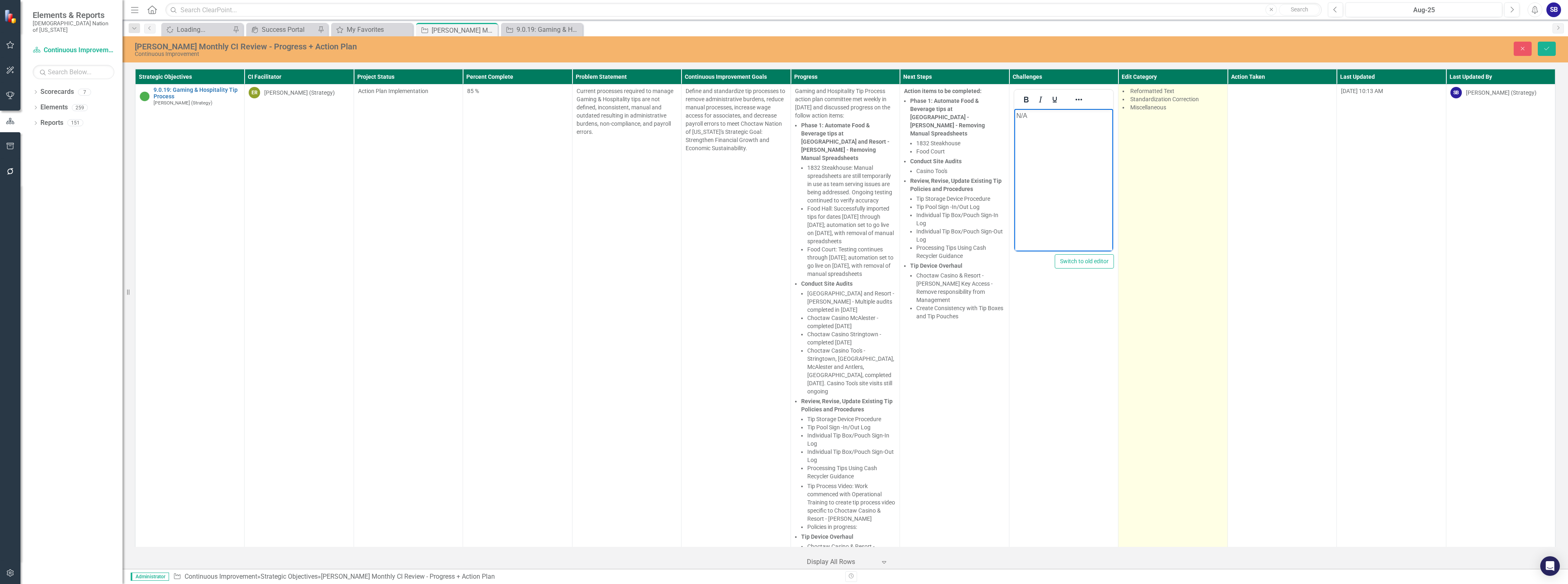
click at [783, 131] on td "Reformatted Text Standardization Correction Miscellaneous" at bounding box center [1173, 380] width 109 height 593
click at [783, 141] on div at bounding box center [1174, 139] width 97 height 11
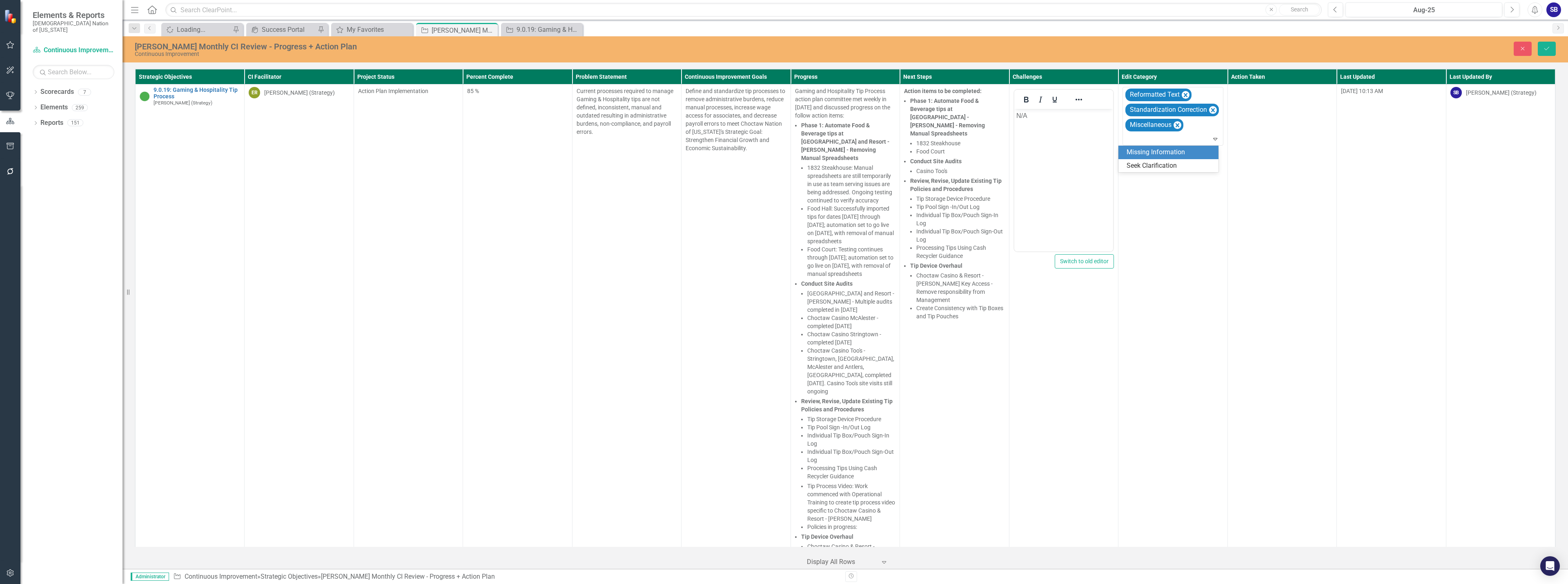
click at [783, 151] on div "Missing Information" at bounding box center [1170, 151] width 87 height 9
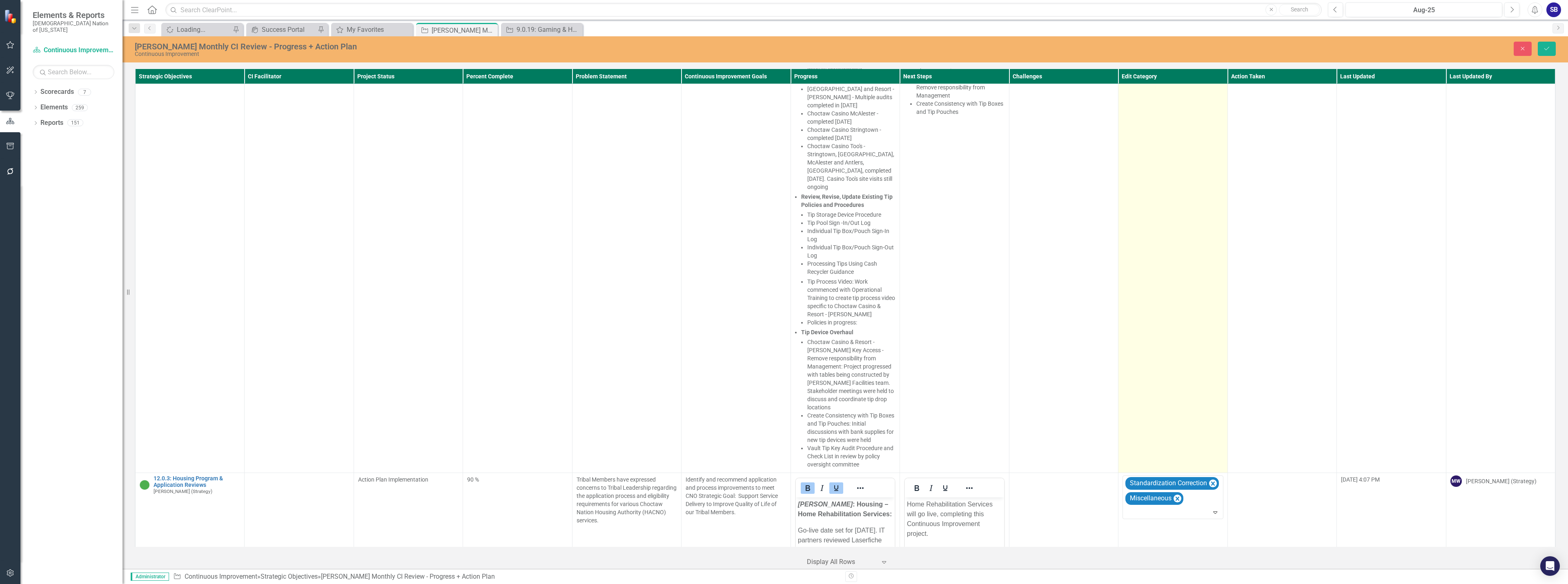
scroll to position [408, 0]
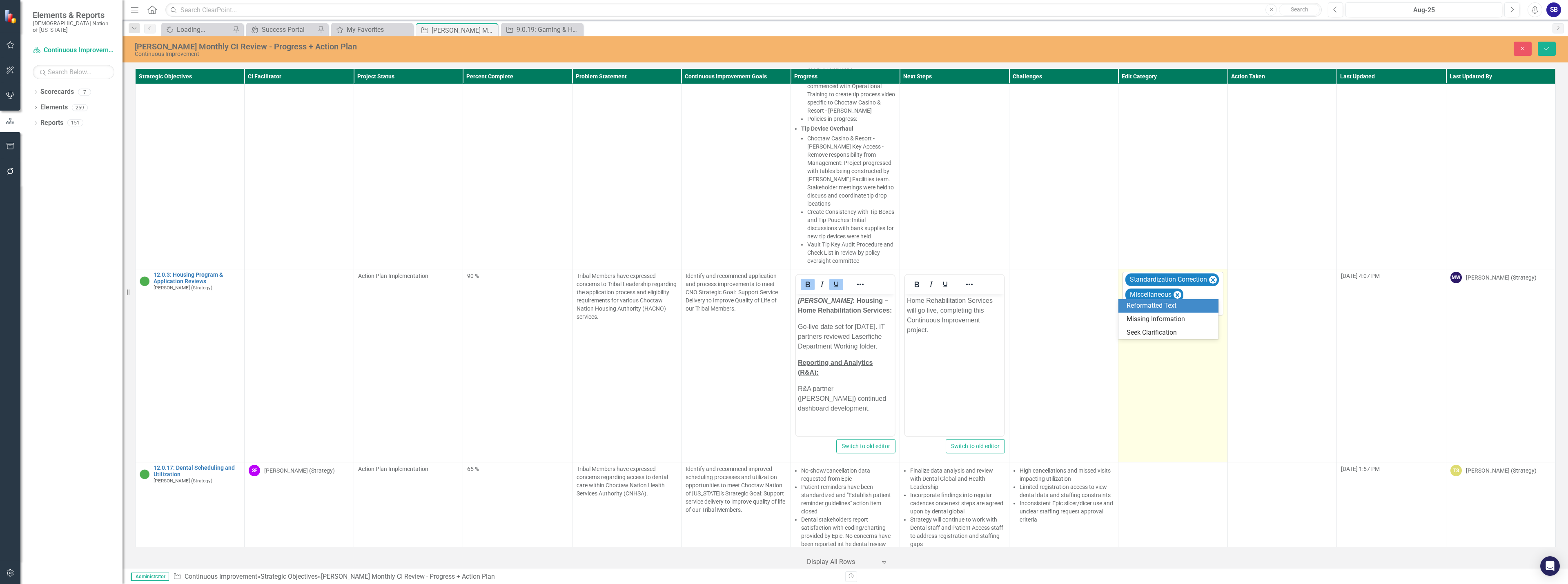
click at [783, 303] on div at bounding box center [1174, 308] width 97 height 11
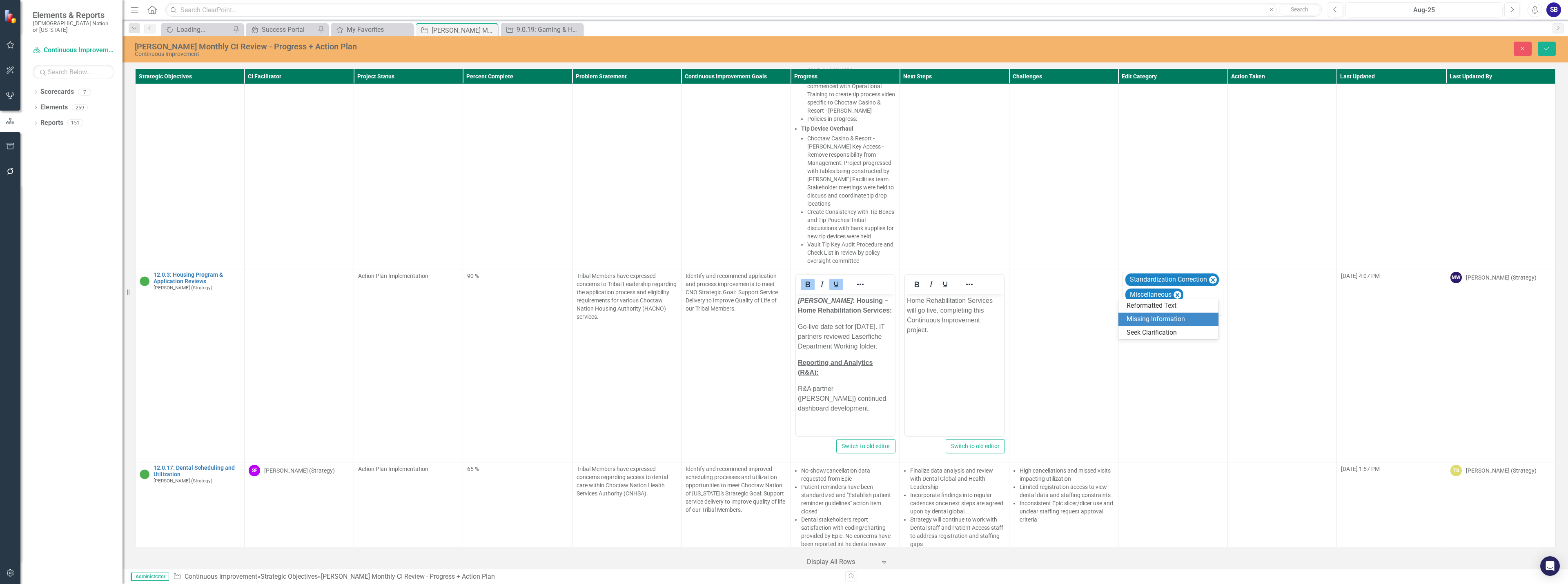
click at [783, 318] on div "Missing Information" at bounding box center [1170, 319] width 87 height 9
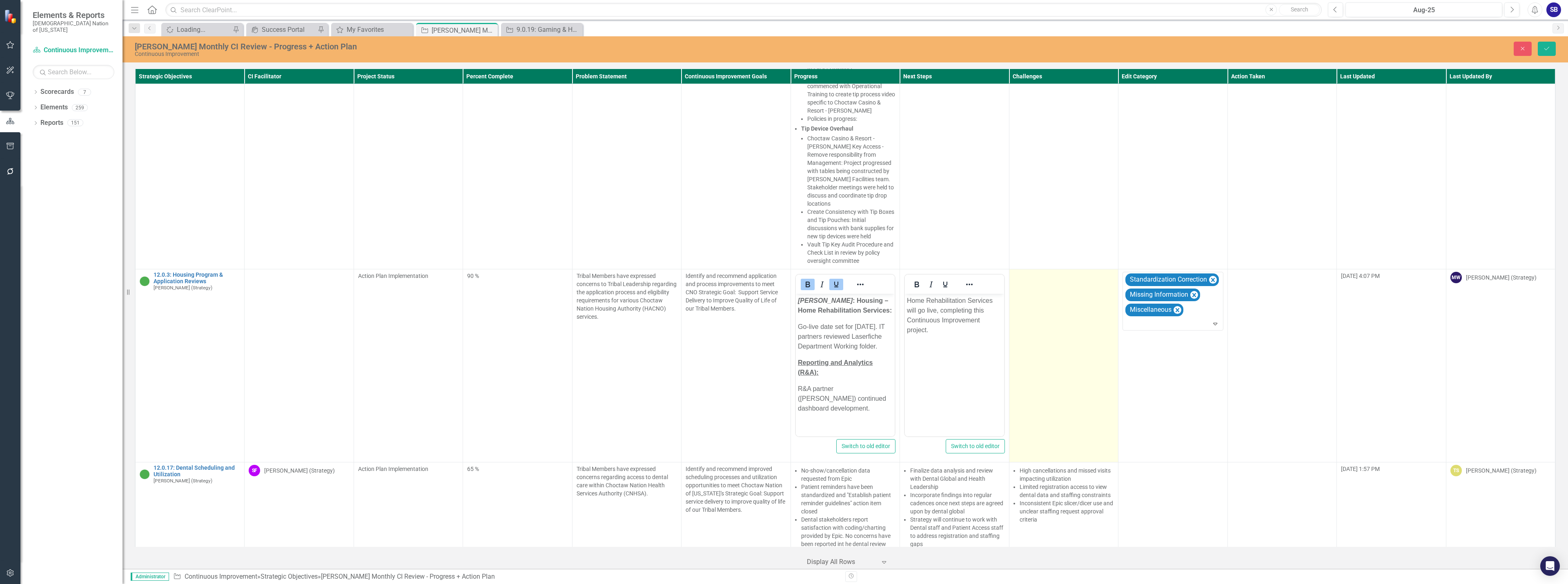
click at [783, 280] on td at bounding box center [1064, 365] width 109 height 193
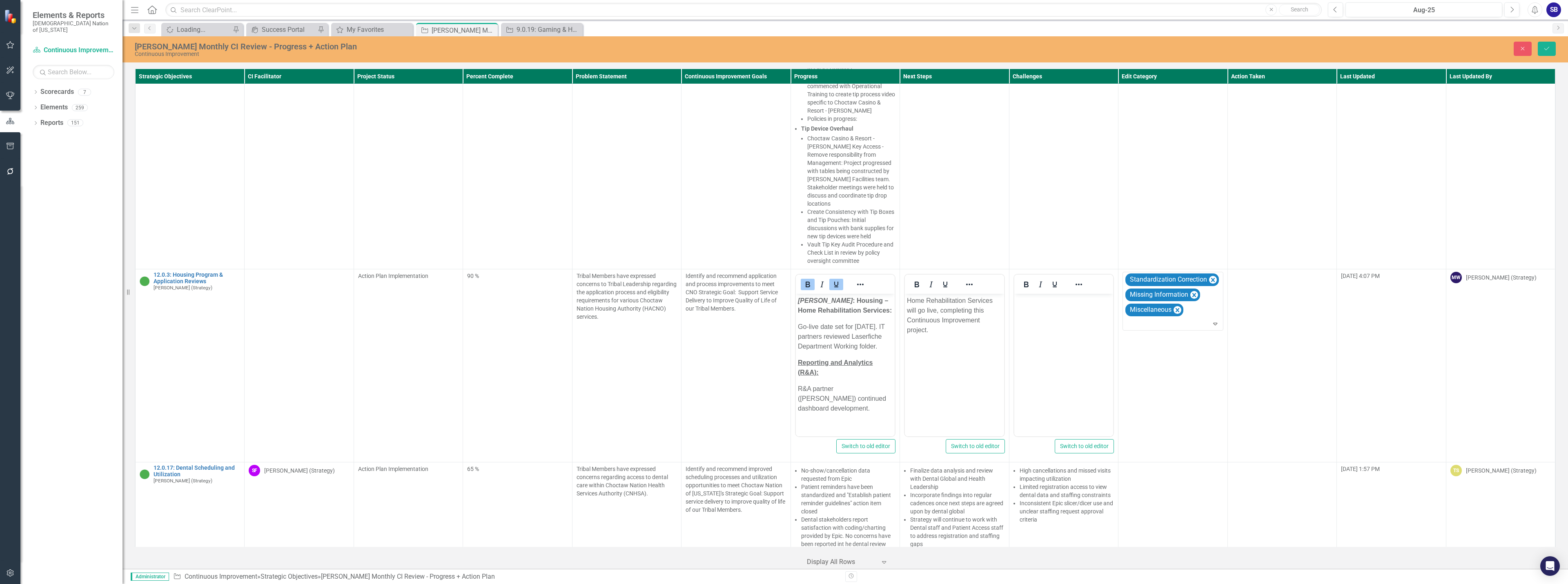
scroll to position [0, 0]
click at [783, 302] on p "Rich Text Area. Press ALT-0 for help." at bounding box center [1064, 301] width 95 height 10
click at [783, 49] on icon "Save" at bounding box center [1546, 49] width 7 height 6
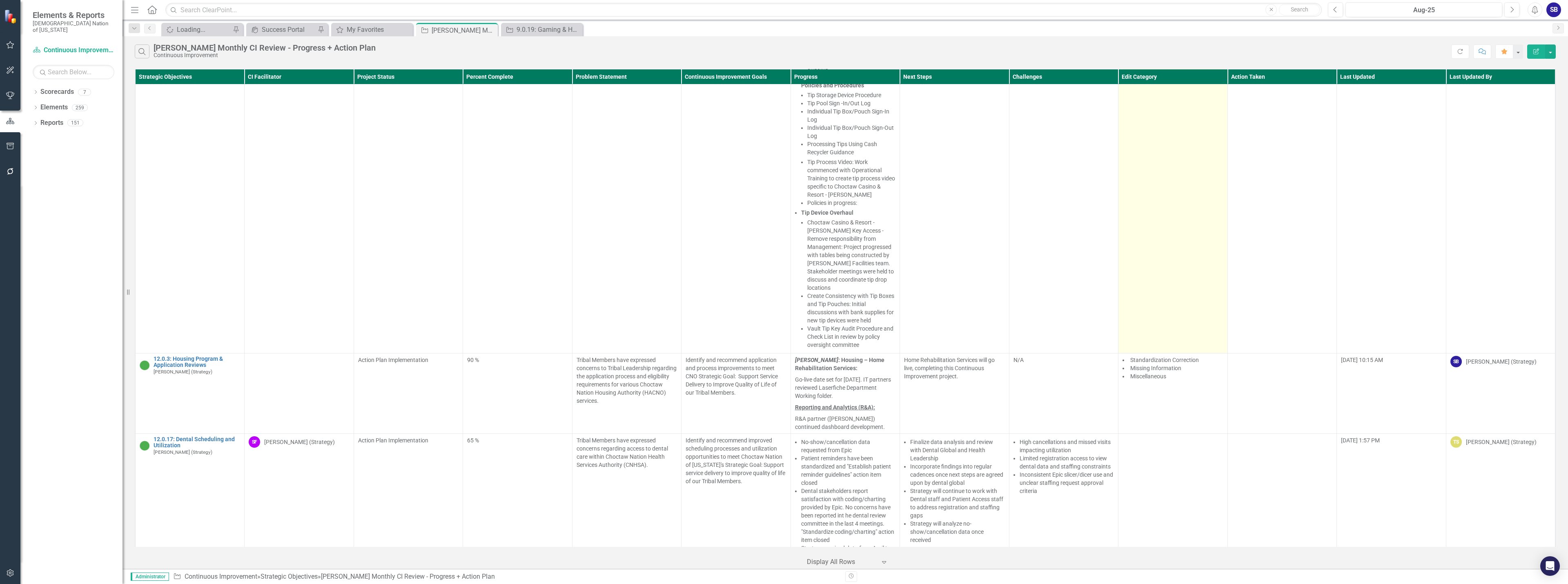
scroll to position [327, 0]
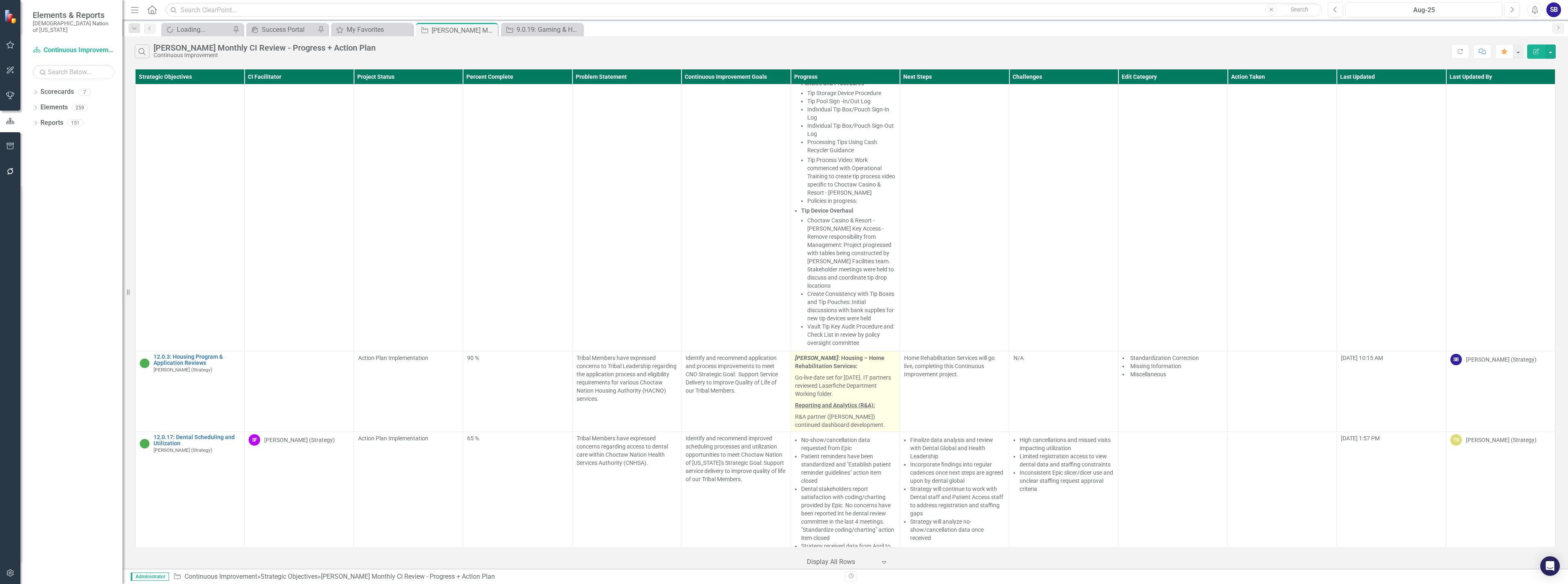
click at [783, 411] on p "R&A partner ([PERSON_NAME]) continued dashboard development." at bounding box center [846, 420] width 101 height 18
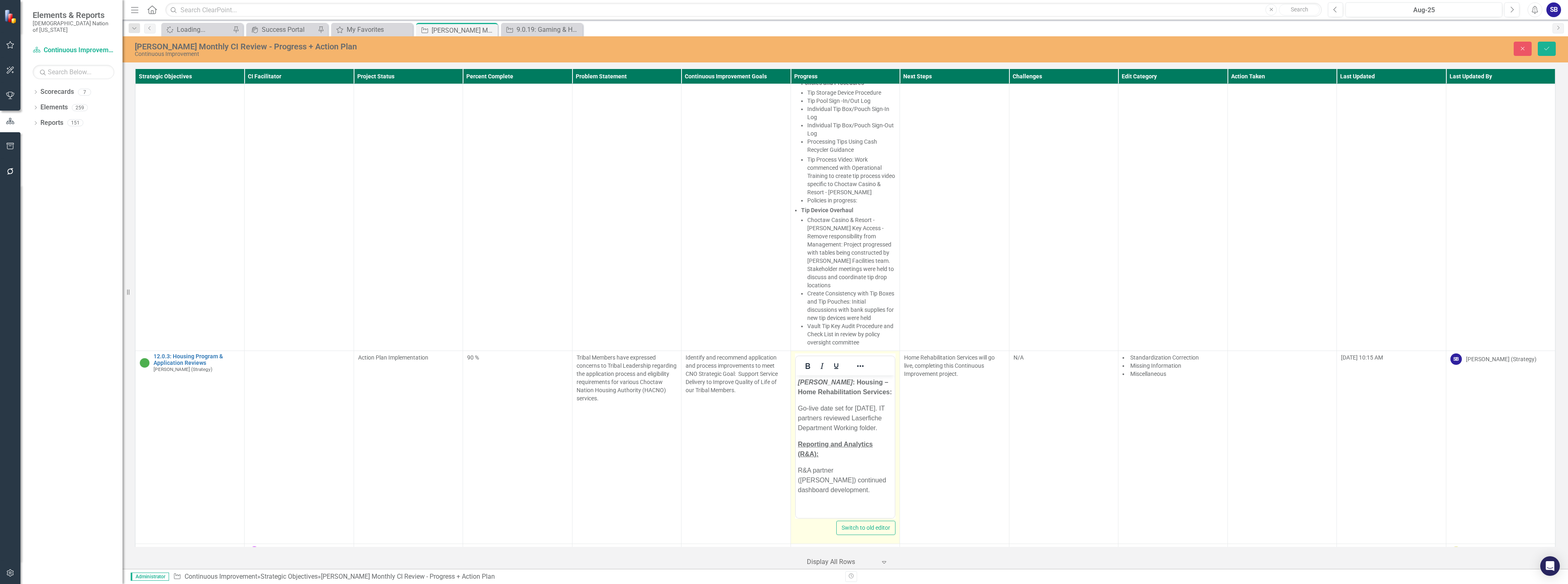
scroll to position [0, 0]
drag, startPoint x: 841, startPoint y: 470, endPoint x: 795, endPoint y: 467, distance: 46.1
click at [783, 467] on body "[PERSON_NAME] Achvffa : Housing – Home Rehabilitation Services: Go-live date se…" at bounding box center [845, 438] width 99 height 128
click at [783, 360] on button "Underline" at bounding box center [836, 366] width 14 height 12
click at [783, 49] on icon "Save" at bounding box center [1546, 49] width 7 height 6
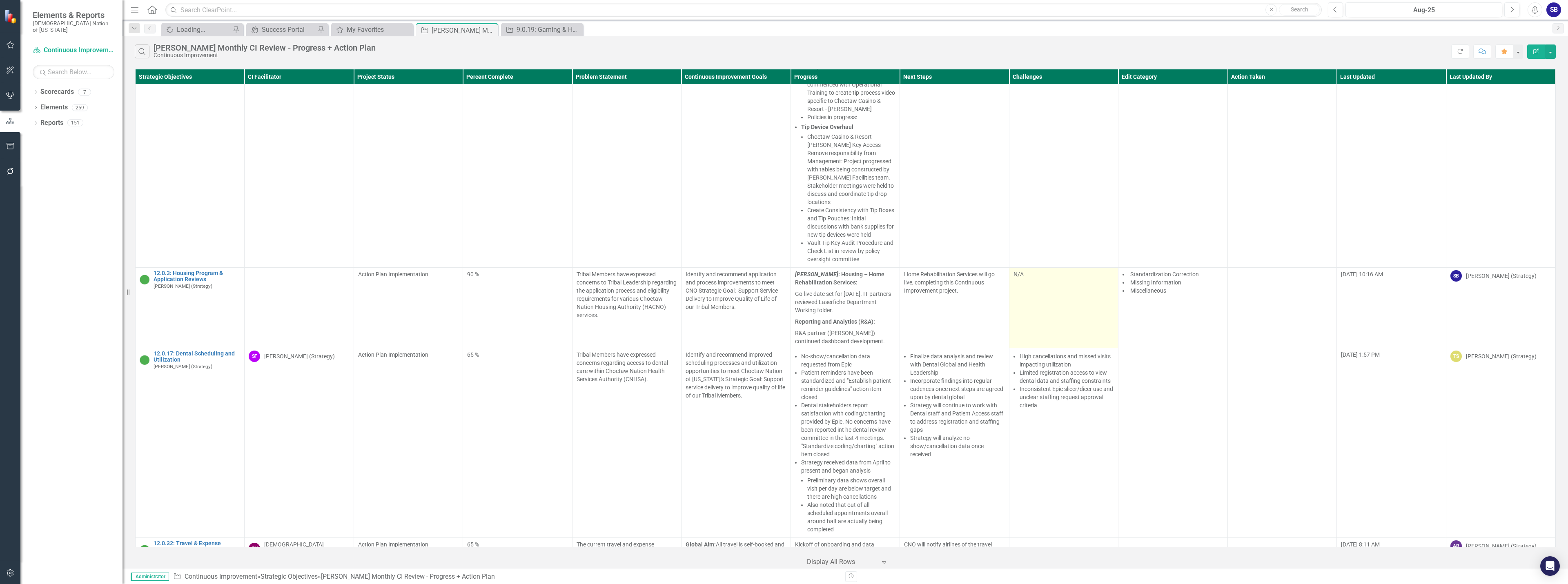
scroll to position [490, 0]
